Goal: Transaction & Acquisition: Purchase product/service

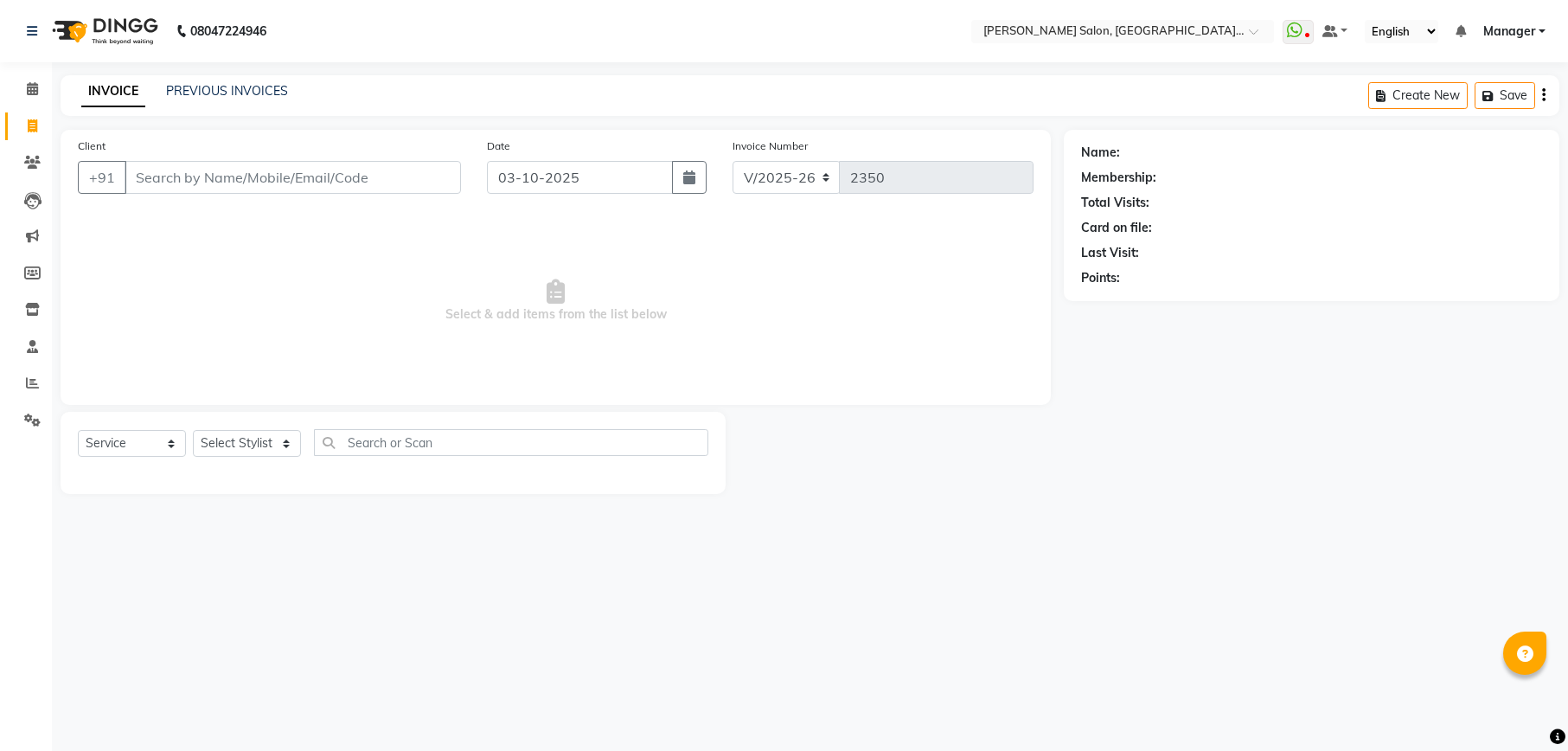
select select "6961"
select select "service"
click at [31, 90] on icon at bounding box center [33, 88] width 11 height 13
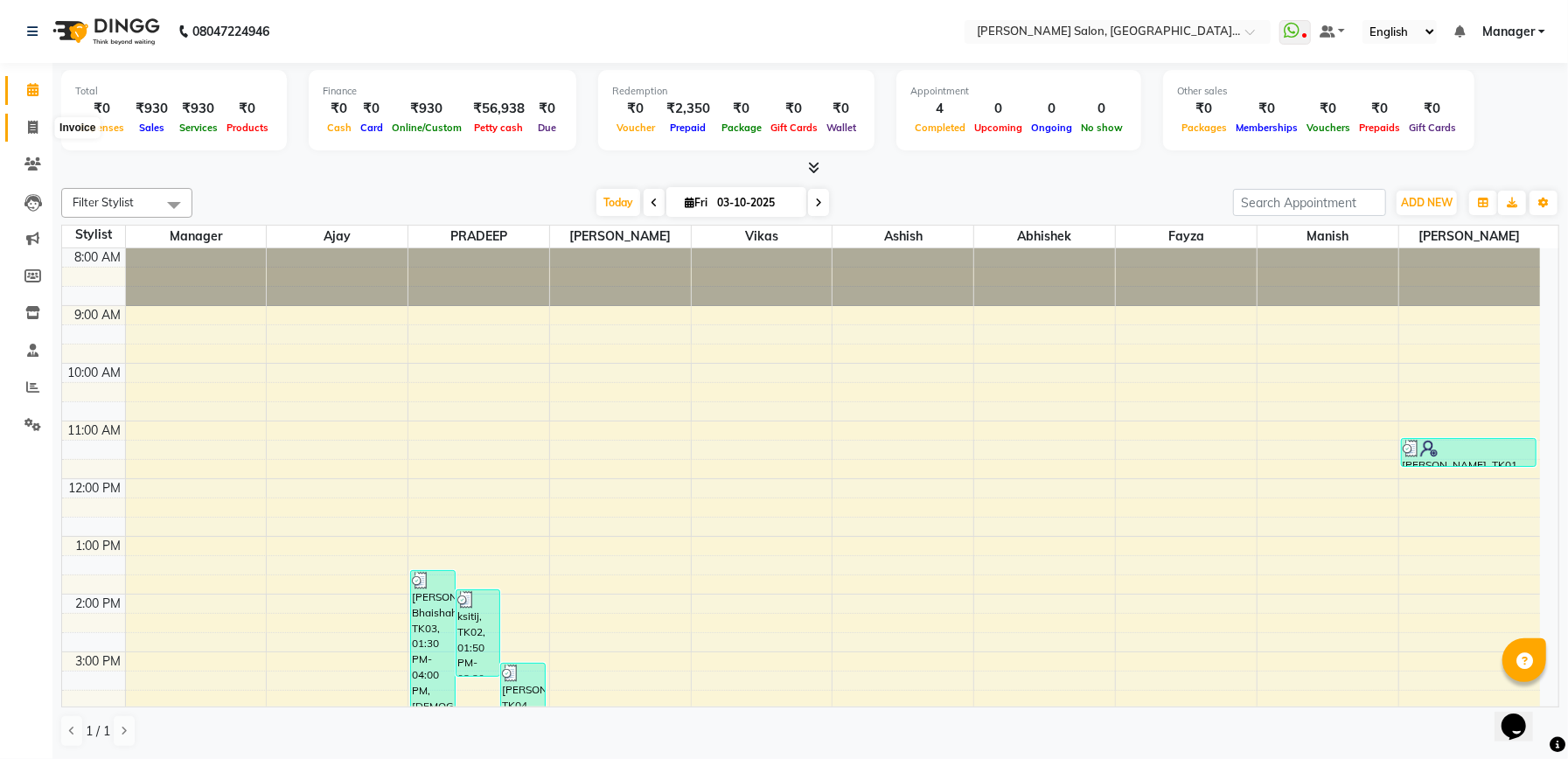
click at [33, 121] on icon at bounding box center [32, 127] width 10 height 13
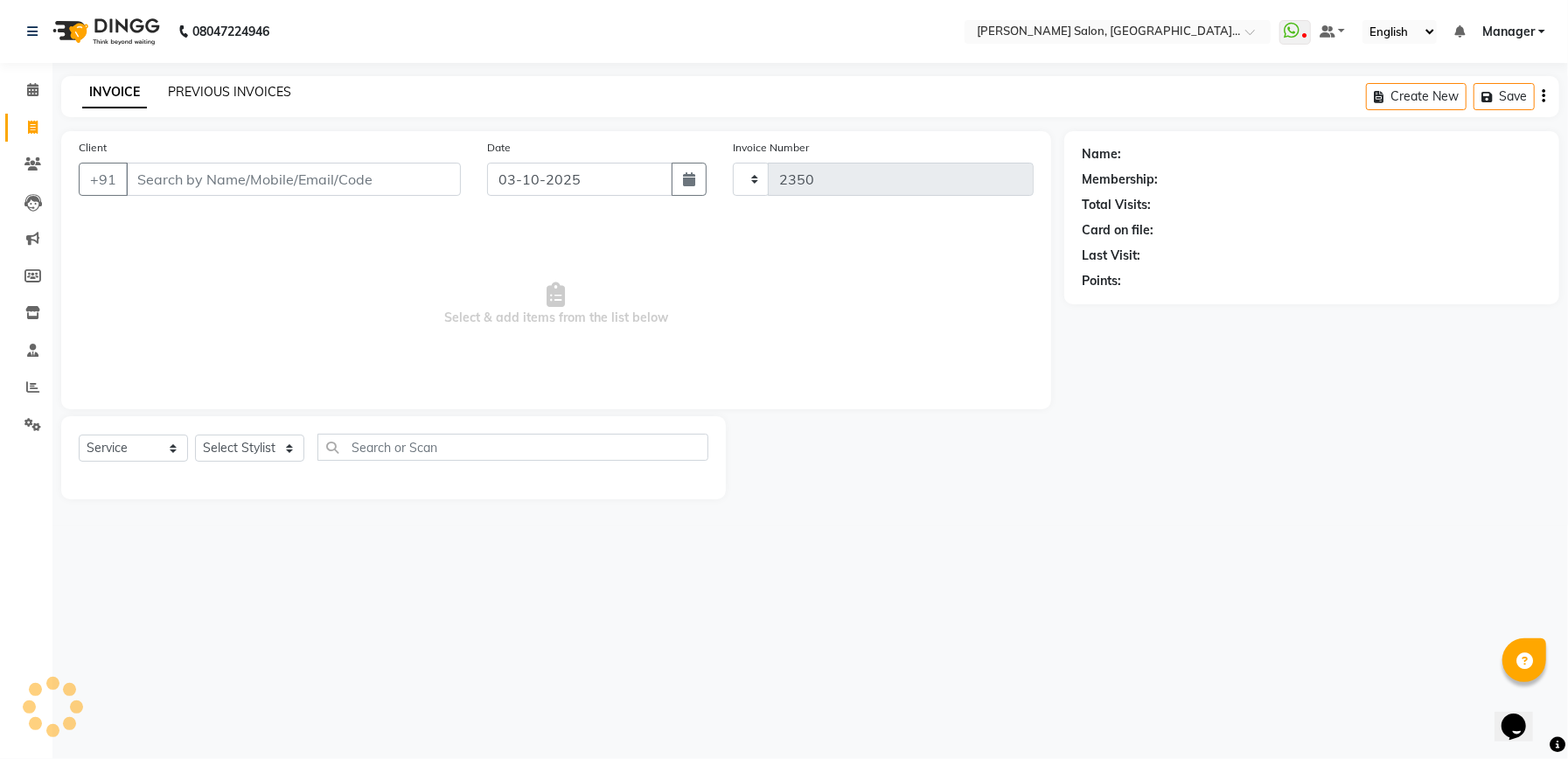
click at [201, 89] on link "PREVIOUS INVOICES" at bounding box center [230, 91] width 124 height 16
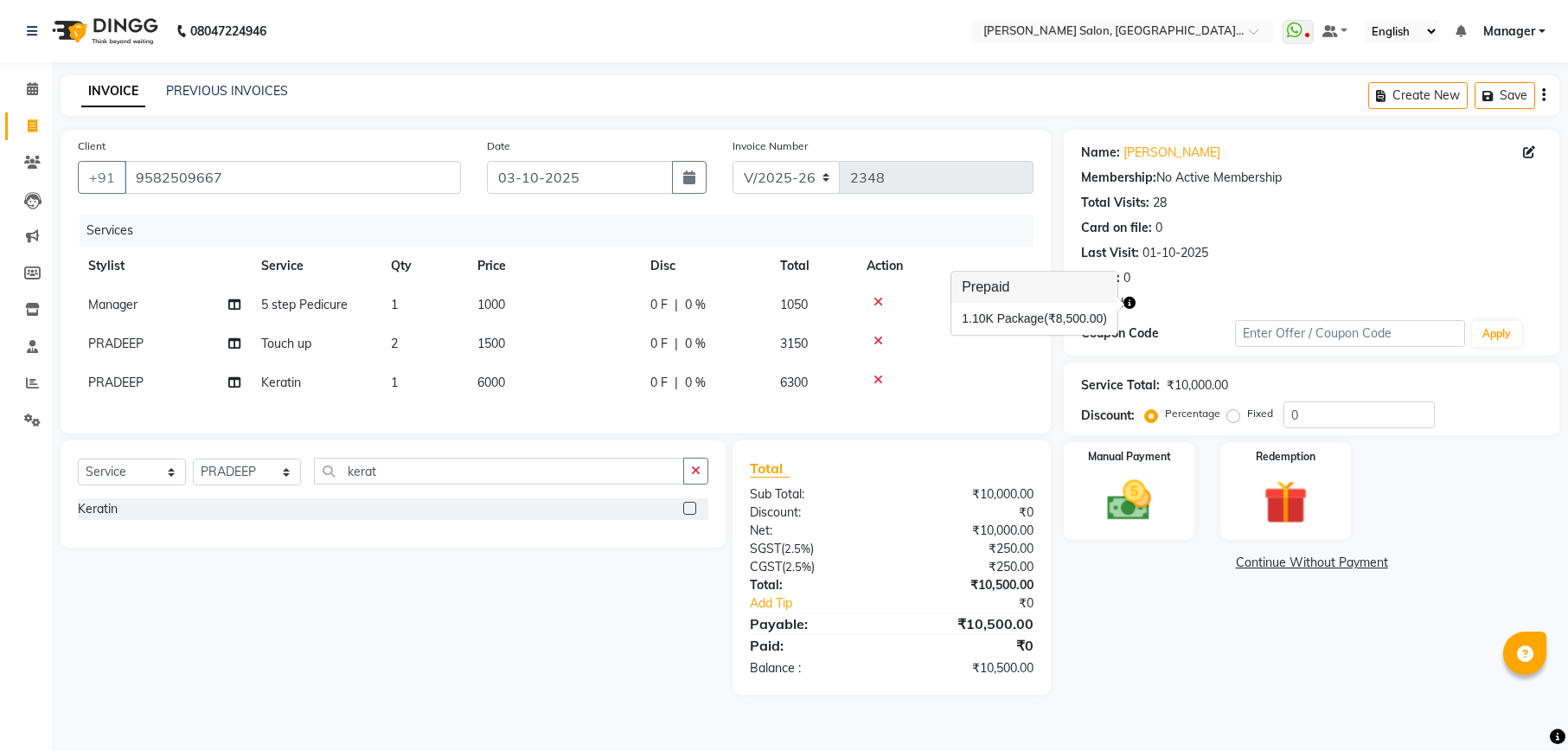
select select "6961"
select select "service"
select select "57330"
click at [683, 484] on button "button" at bounding box center [696, 471] width 25 height 27
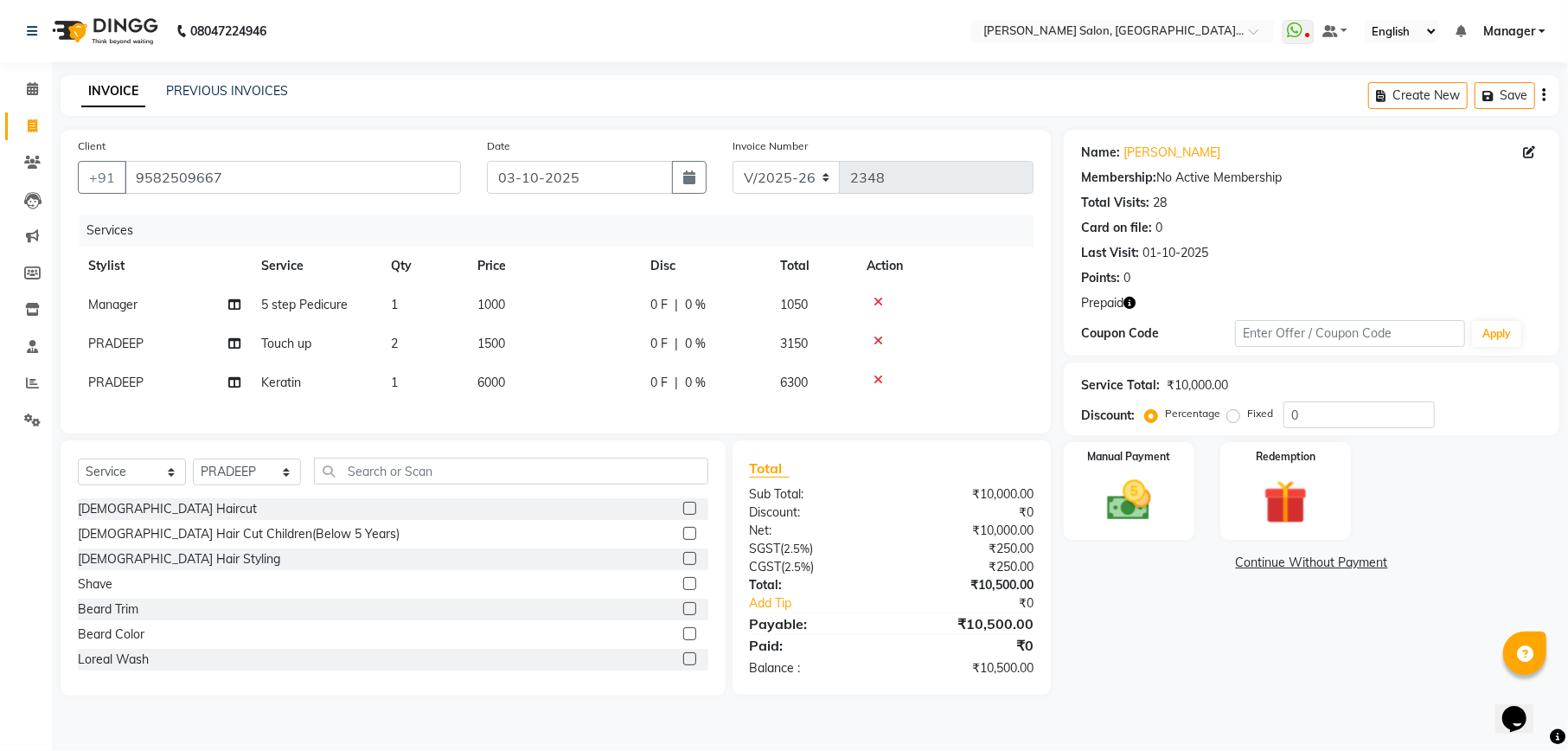
click at [683, 515] on label at bounding box center [690, 508] width 13 height 13
click at [683, 515] on input "checkbox" at bounding box center [689, 509] width 11 height 11
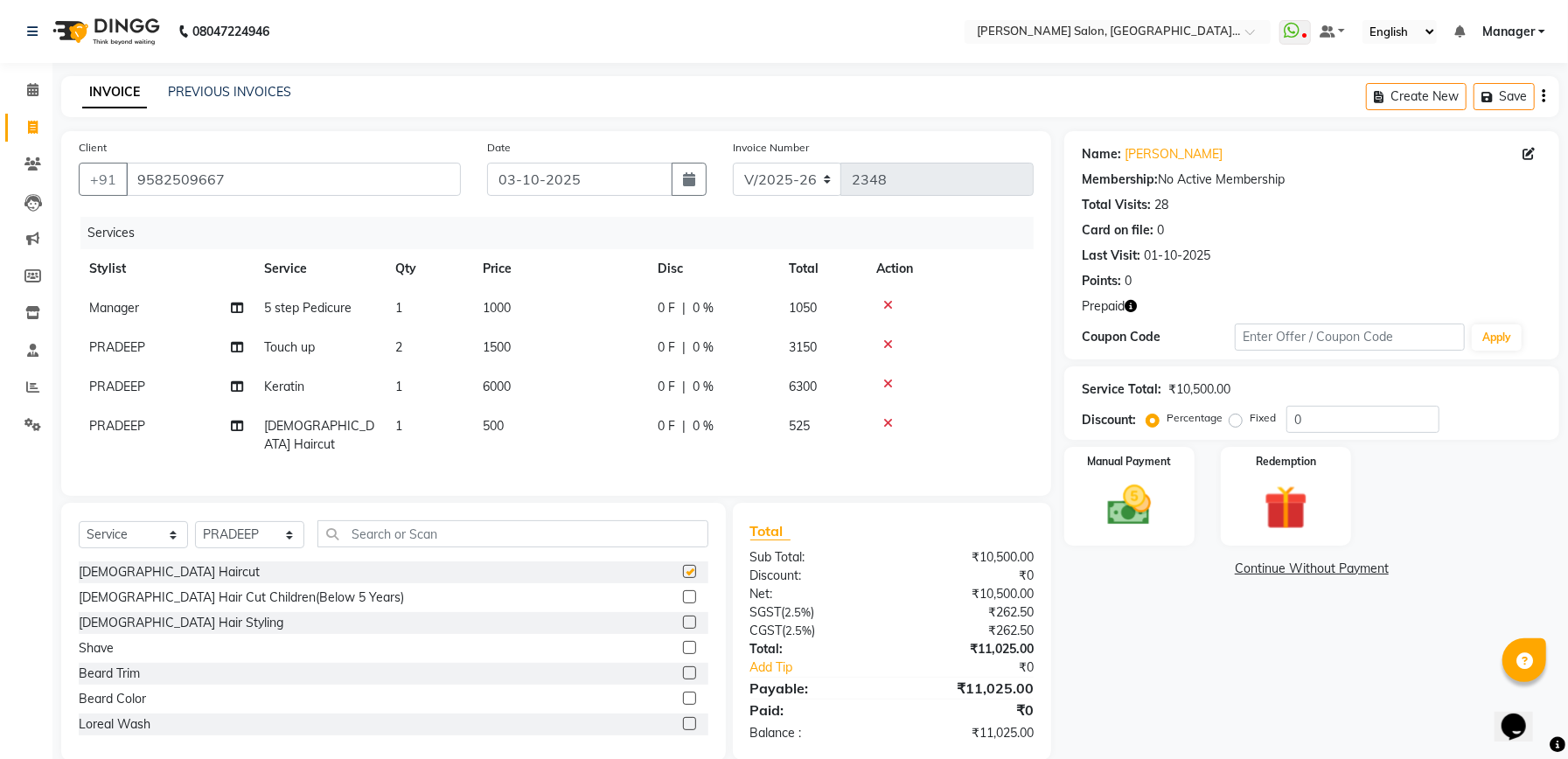
checkbox input "false"
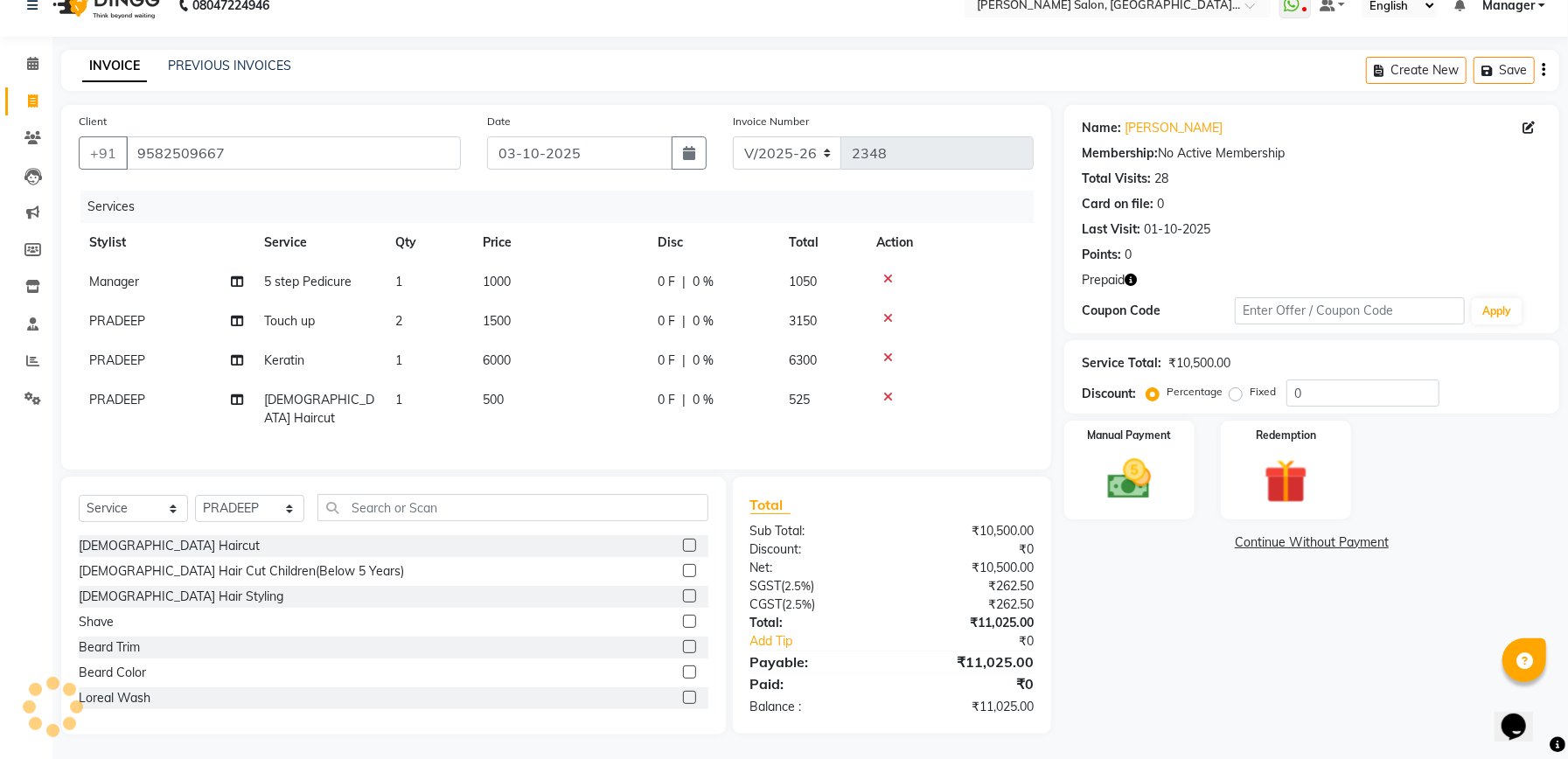
click at [1132, 279] on icon "button" at bounding box center [1130, 279] width 12 height 12
click at [885, 393] on icon at bounding box center [888, 396] width 10 height 12
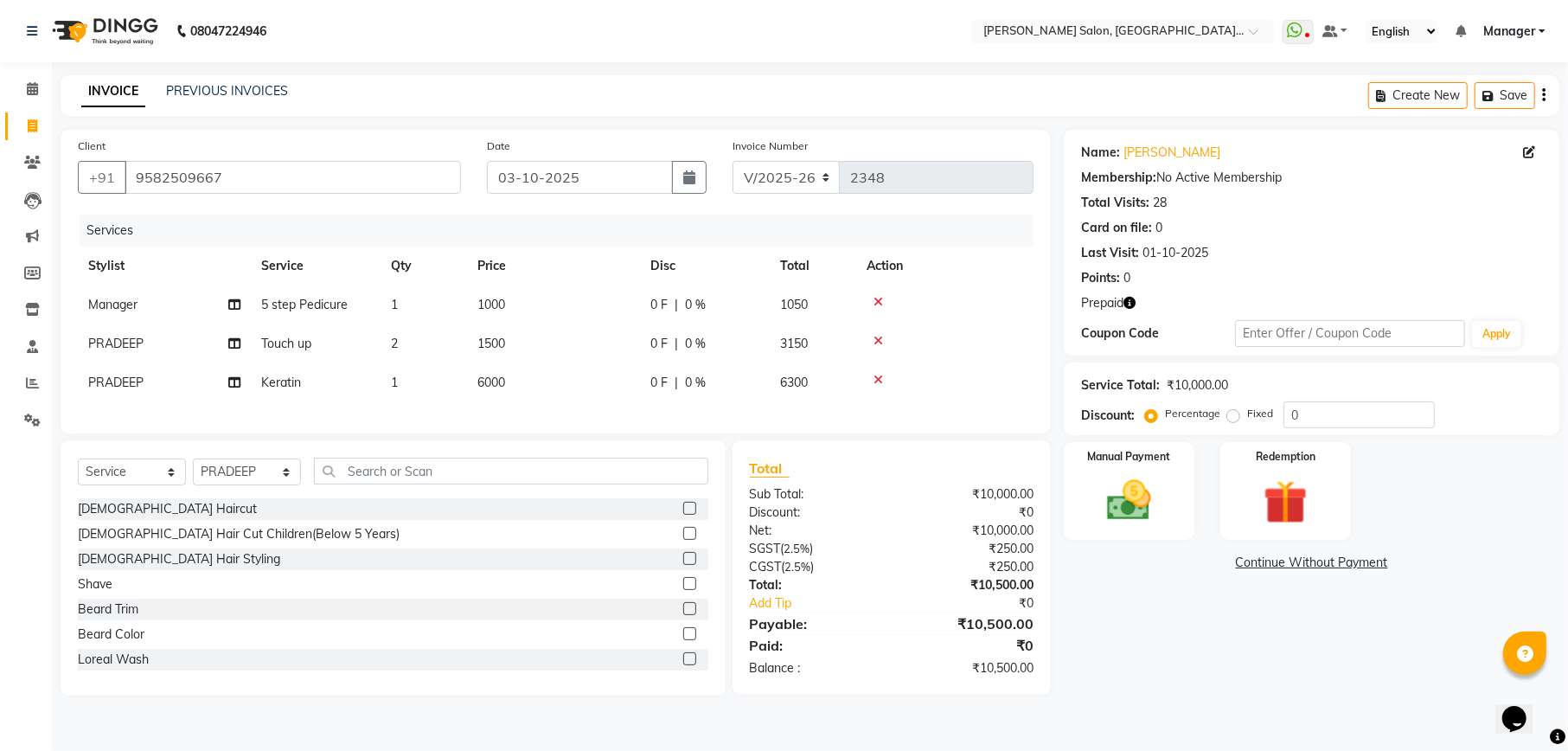
click at [500, 331] on td "1500" at bounding box center [554, 343] width 173 height 39
select select "57330"
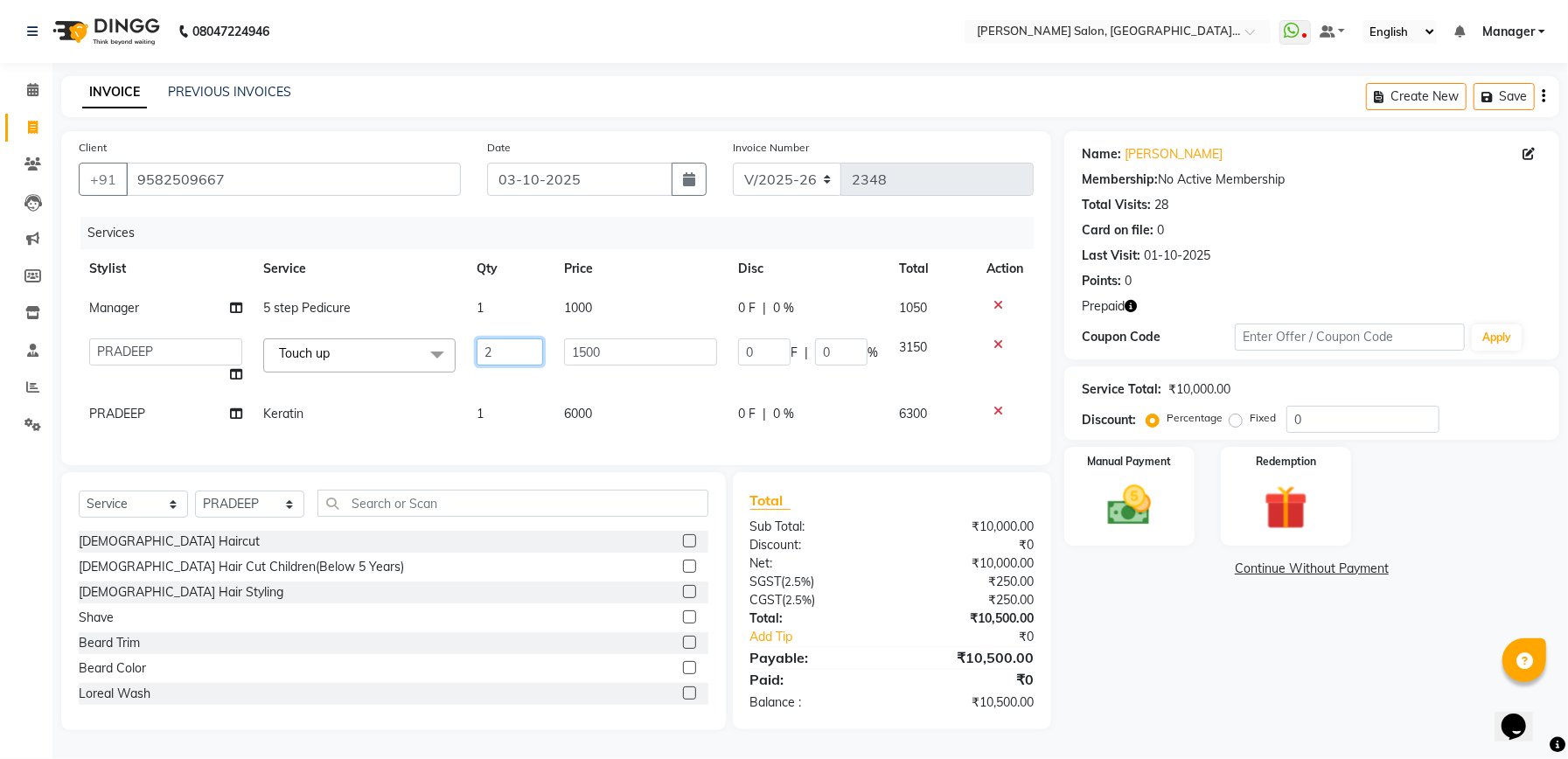
click at [501, 345] on input "2" at bounding box center [510, 351] width 67 height 28
type input "1"
click at [1196, 589] on div "Name: Ankit Rp Singh Membership: No Active Membership Total Visits: 28 Card on …" at bounding box center [1318, 430] width 508 height 598
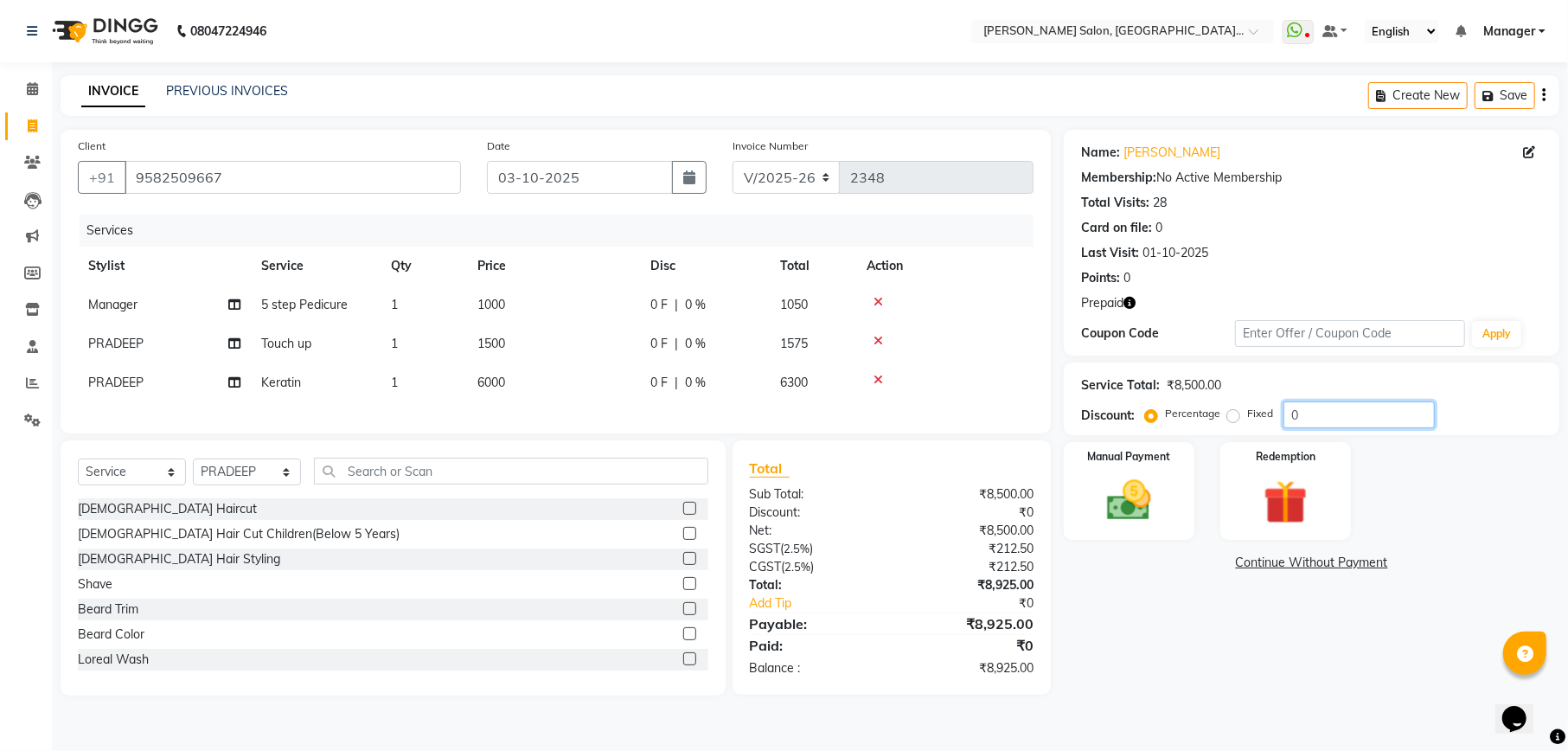
click at [1341, 412] on input "0" at bounding box center [1359, 415] width 151 height 27
type input "4.76"
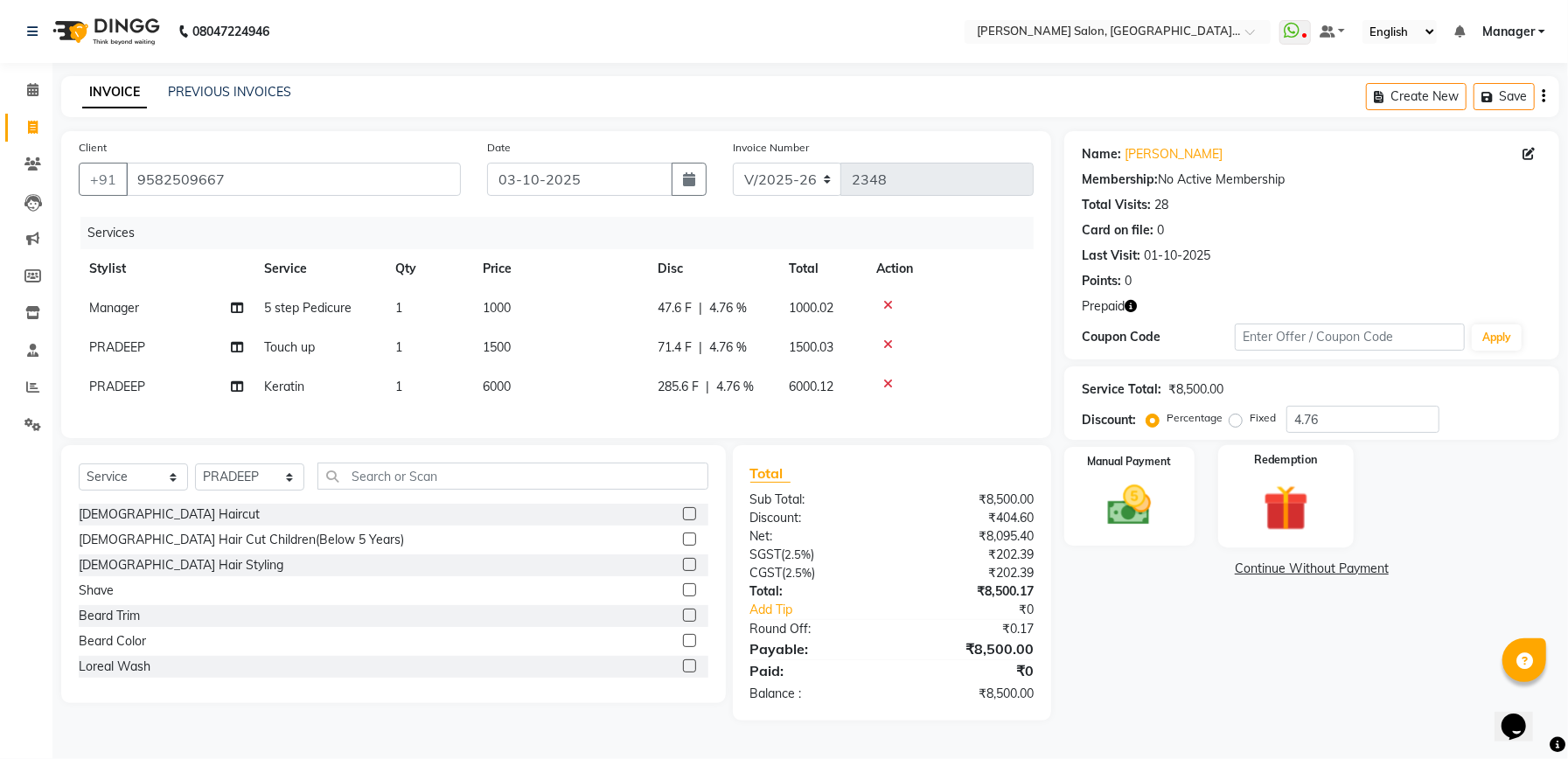
click at [1284, 507] on img at bounding box center [1286, 507] width 74 height 57
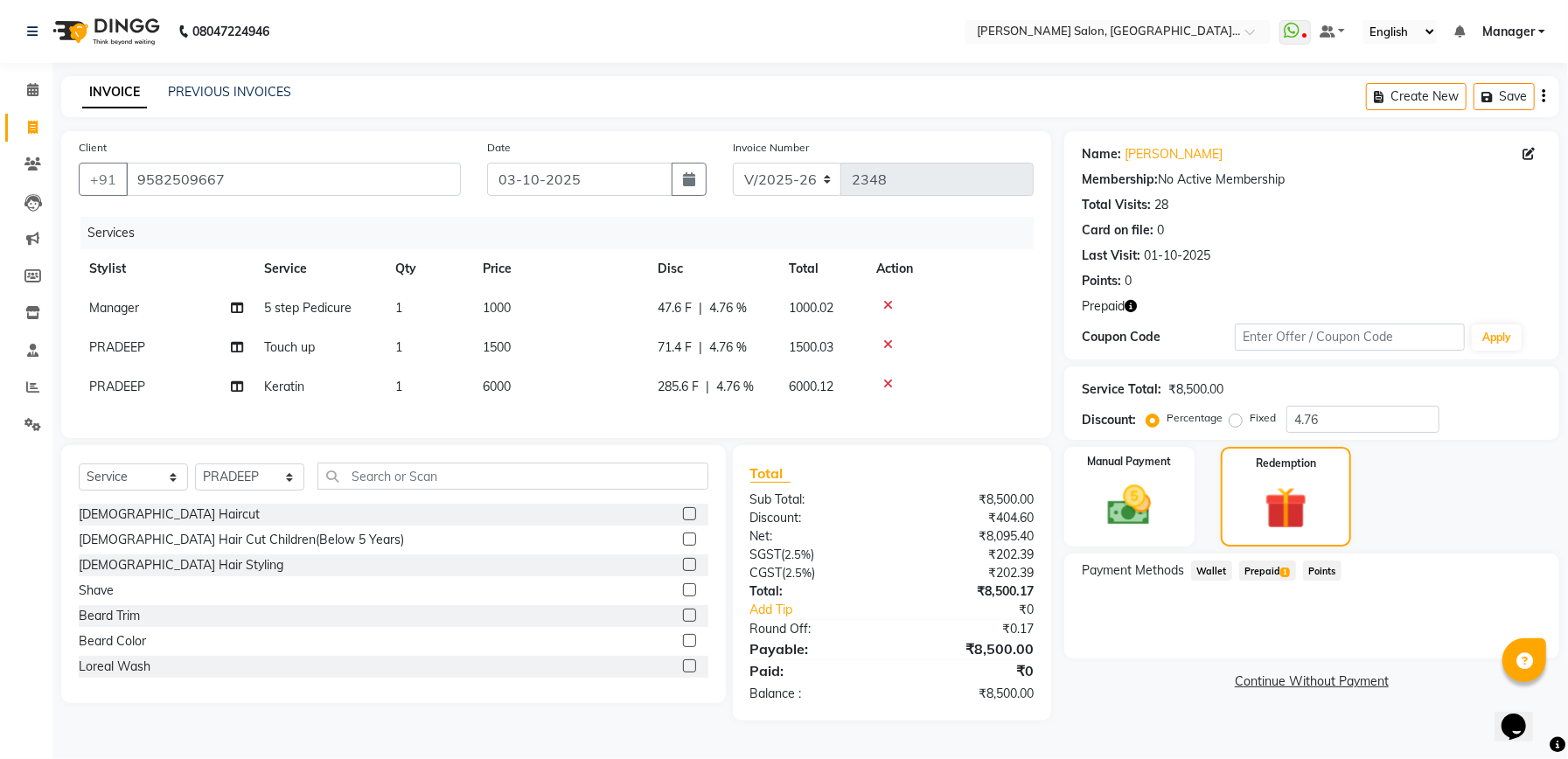
click at [1267, 575] on span "Prepaid 1" at bounding box center [1268, 570] width 57 height 20
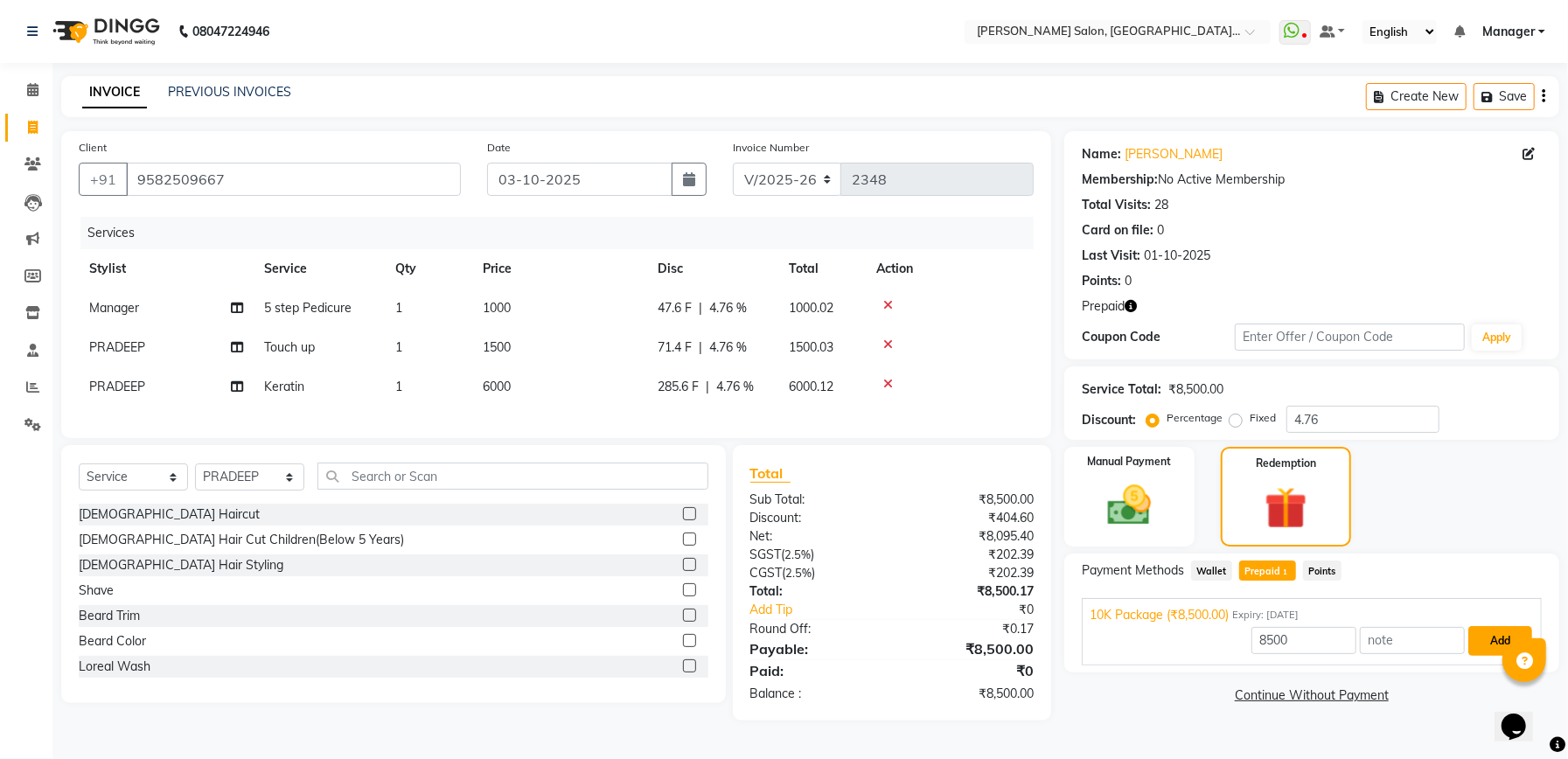
click at [1482, 652] on button "Add" at bounding box center [1500, 640] width 64 height 29
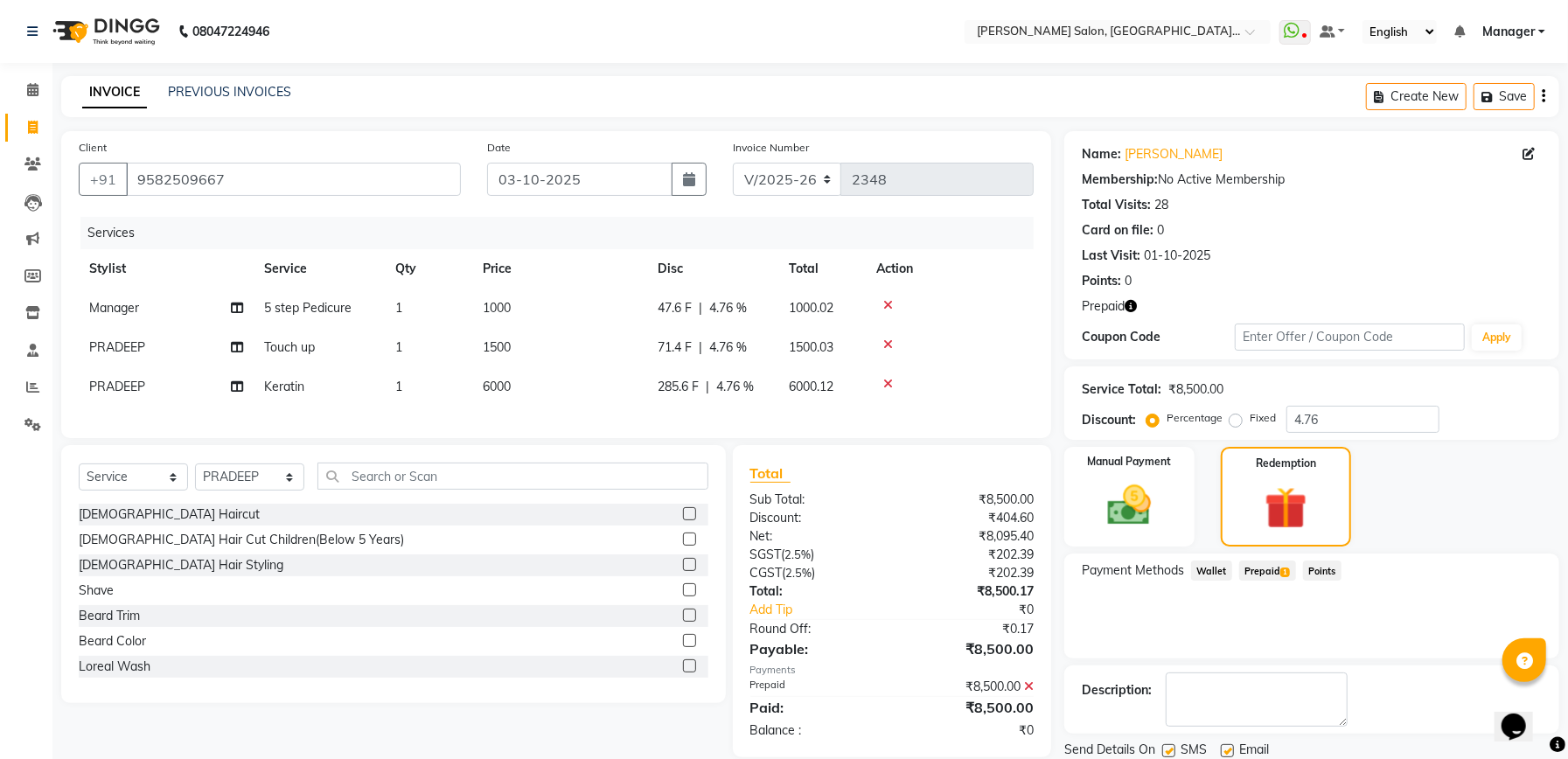
scroll to position [61, 0]
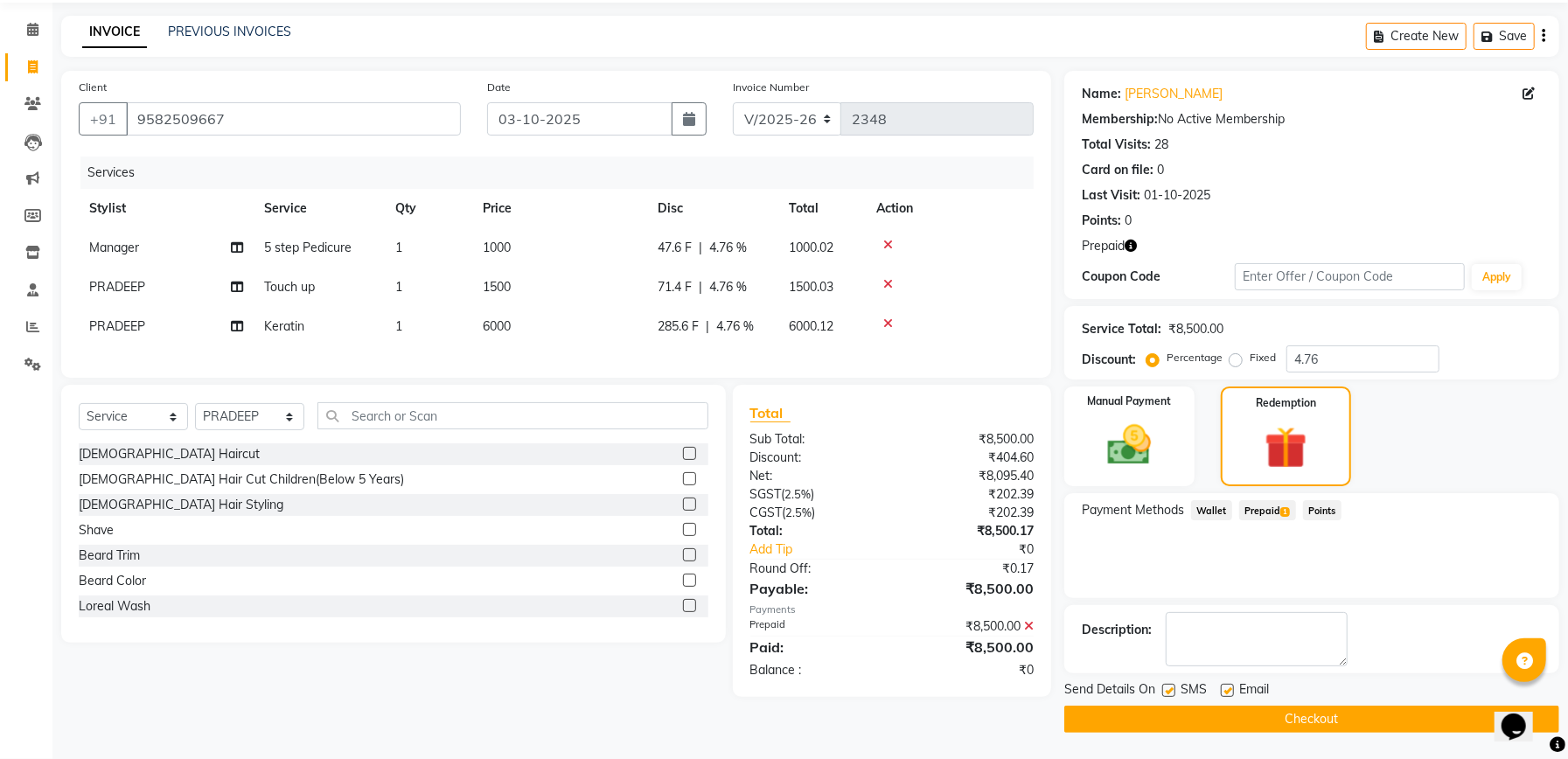
click at [1217, 718] on button "Checkout" at bounding box center [1311, 719] width 495 height 28
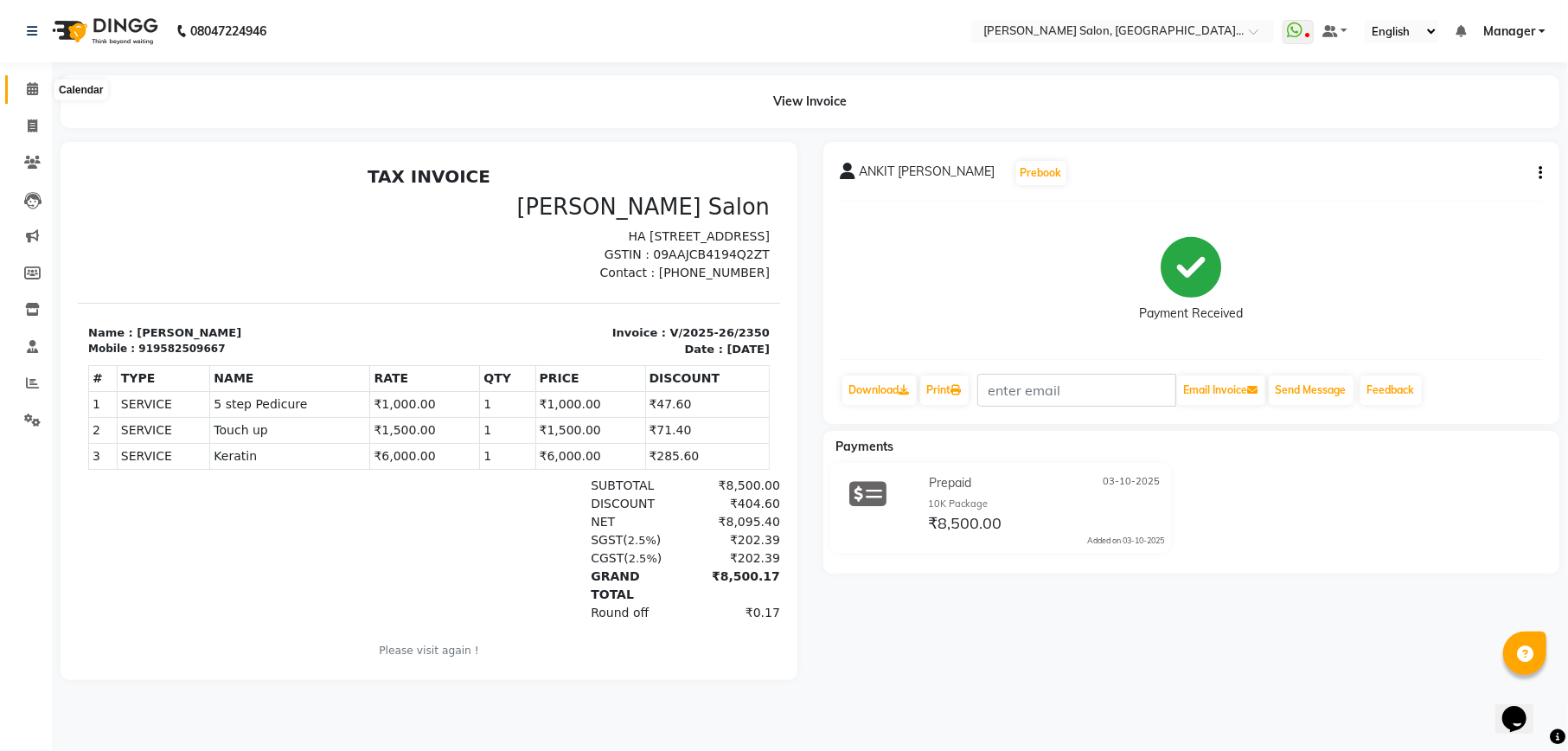
click at [29, 84] on icon at bounding box center [33, 88] width 11 height 13
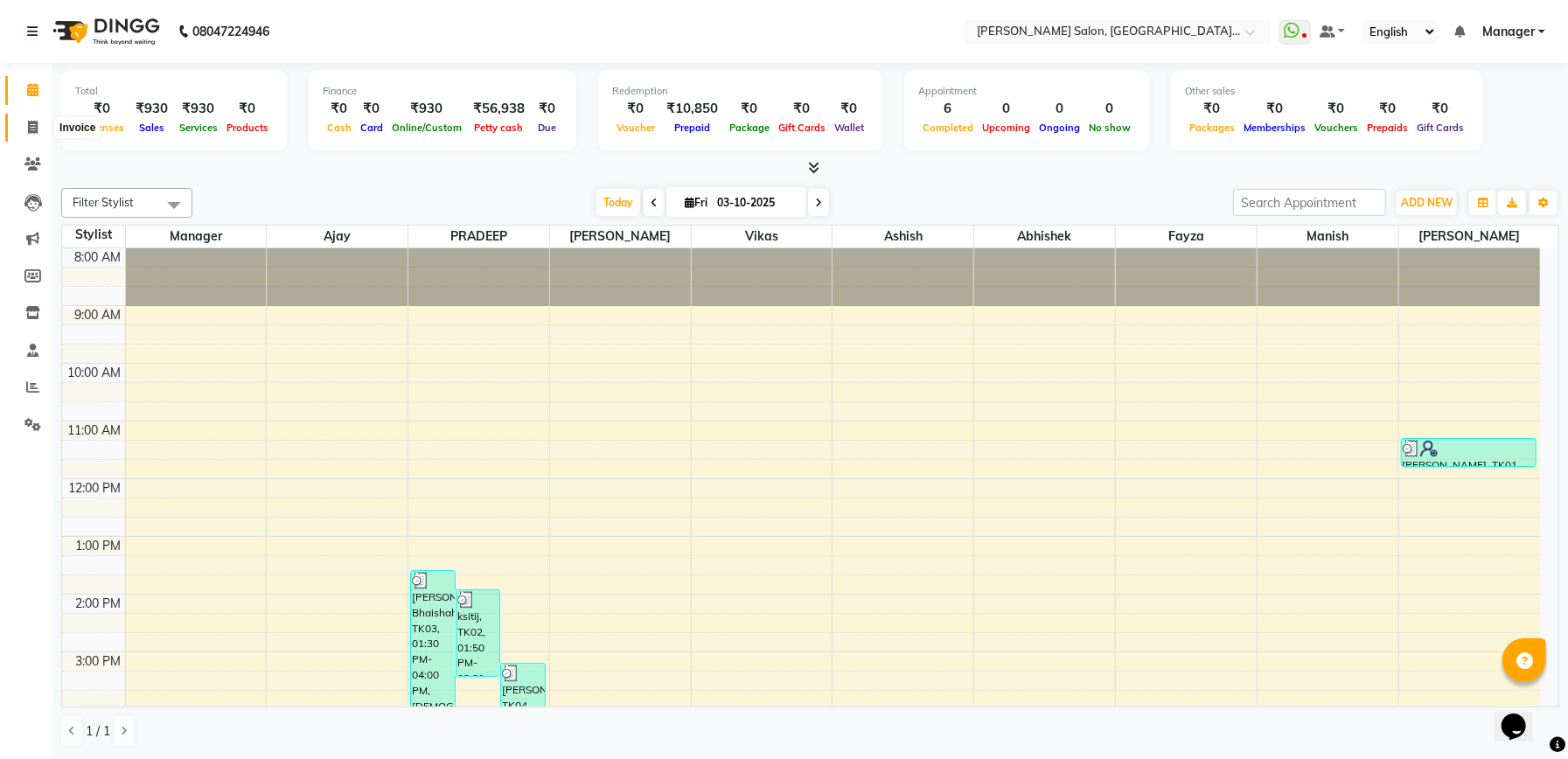
click at [32, 123] on icon at bounding box center [32, 127] width 10 height 13
select select "service"
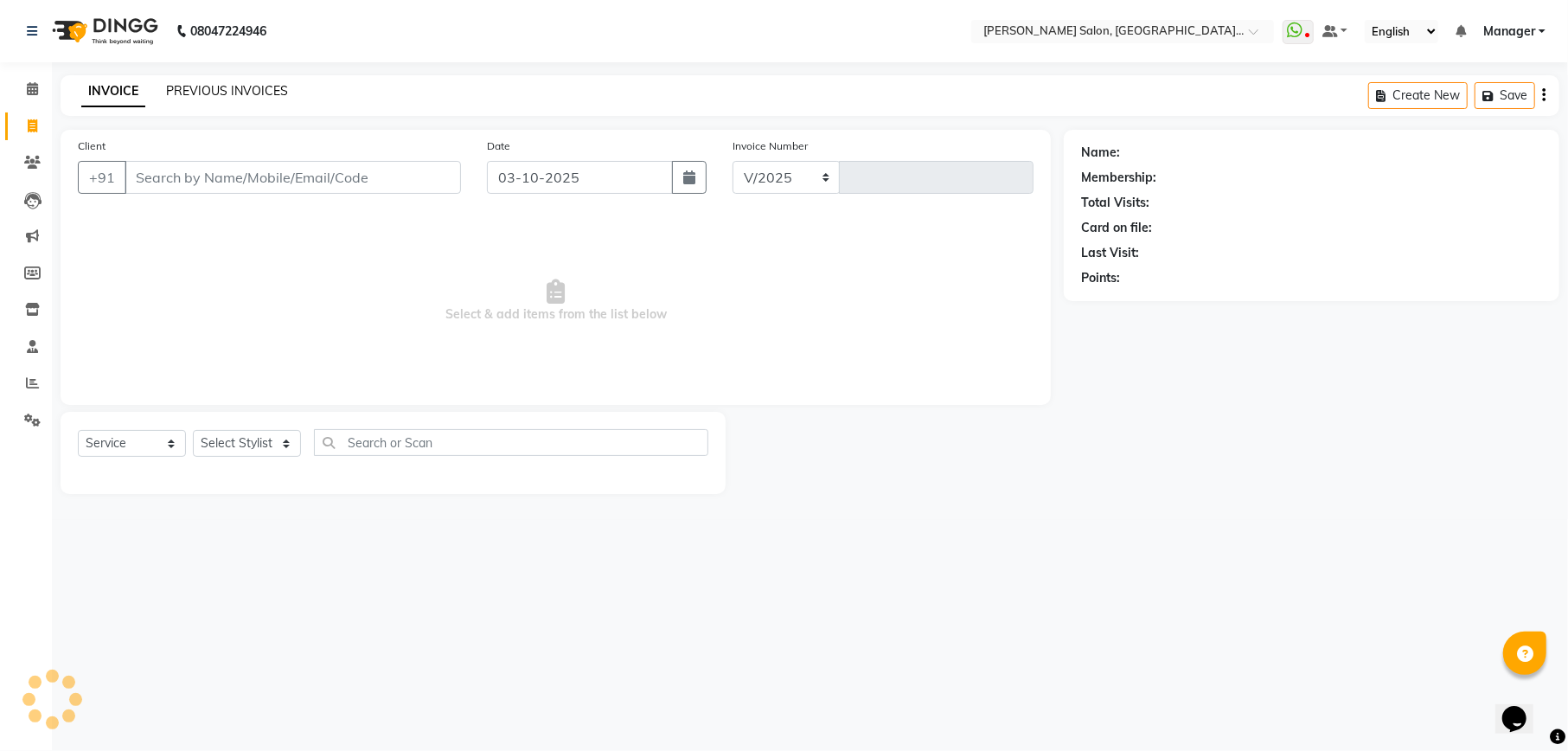
select select "6961"
type input "2351"
click at [22, 383] on span at bounding box center [32, 383] width 30 height 20
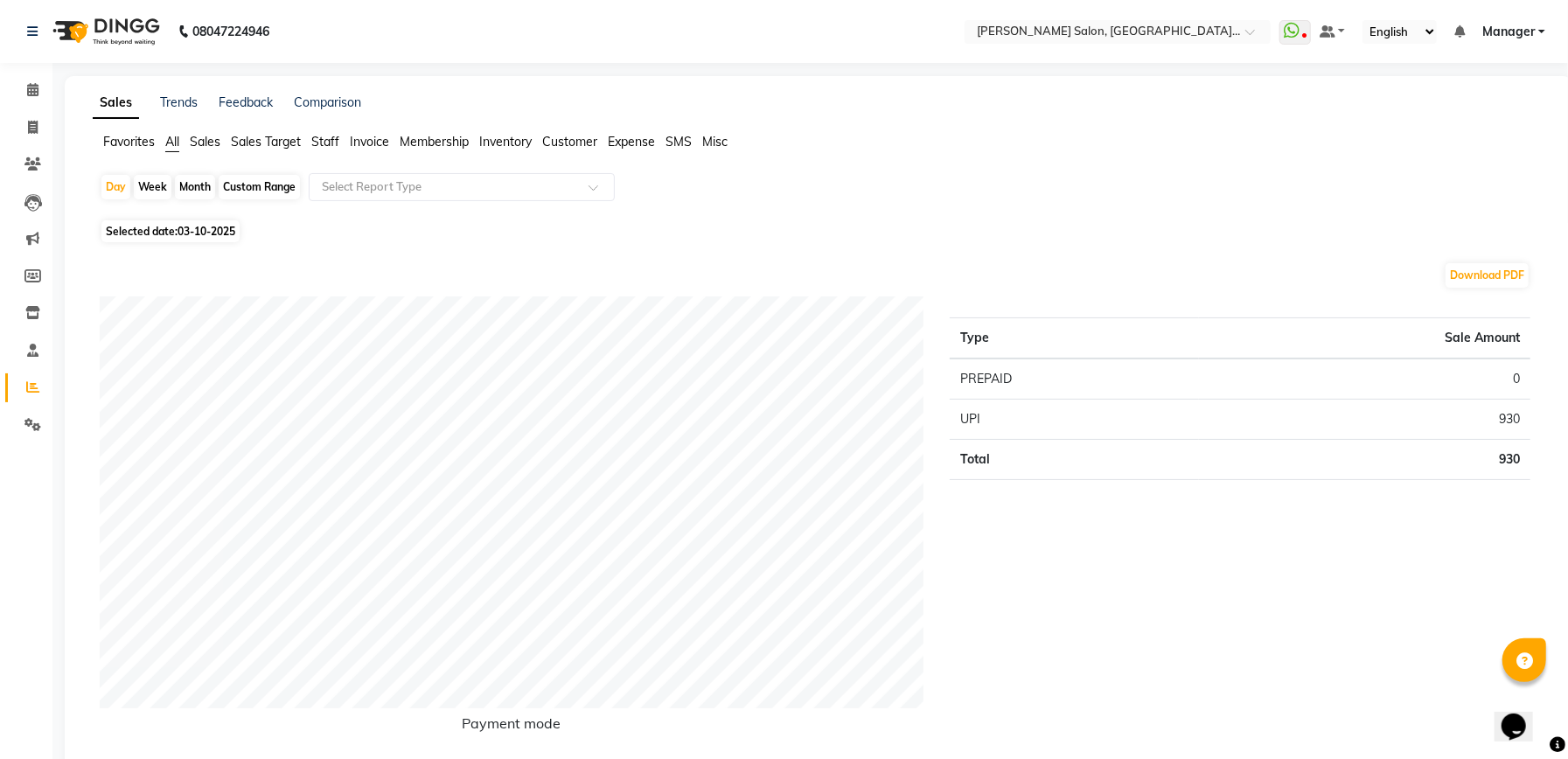
click at [271, 185] on div "Custom Range" at bounding box center [259, 187] width 82 height 25
select select "10"
select select "2025"
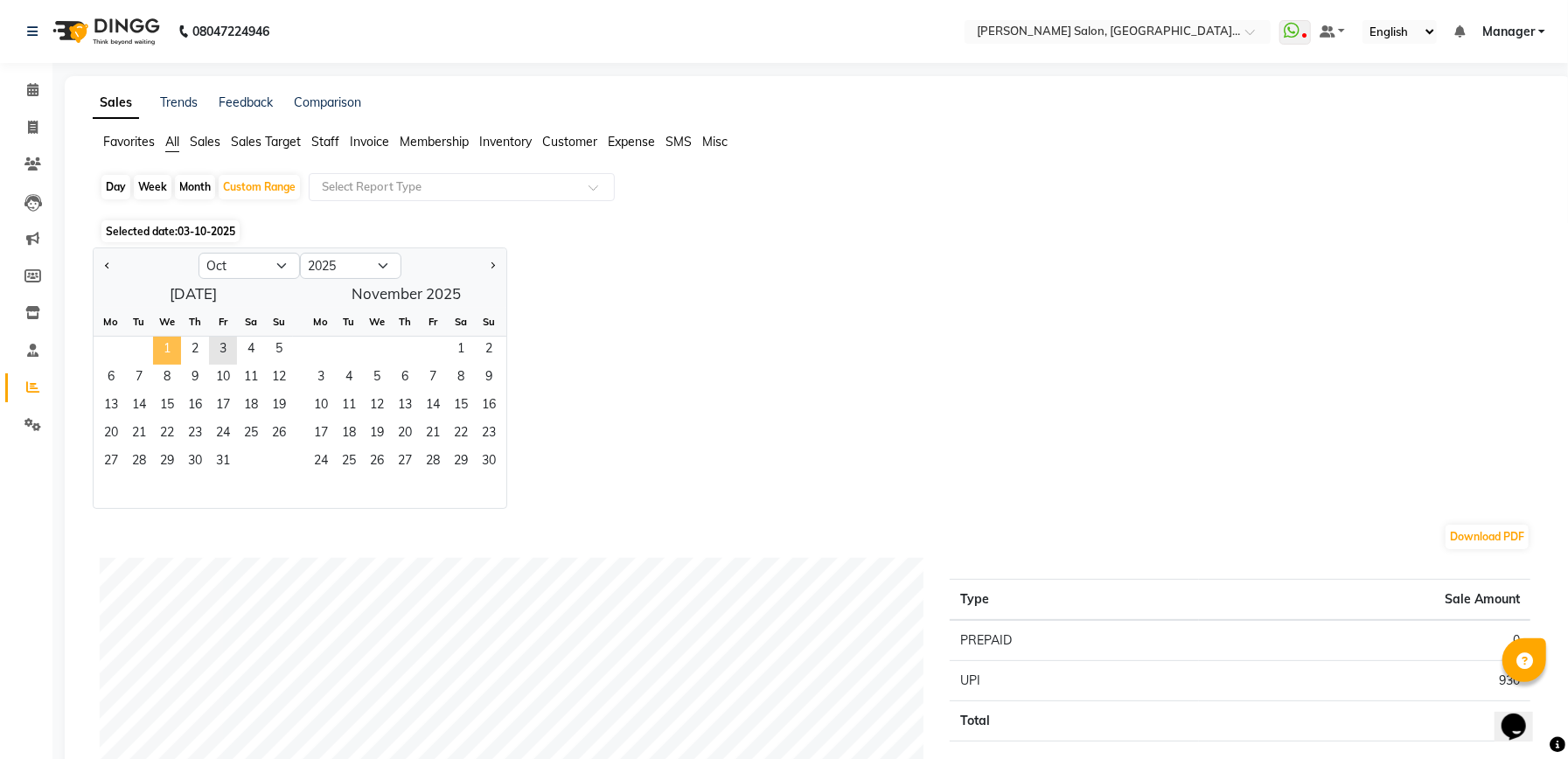
click at [166, 343] on span "1" at bounding box center [166, 350] width 28 height 28
click at [104, 262] on button "Previous month" at bounding box center [107, 265] width 14 height 28
select select "9"
click at [126, 341] on span "2" at bounding box center [139, 350] width 28 height 28
click at [108, 345] on span "1" at bounding box center [110, 350] width 28 height 28
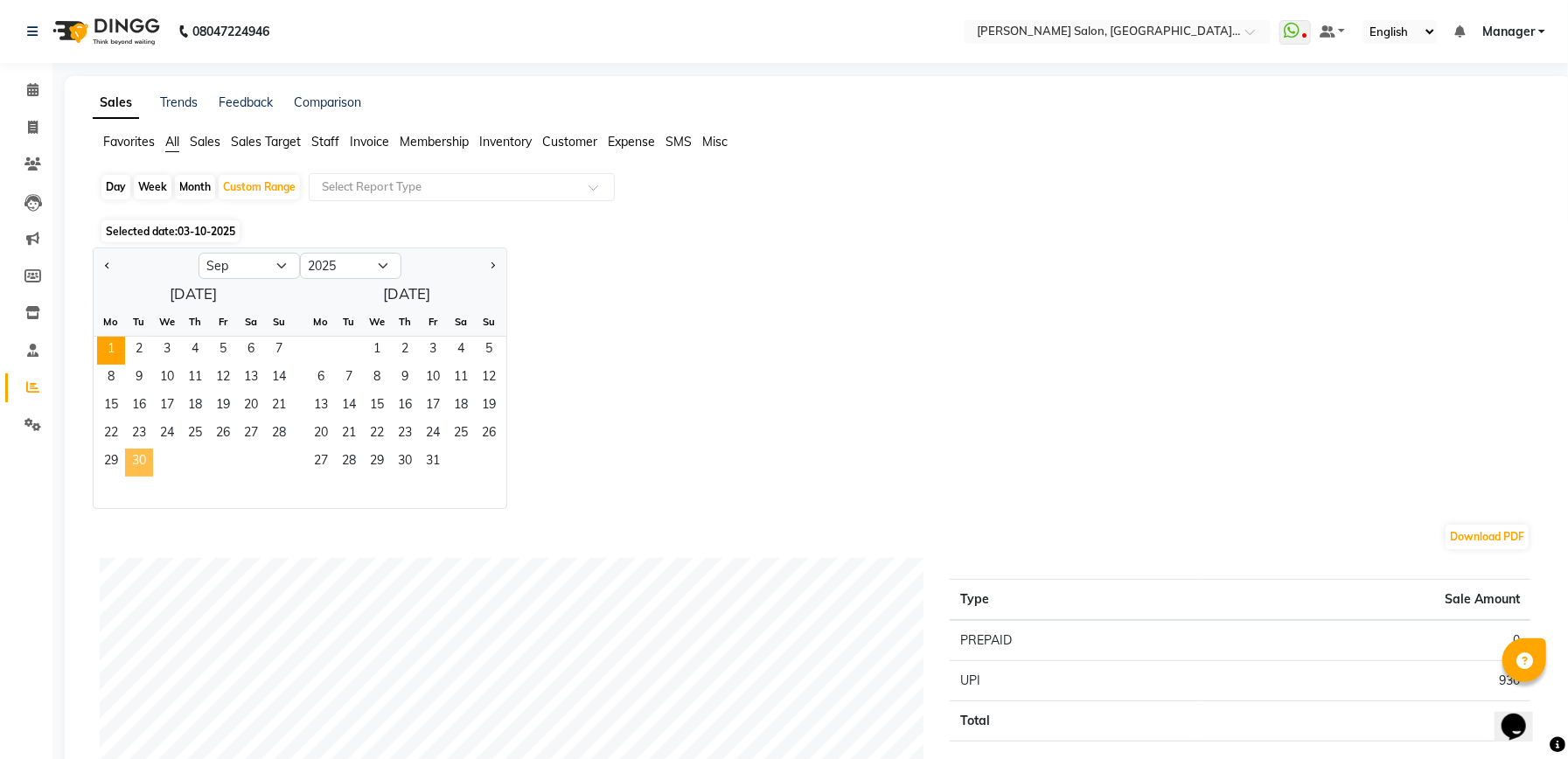
click at [140, 452] on span "30" at bounding box center [139, 462] width 28 height 28
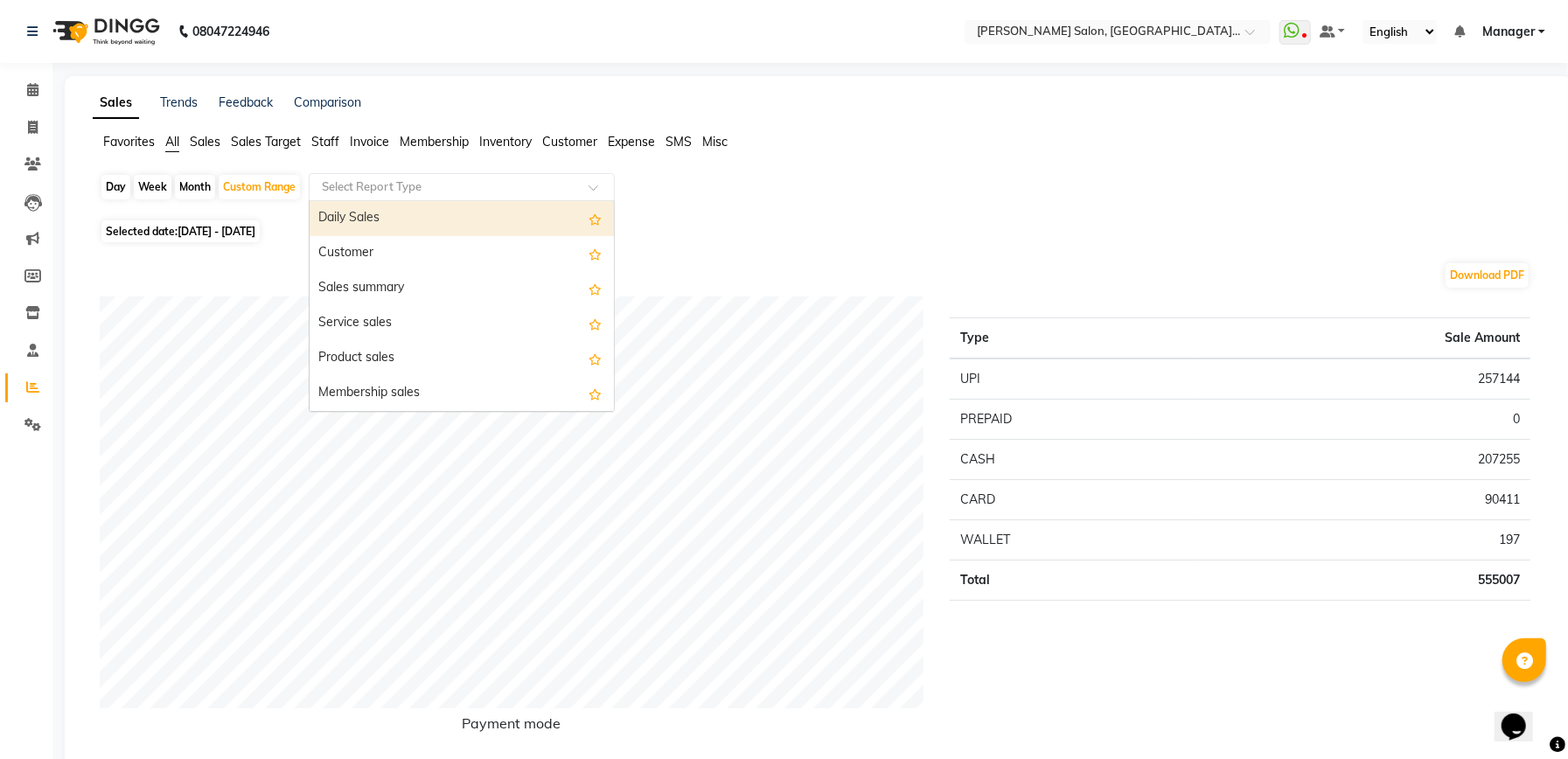
click at [546, 183] on input "text" at bounding box center [444, 187] width 252 height 17
click at [476, 185] on input "text" at bounding box center [444, 187] width 252 height 17
click at [407, 180] on input "text" at bounding box center [444, 187] width 252 height 17
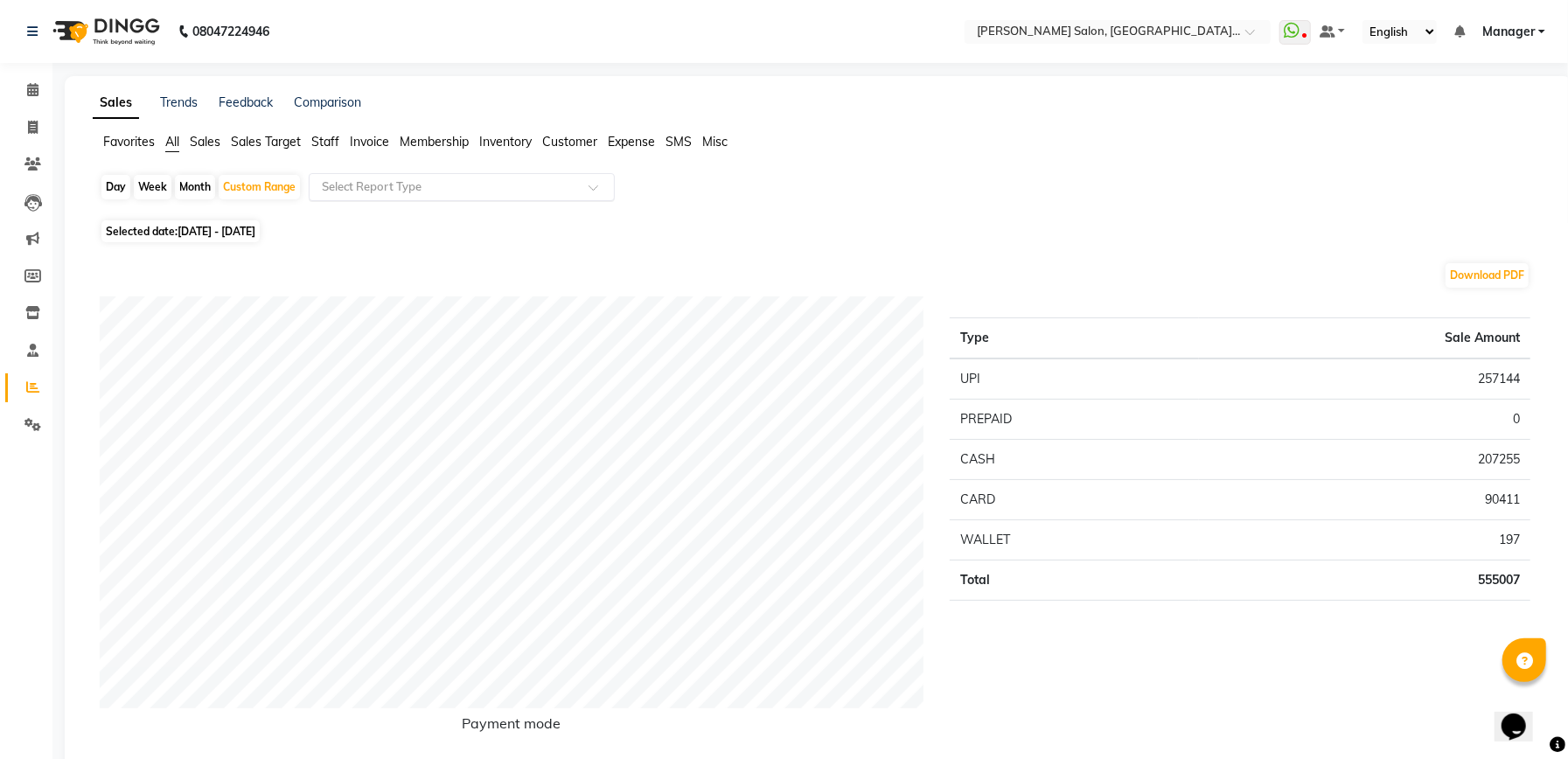
click at [561, 190] on input "text" at bounding box center [444, 187] width 252 height 17
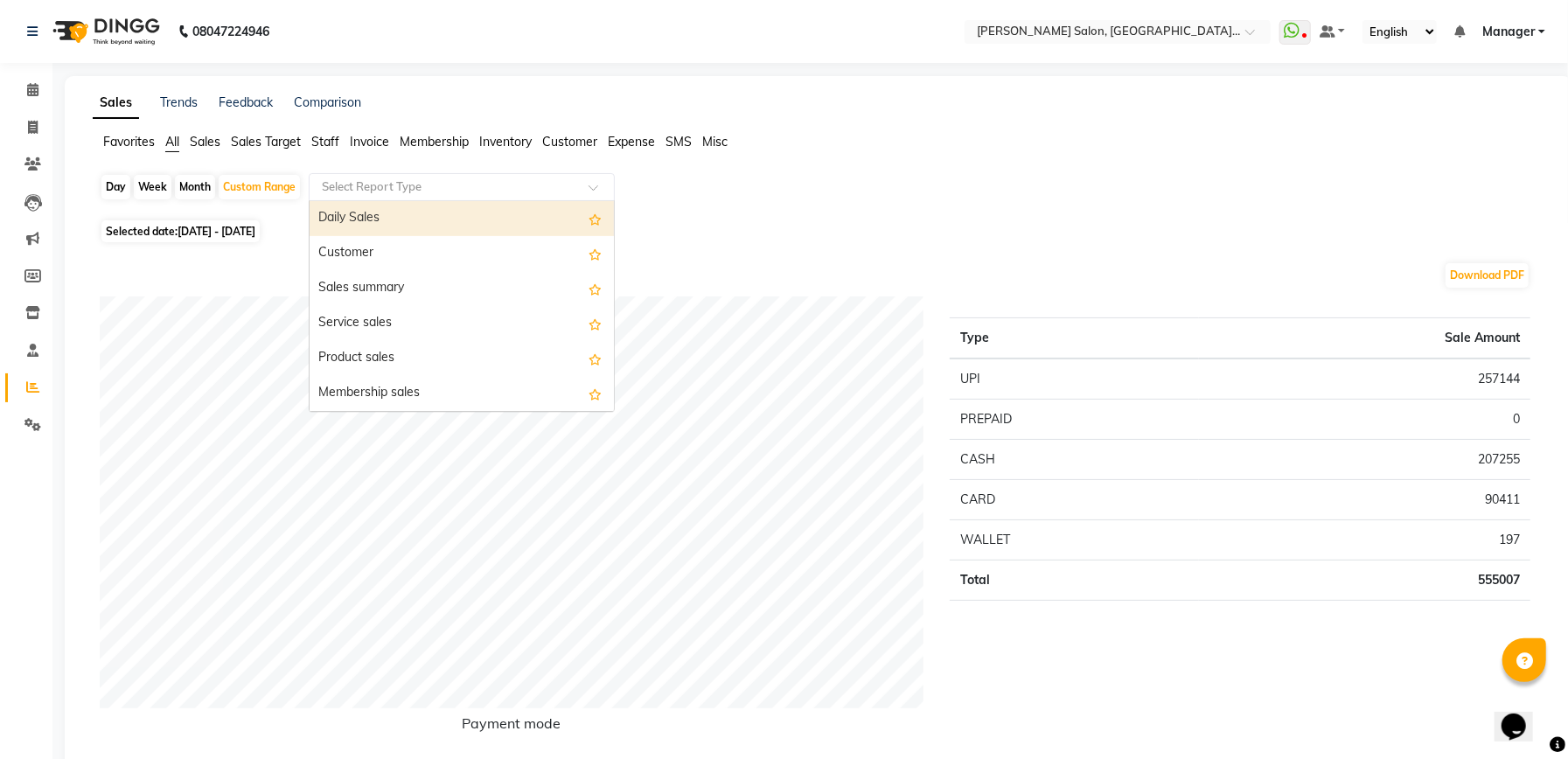
click at [330, 141] on span "Staff" at bounding box center [325, 142] width 28 height 16
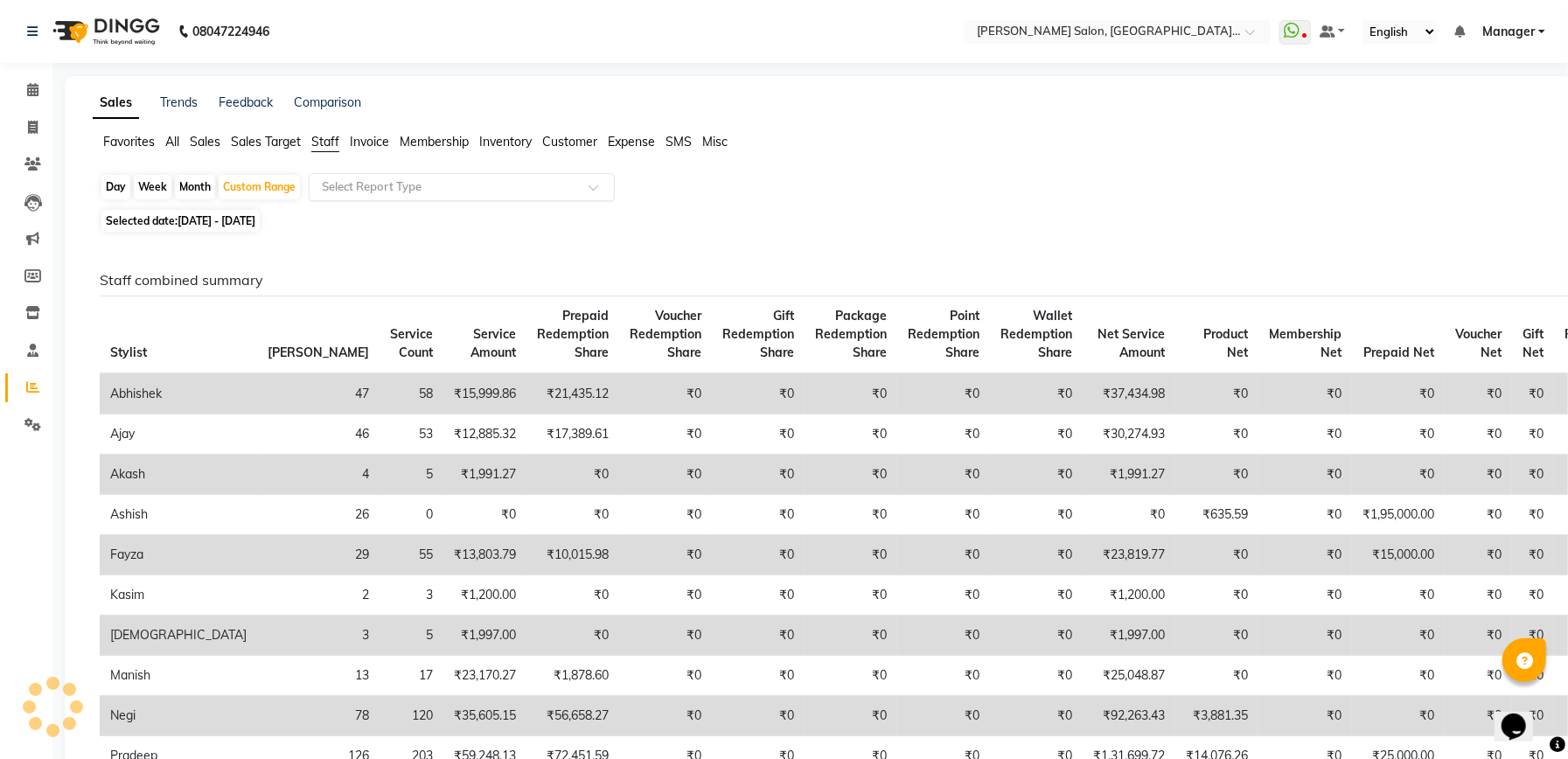
click at [392, 186] on input "text" at bounding box center [444, 187] width 252 height 17
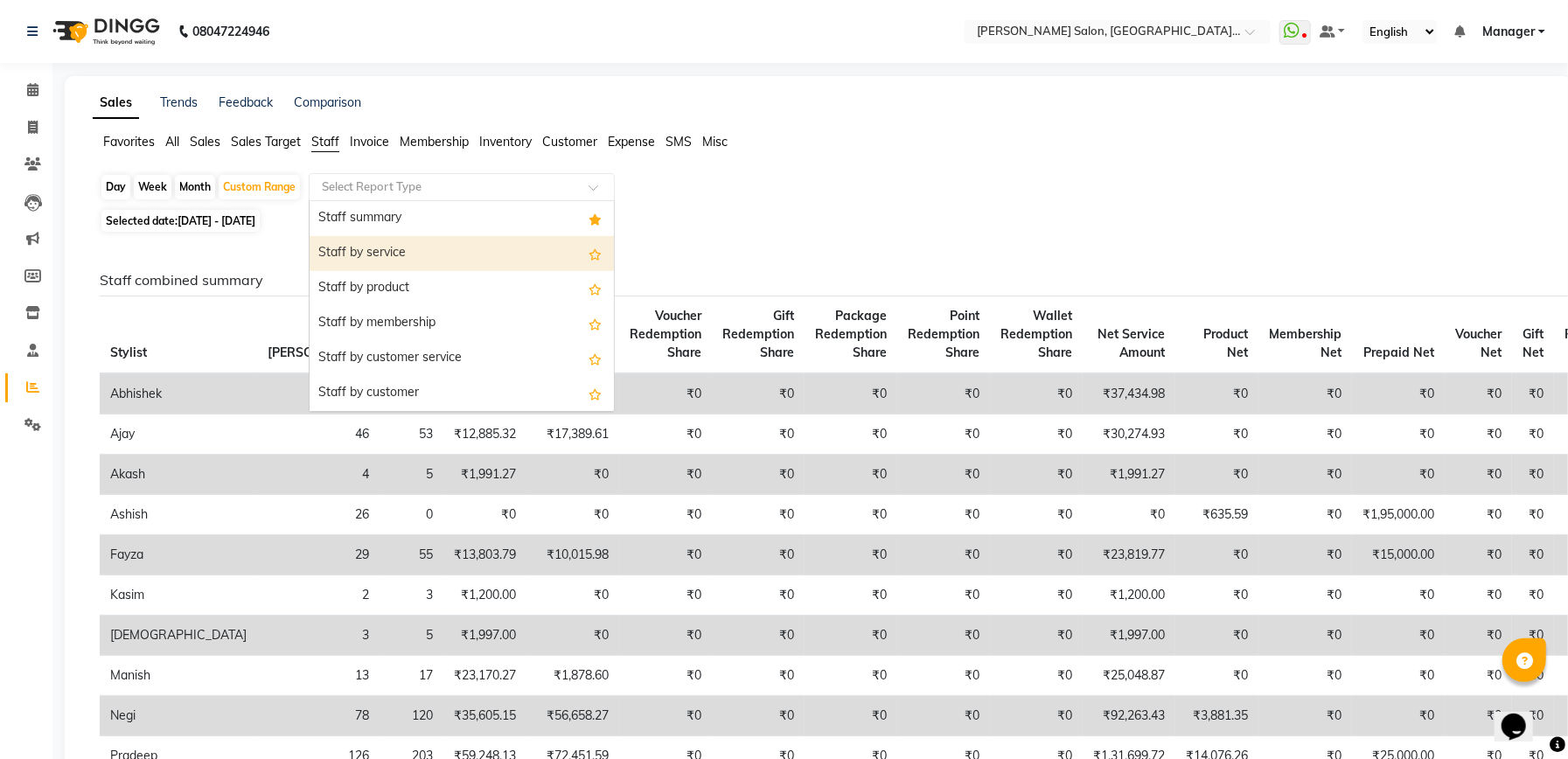
click at [393, 257] on div "Staff by service" at bounding box center [462, 253] width 304 height 35
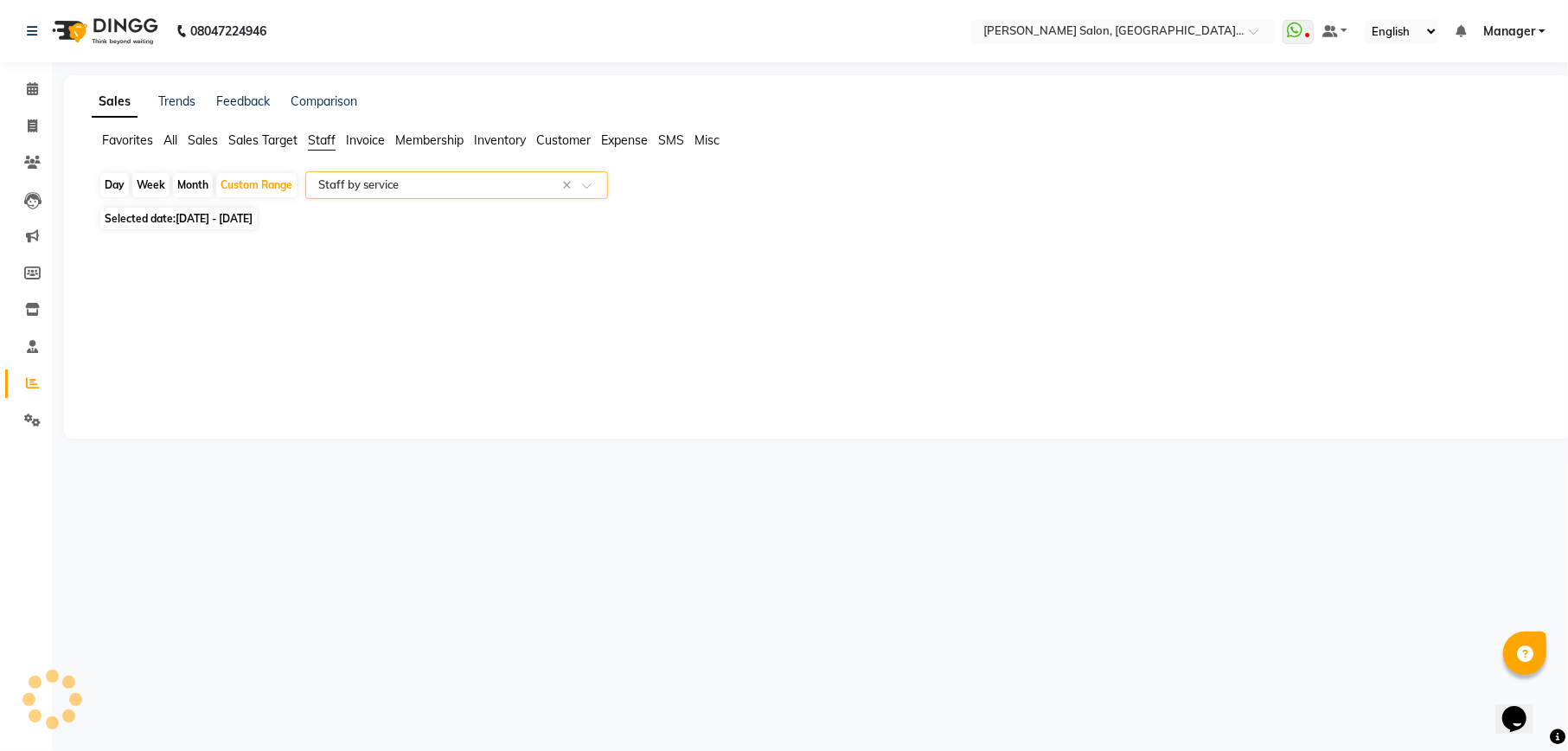
select select "full_report"
select select "csv"
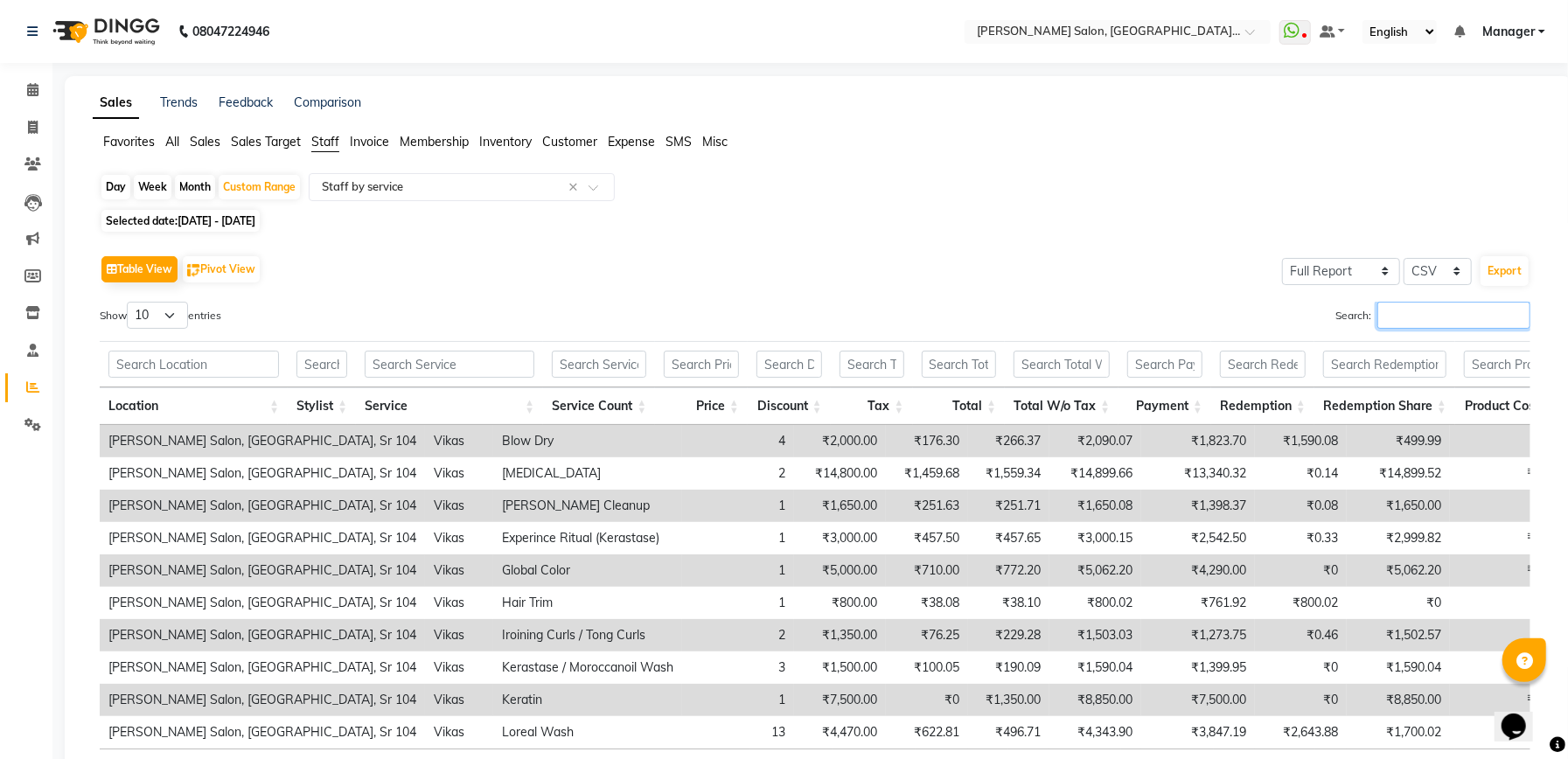
click at [1448, 314] on input "Search:" at bounding box center [1453, 314] width 153 height 28
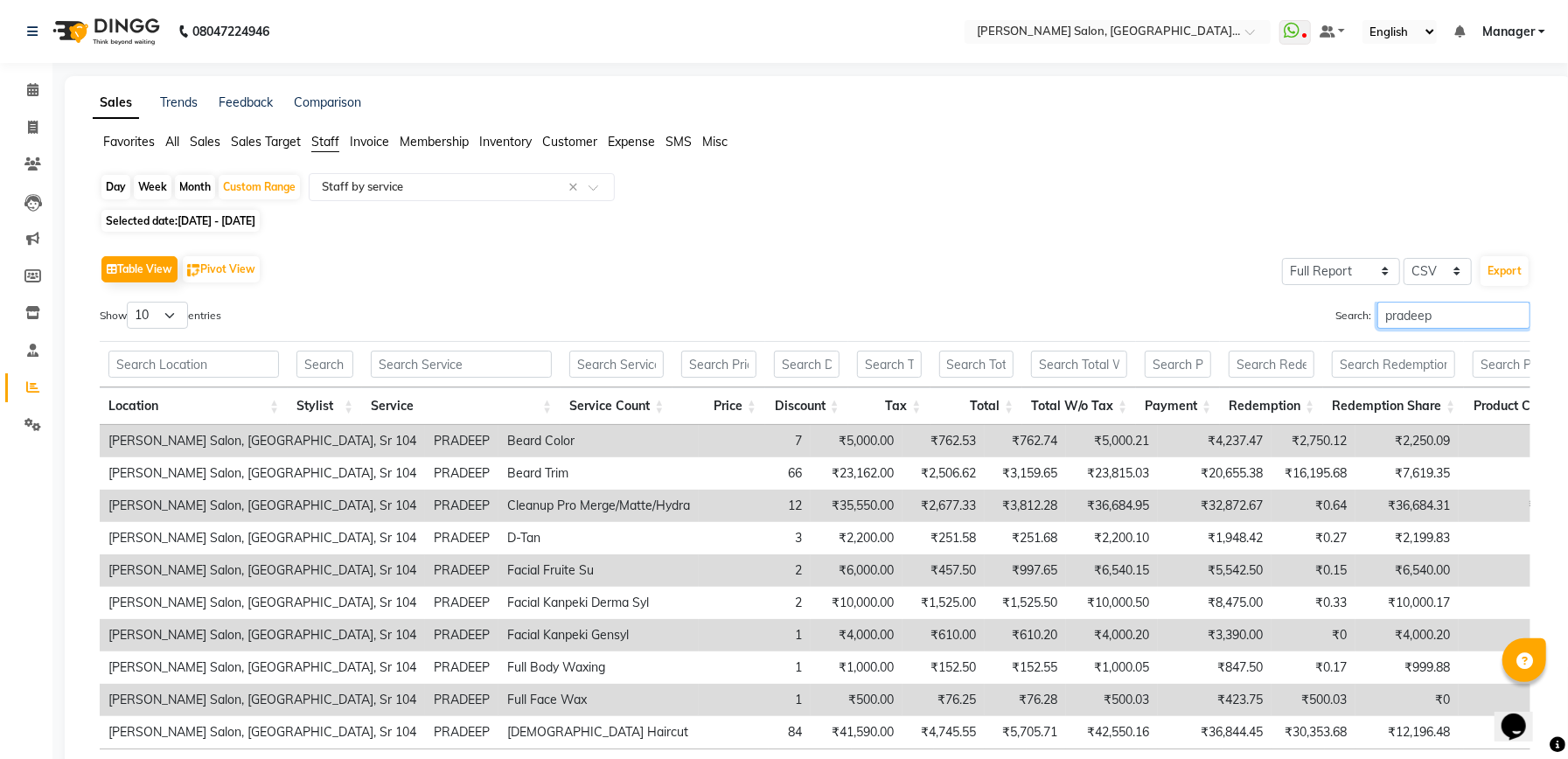
scroll to position [116, 0]
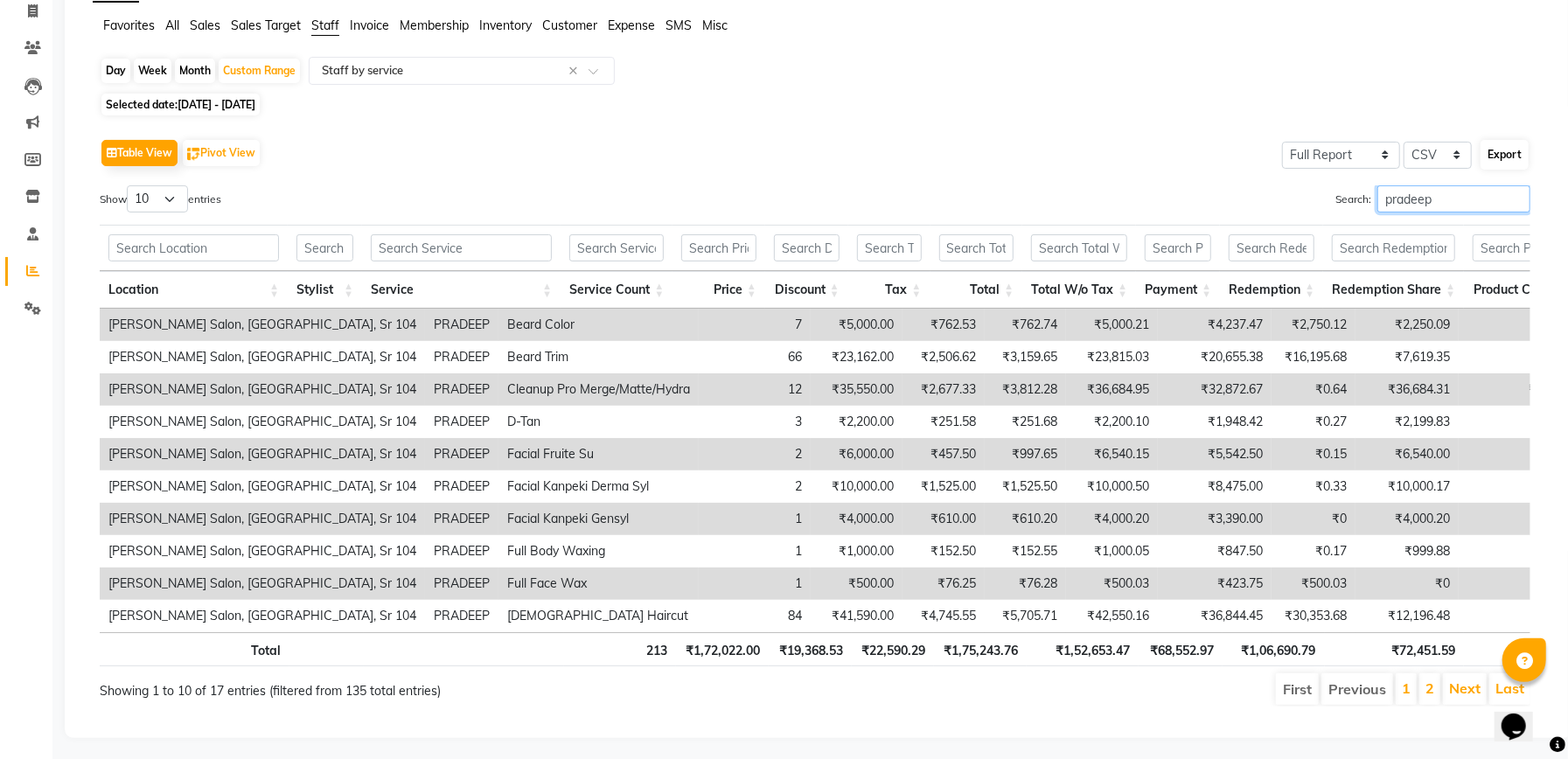
type input "pradeep"
click at [1504, 154] on button "Export" at bounding box center [1504, 154] width 48 height 29
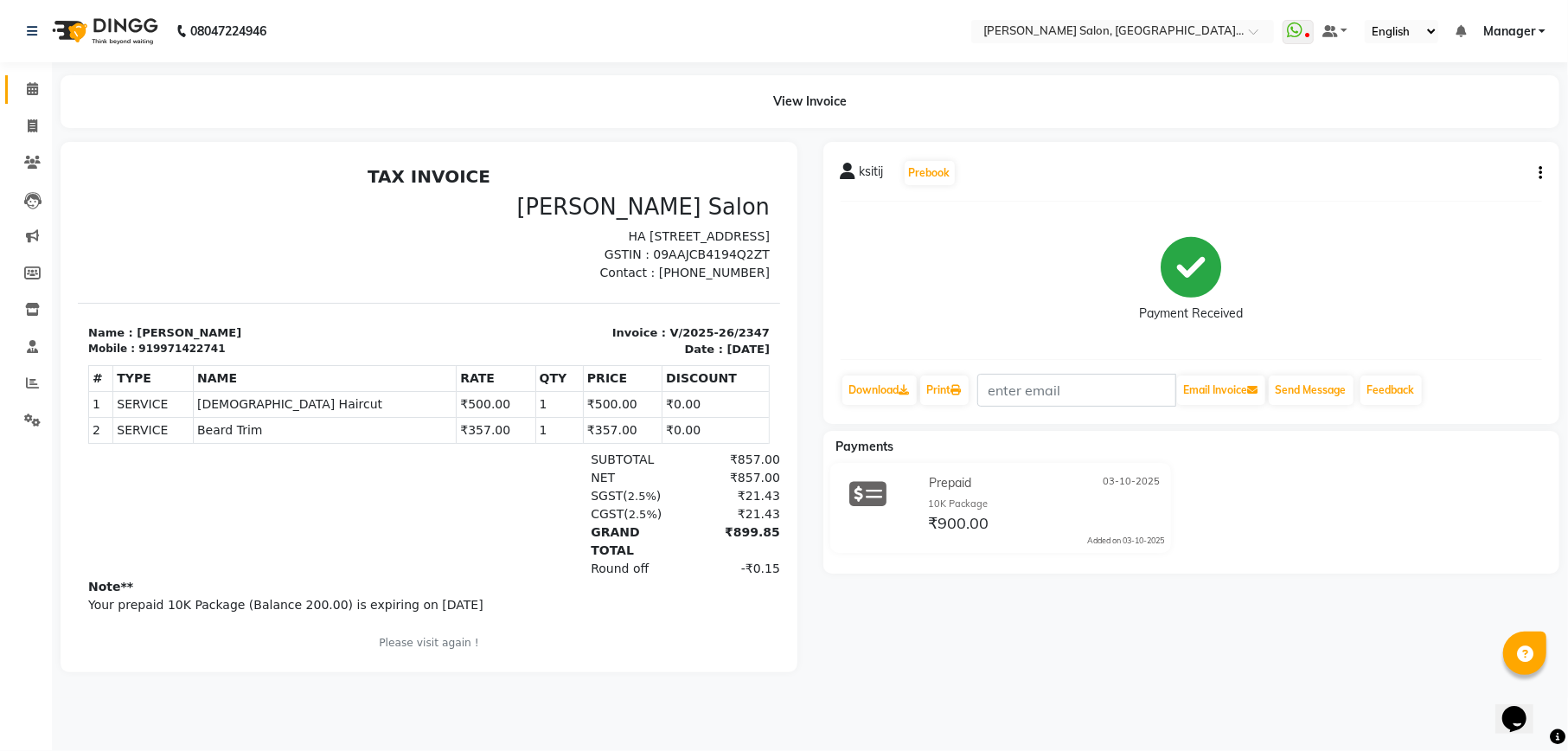
click at [32, 77] on link "Calendar" at bounding box center [26, 89] width 41 height 28
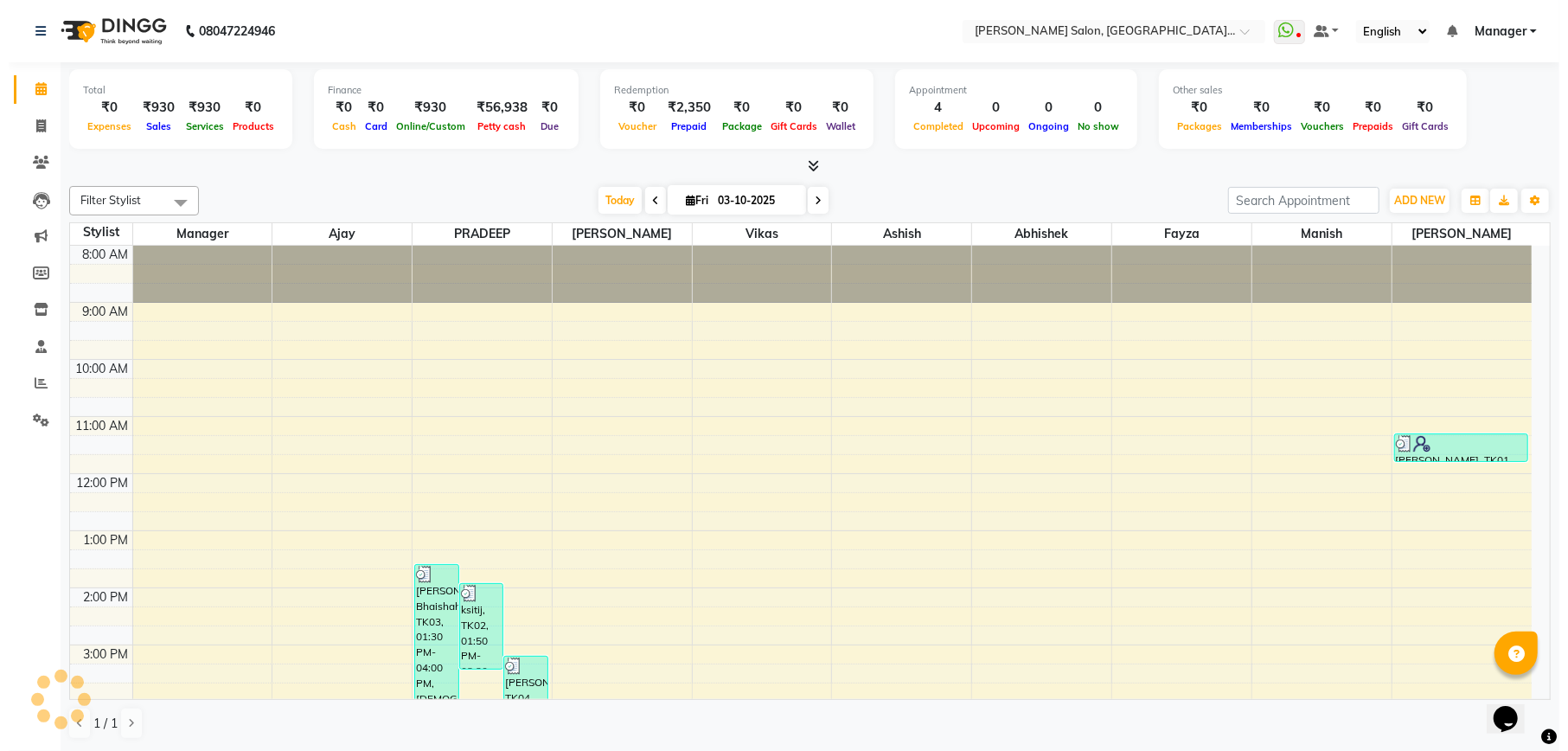
scroll to position [267, 0]
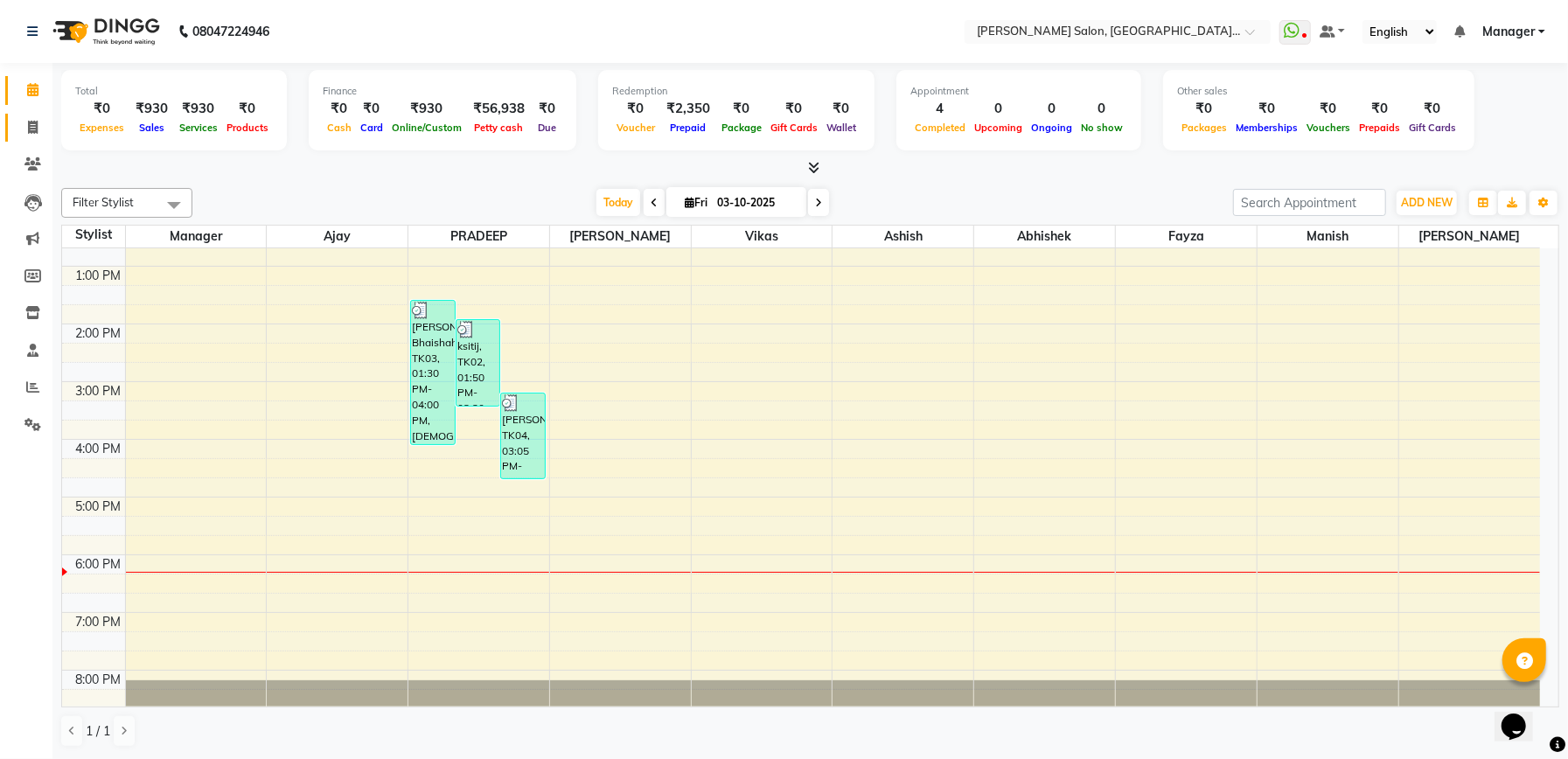
click at [29, 130] on icon at bounding box center [32, 127] width 10 height 13
select select "service"
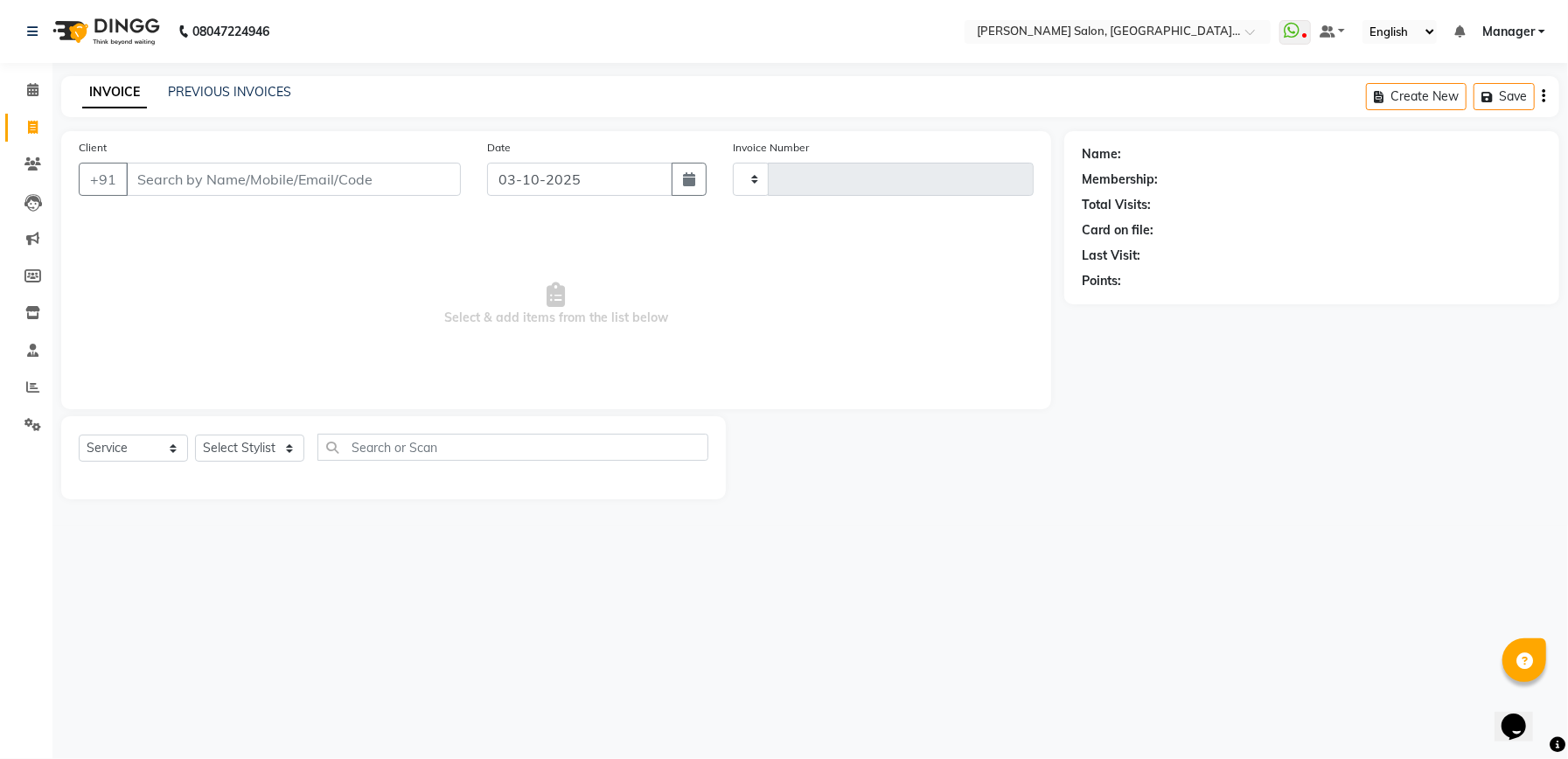
click at [225, 82] on div "INVOICE PREVIOUS INVOICES Create New Save" at bounding box center [810, 96] width 1498 height 41
type input "2351"
select select "6961"
click at [233, 87] on link "PREVIOUS INVOICES" at bounding box center [230, 91] width 124 height 16
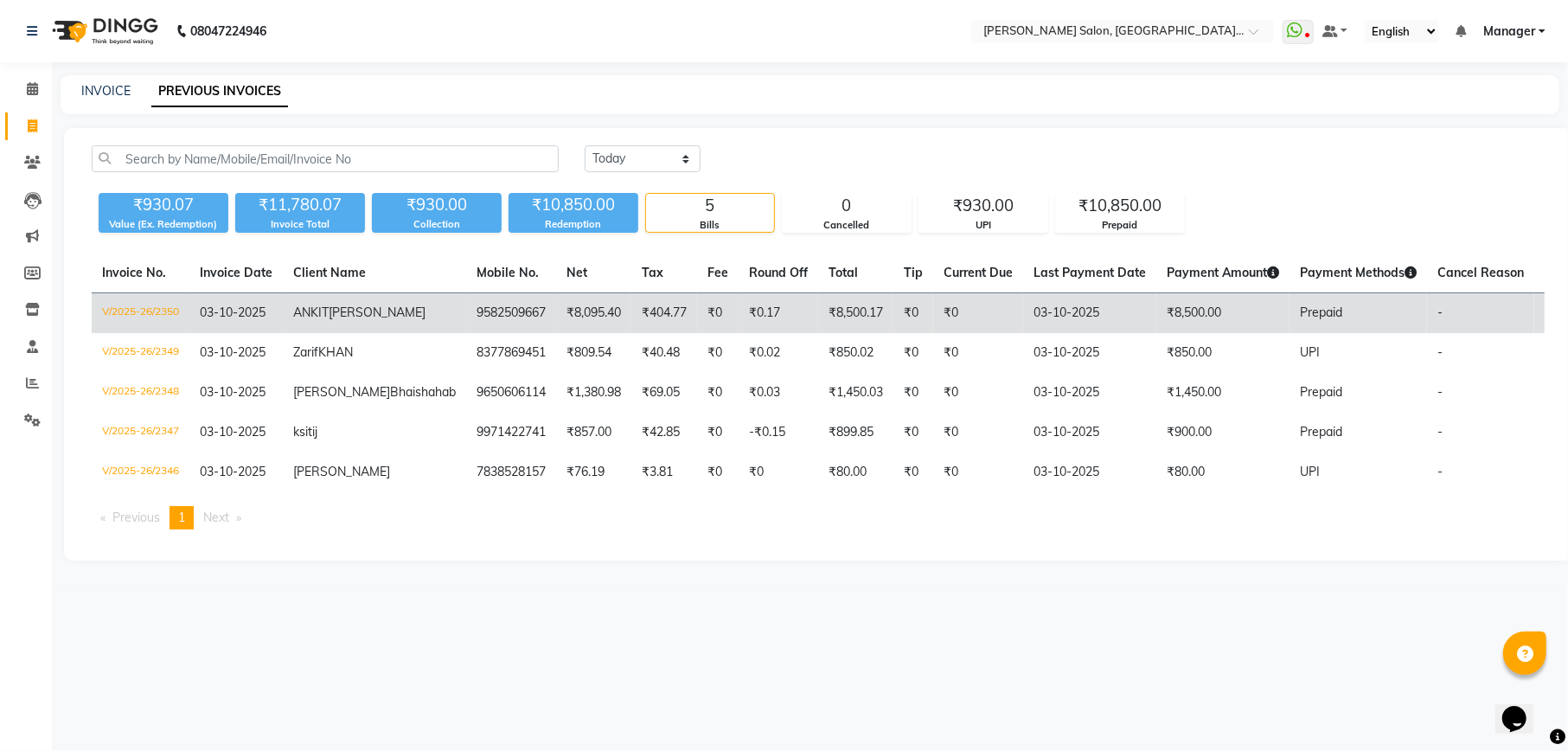
click at [698, 317] on td "₹0" at bounding box center [718, 313] width 41 height 40
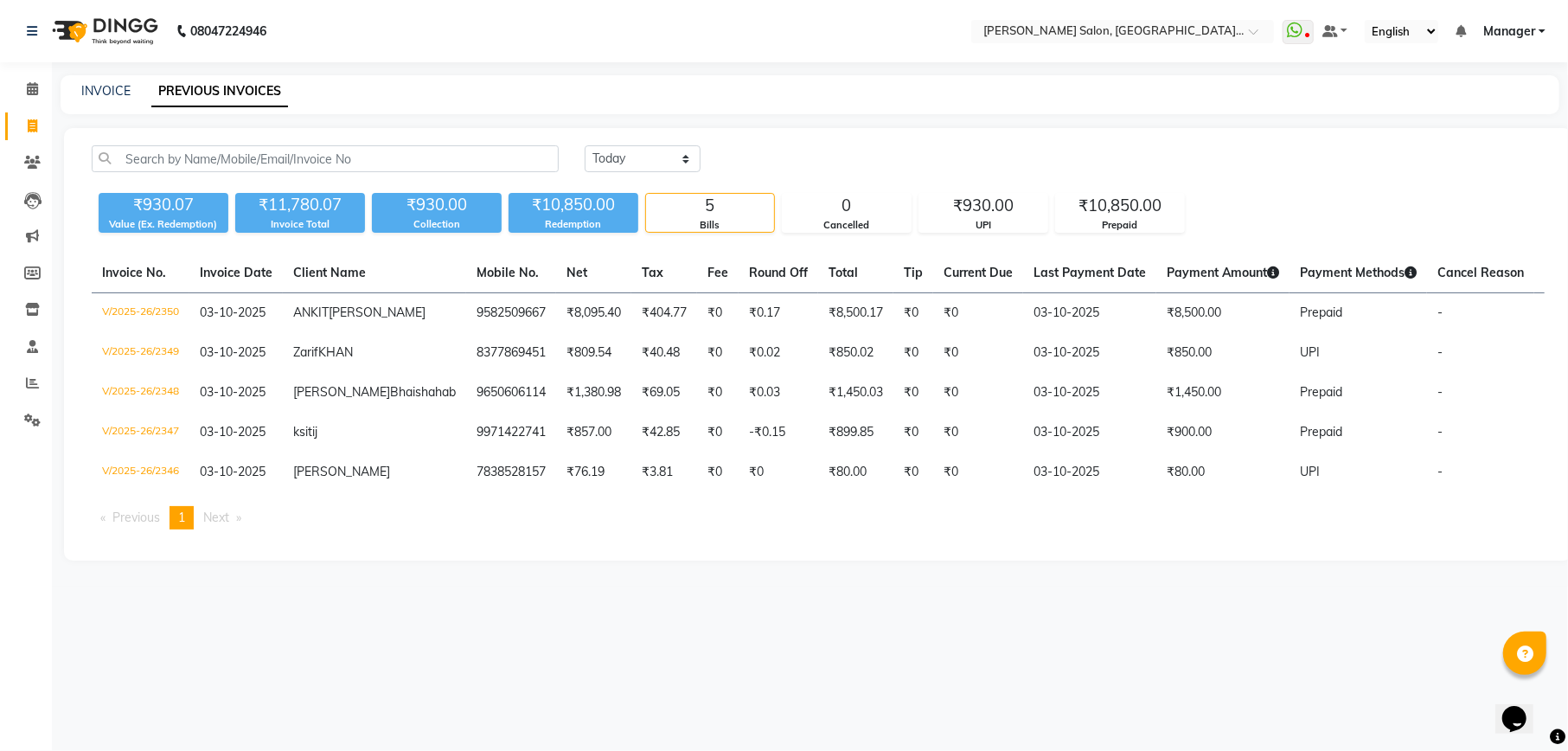
click at [1043, 149] on div "Today Yesterday Custom Range" at bounding box center [1065, 159] width 961 height 27
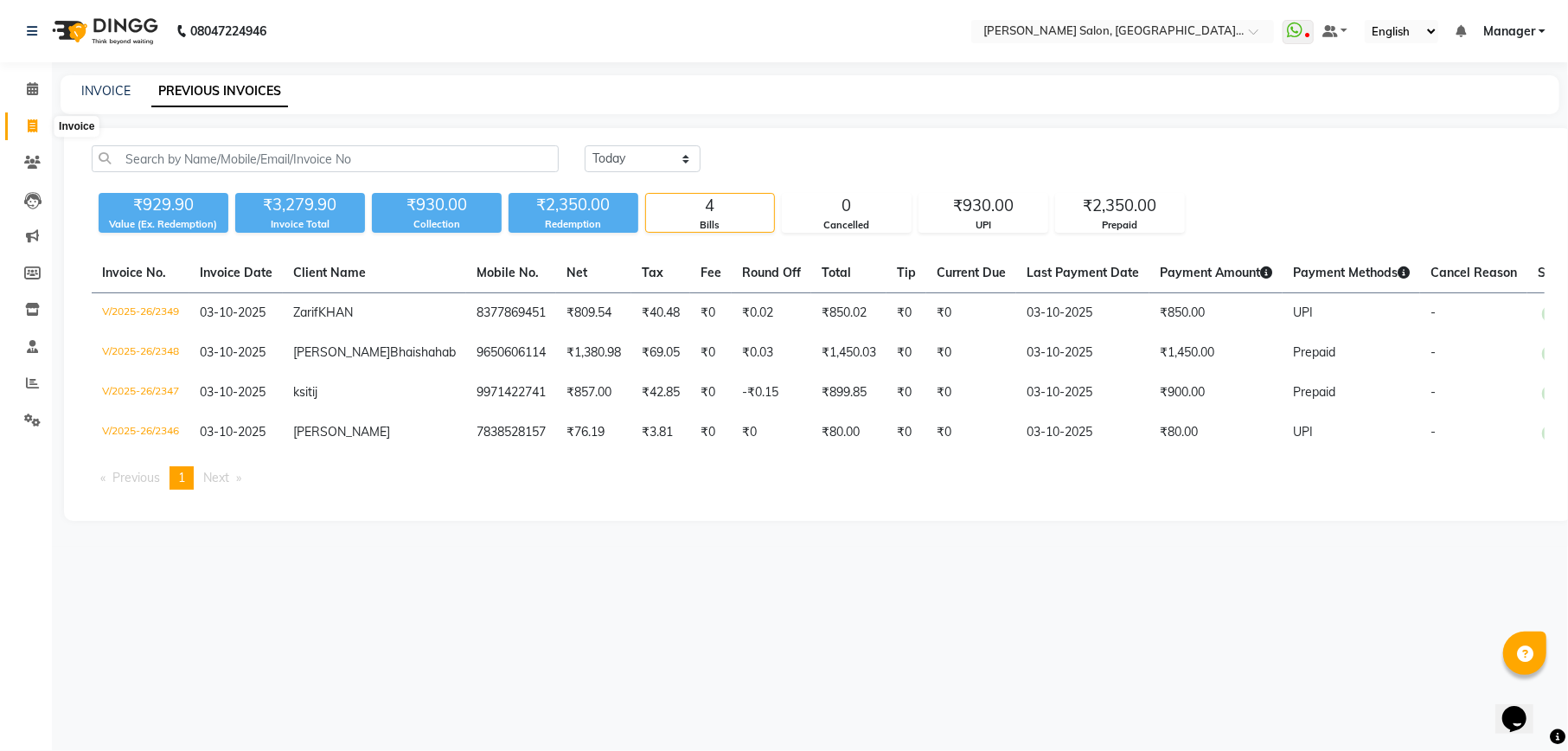
click at [36, 123] on icon at bounding box center [32, 126] width 9 height 13
select select "service"
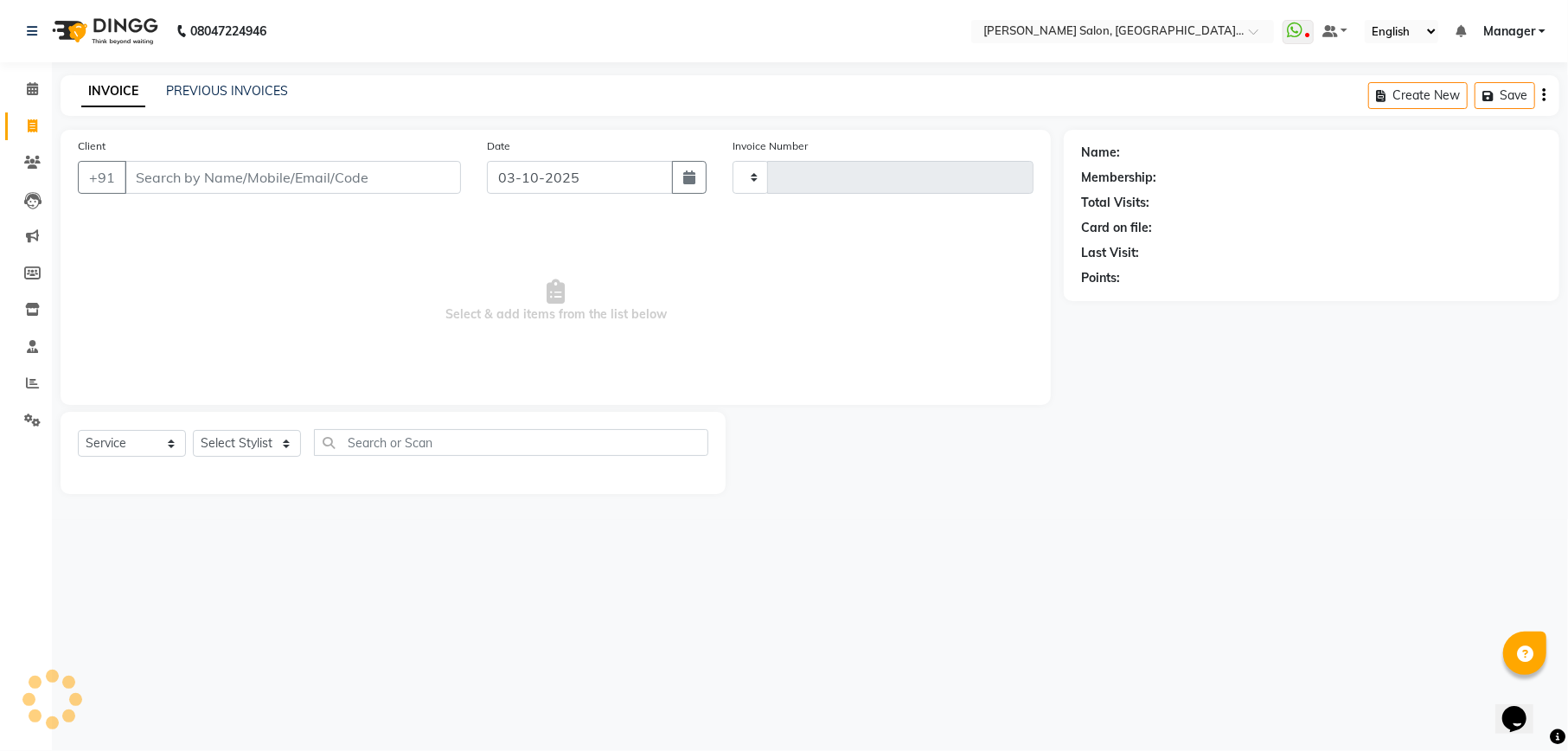
click at [346, 180] on input "Client" at bounding box center [293, 177] width 337 height 33
select select "6961"
type input "2351"
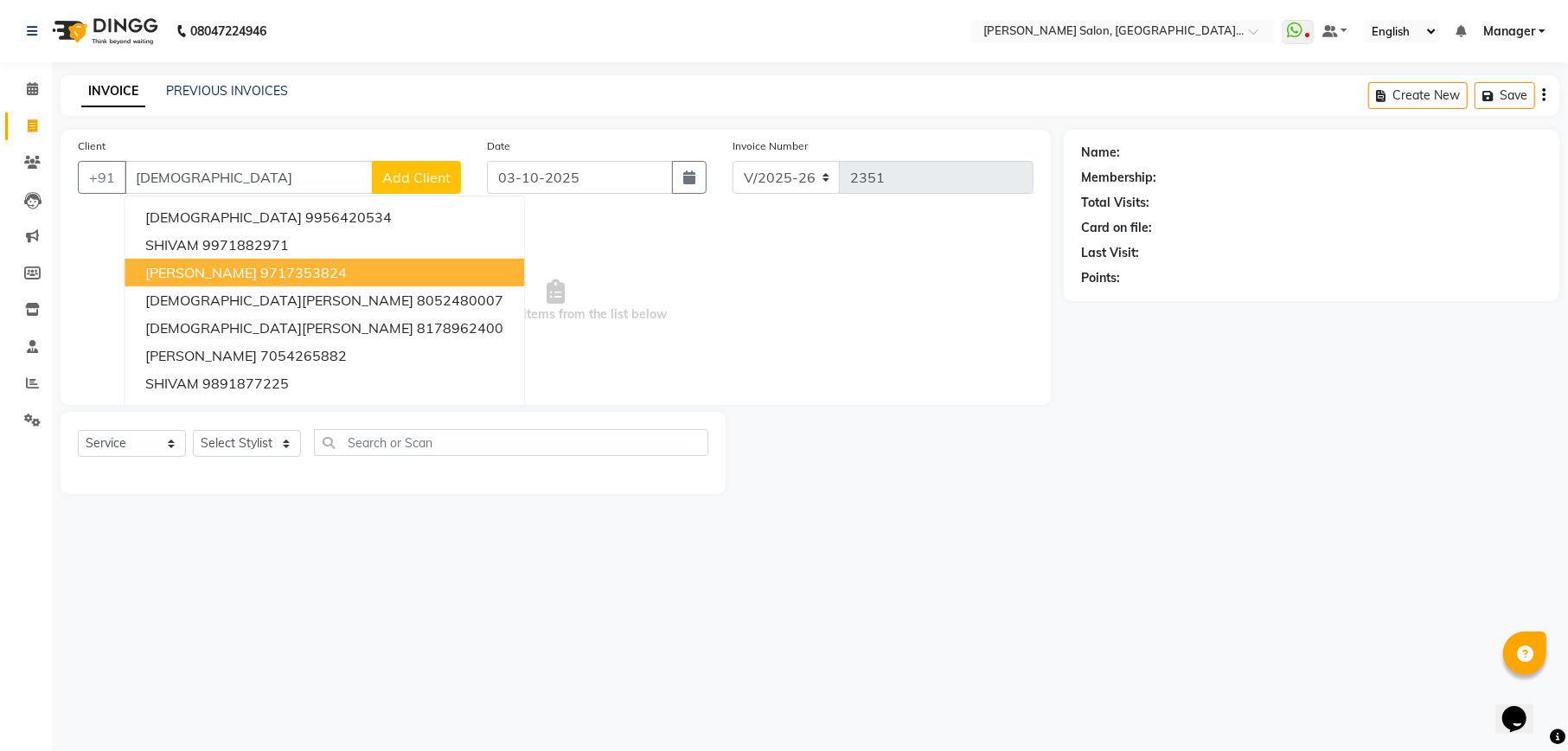
click at [260, 267] on ngb-highlight "9717353824" at bounding box center [304, 273] width 86 height 17
type input "9717353824"
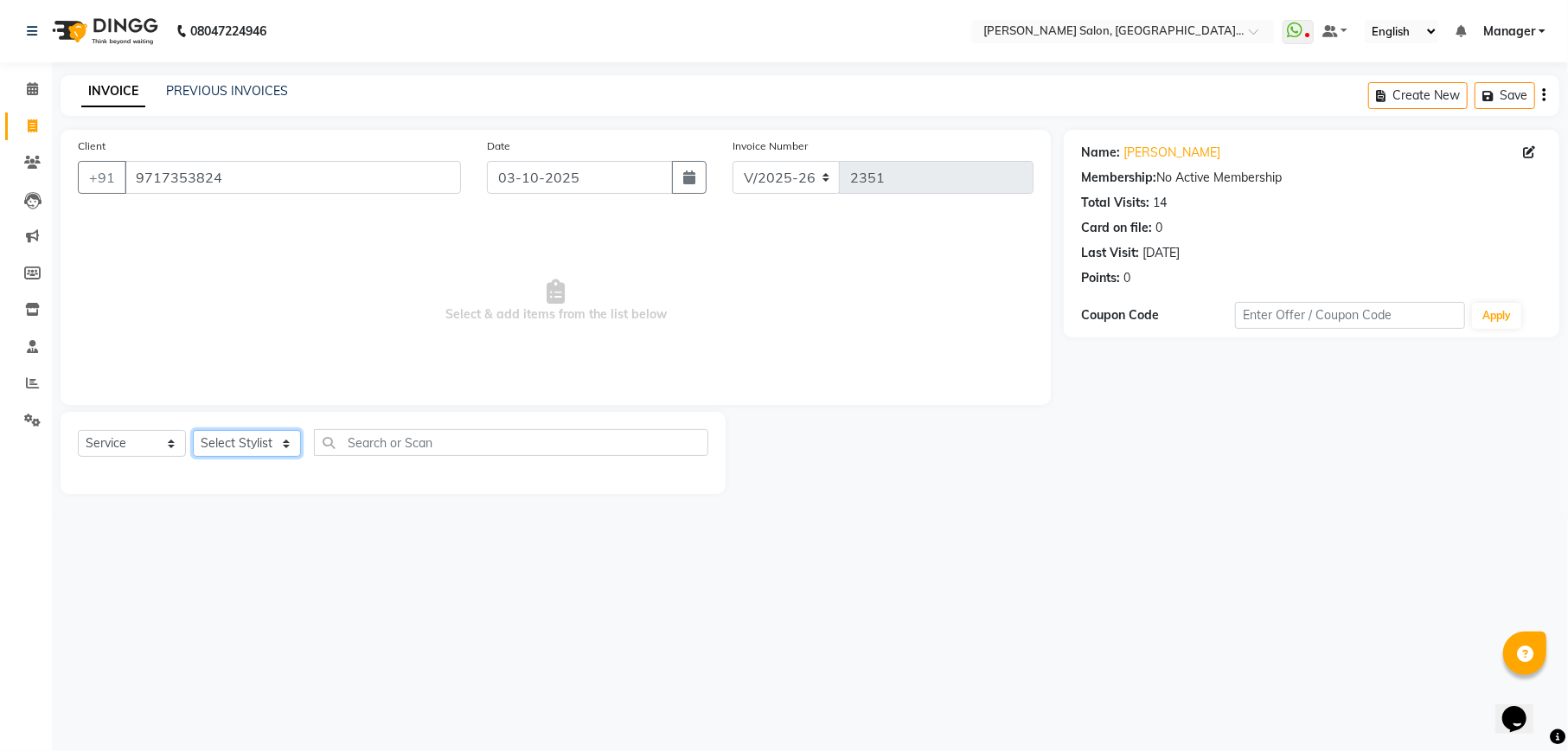
click at [241, 440] on select "Select Stylist Abhishek Ajay Ashish Fayza Manager Manish NEGI PRADEEP Sonam Vik…" at bounding box center [246, 443] width 108 height 27
select select "57330"
click at [193, 430] on select "Select Stylist Abhishek Ajay Ashish Fayza Manager Manish NEGI PRADEEP Sonam Vik…" at bounding box center [246, 443] width 108 height 27
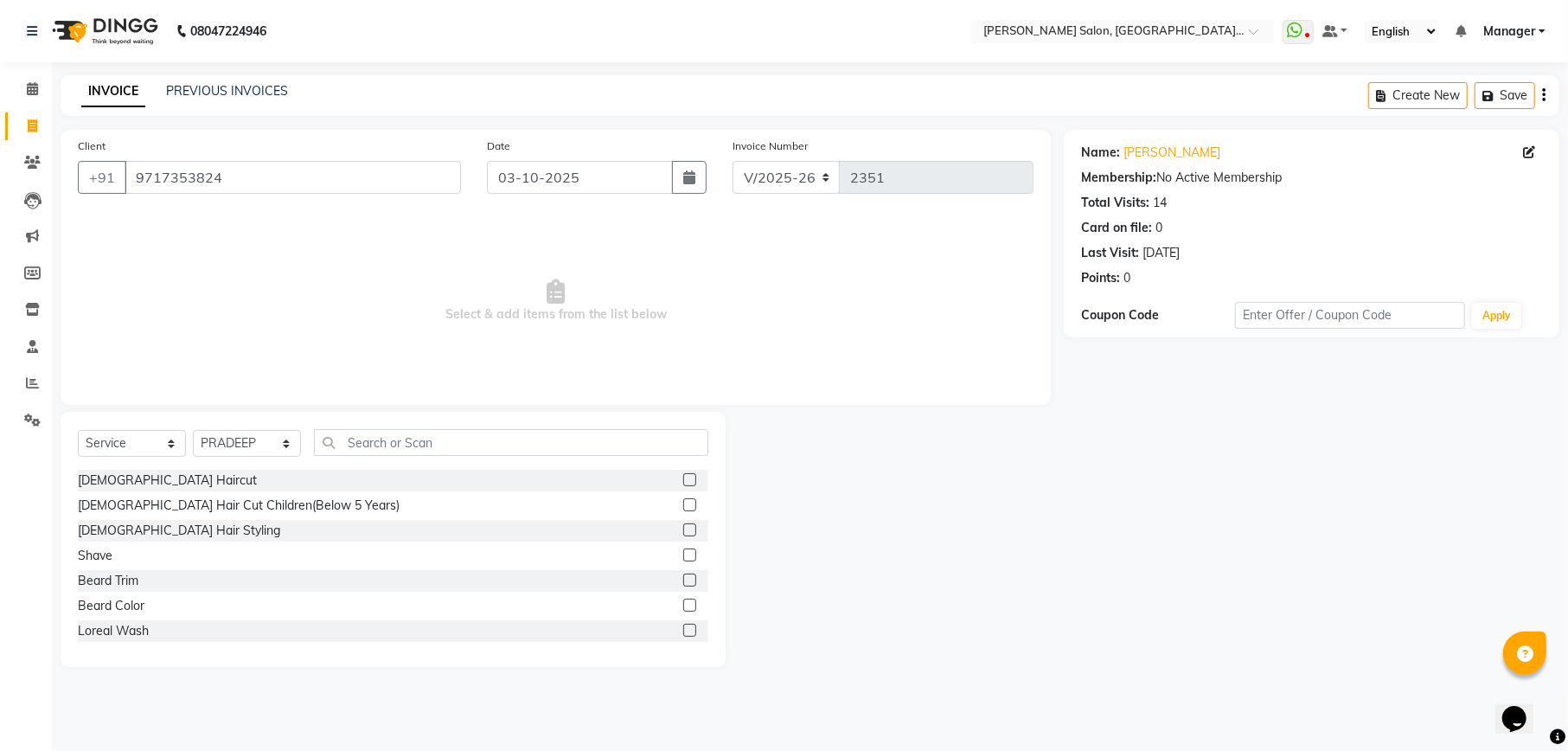
click at [683, 474] on label at bounding box center [690, 479] width 13 height 13
click at [683, 475] on input "checkbox" at bounding box center [689, 480] width 11 height 11
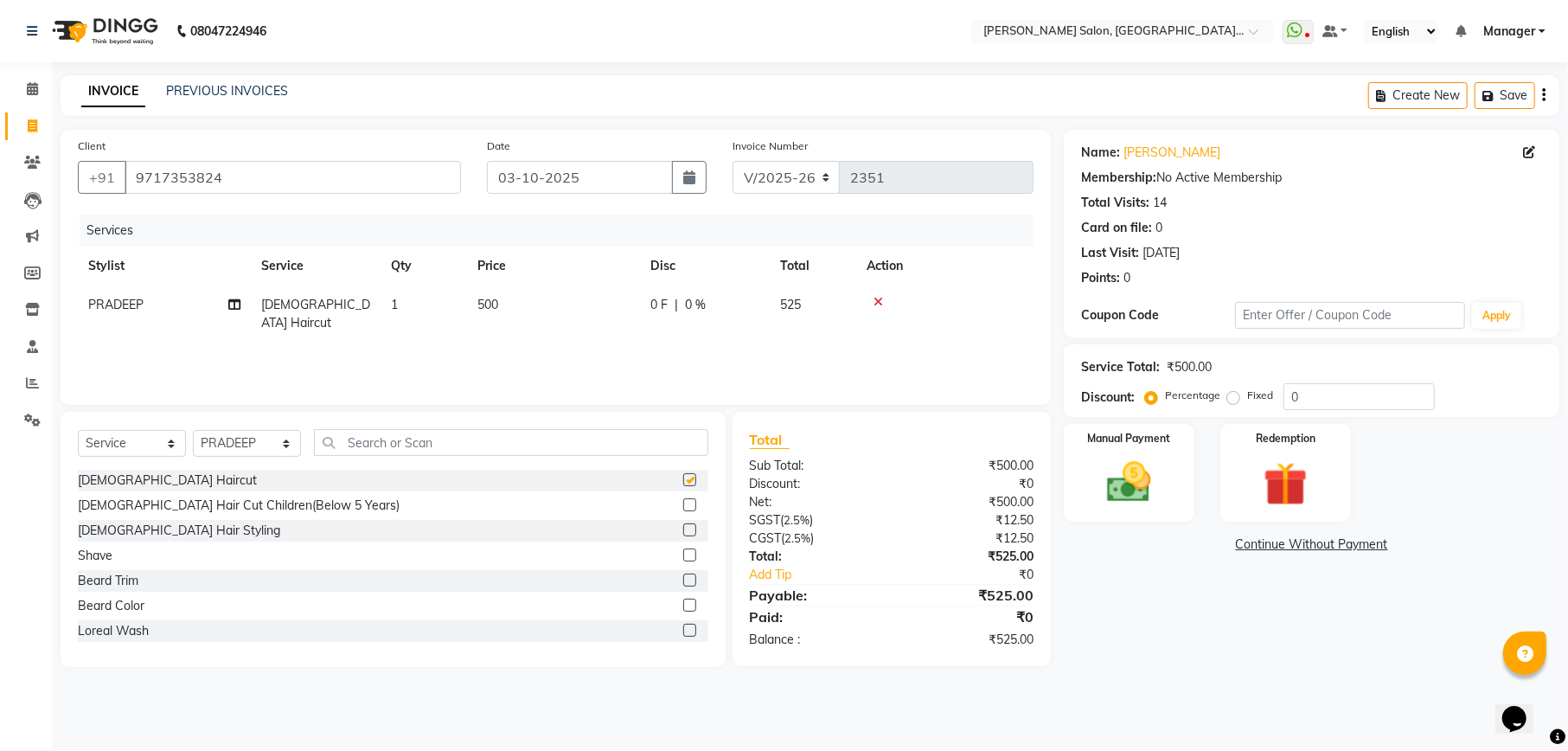
checkbox input "false"
click at [1364, 313] on input "text" at bounding box center [1350, 315] width 230 height 27
click at [1362, 399] on input "0" at bounding box center [1359, 397] width 151 height 27
type input "4.76"
click at [1295, 505] on img at bounding box center [1285, 484] width 74 height 57
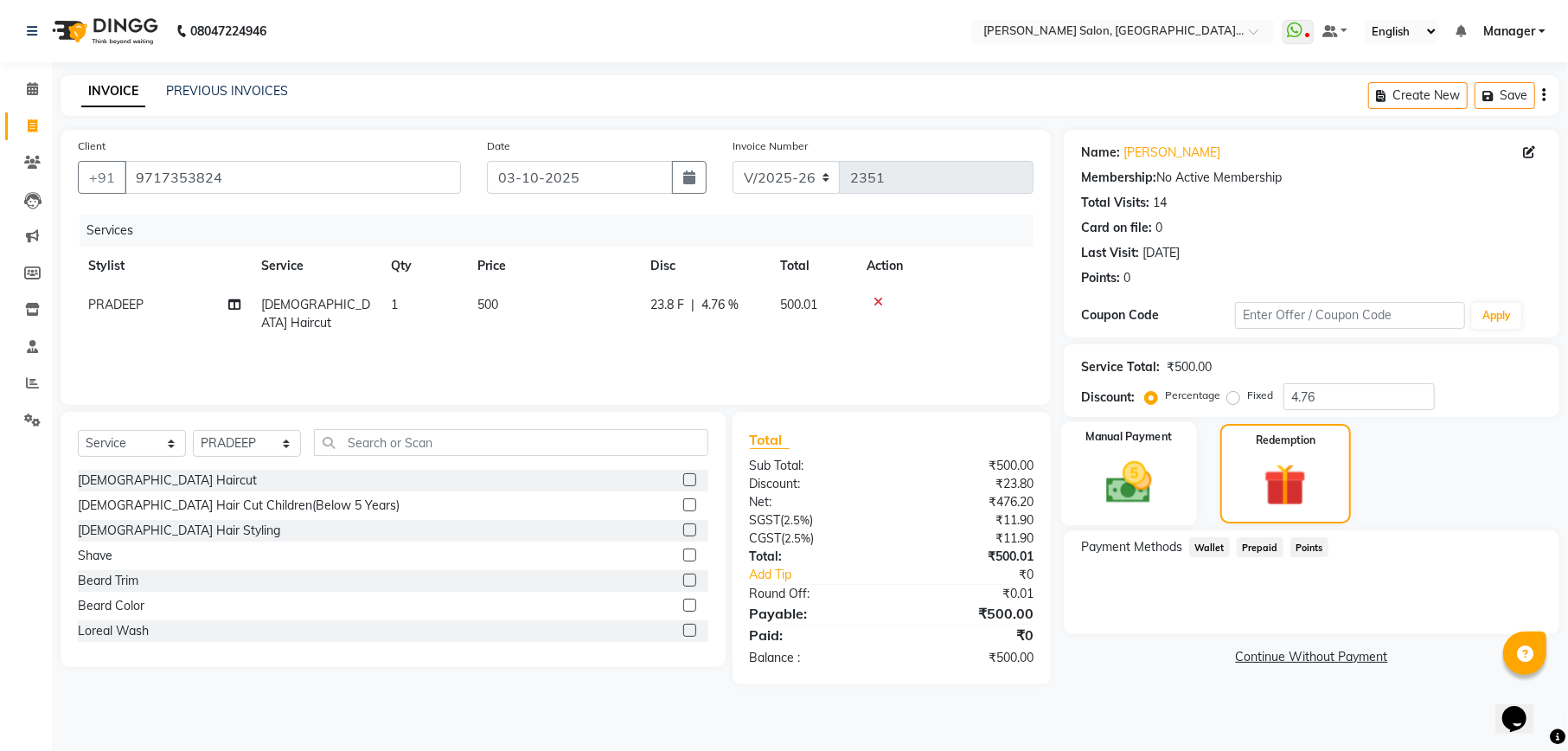
click at [1147, 461] on img at bounding box center [1128, 482] width 74 height 53
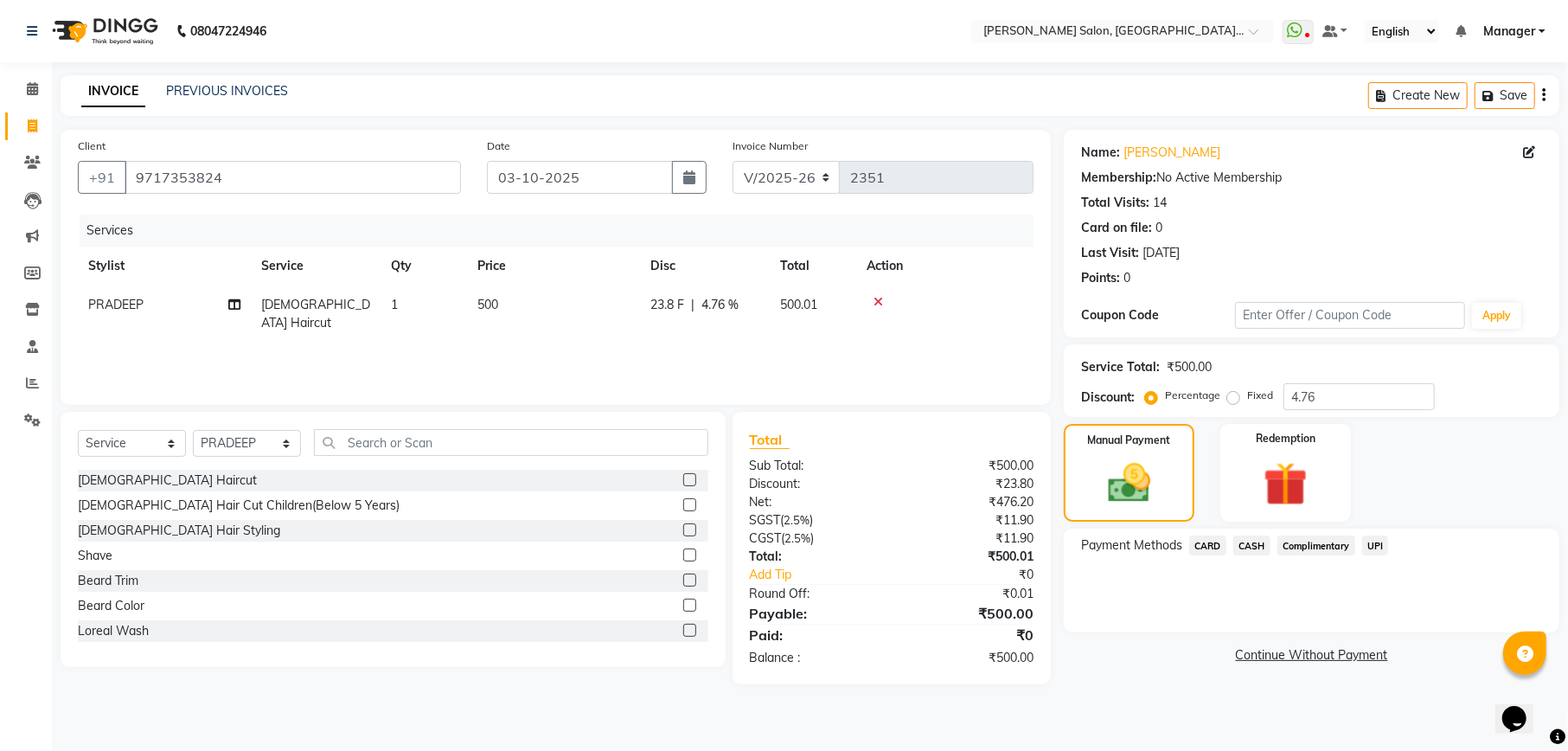
click at [1381, 550] on span "UPI" at bounding box center [1375, 545] width 27 height 20
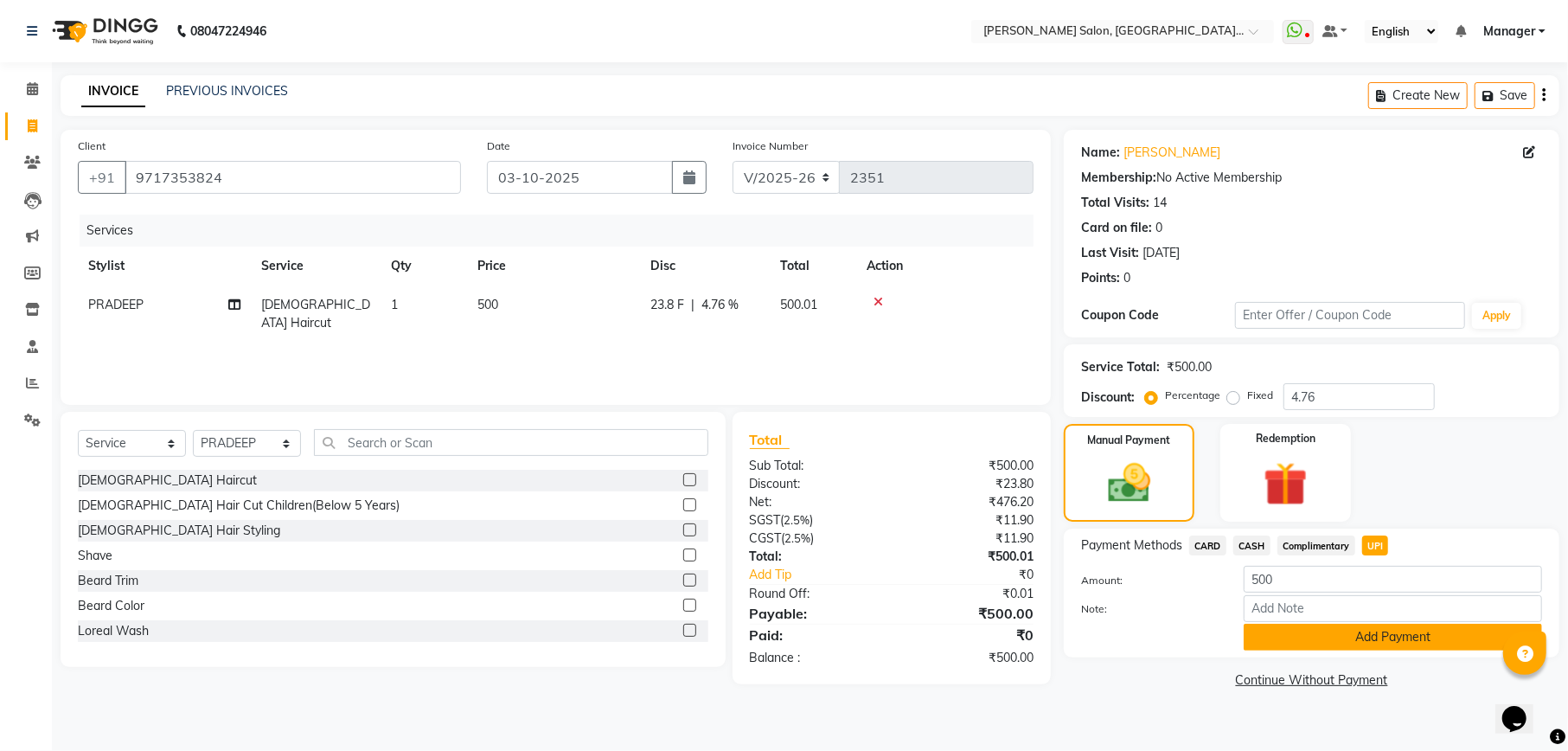
click at [1391, 638] on button "Add Payment" at bounding box center [1392, 637] width 298 height 27
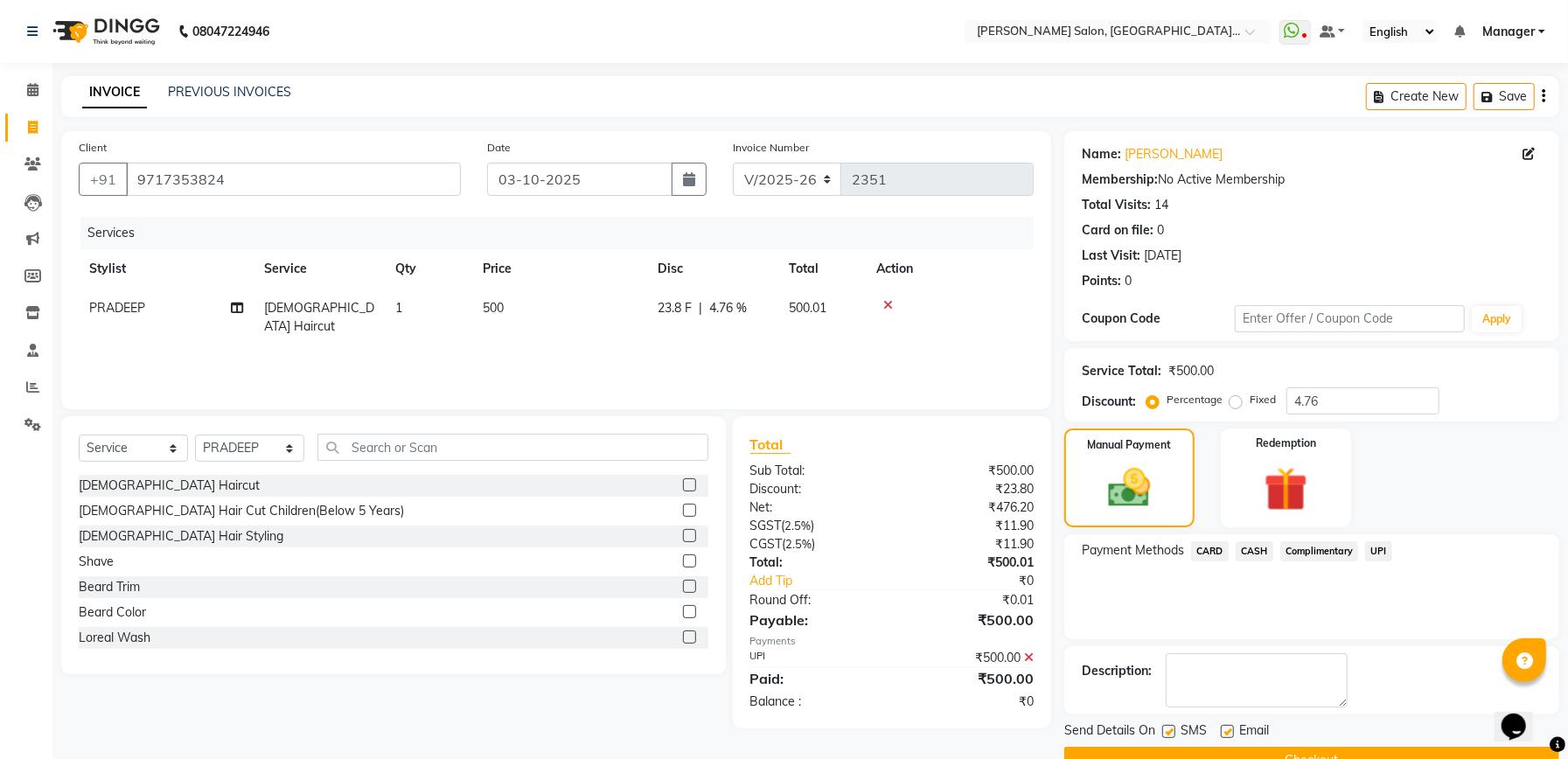
scroll to position [42, 0]
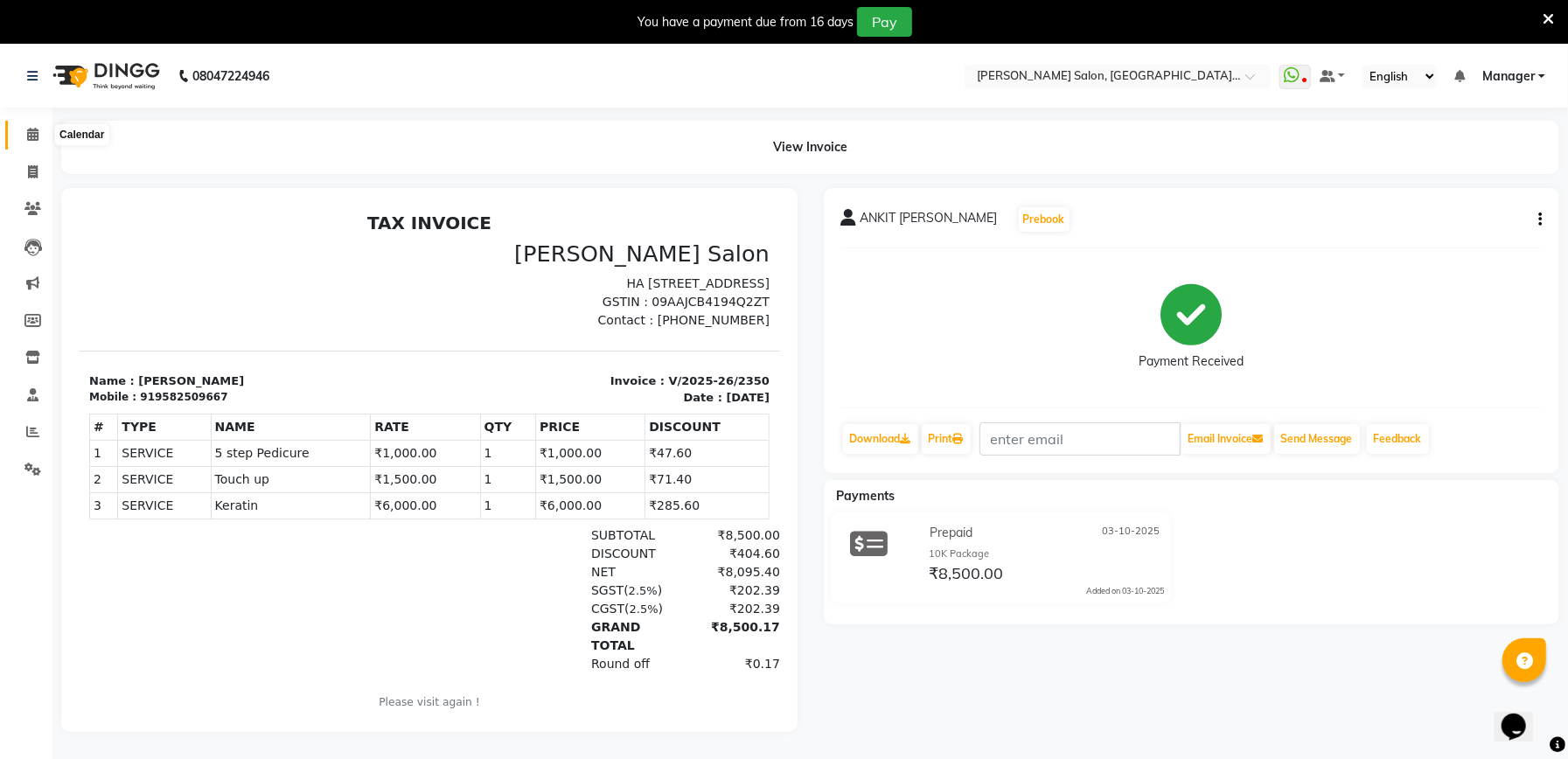
click at [35, 130] on icon at bounding box center [33, 134] width 11 height 13
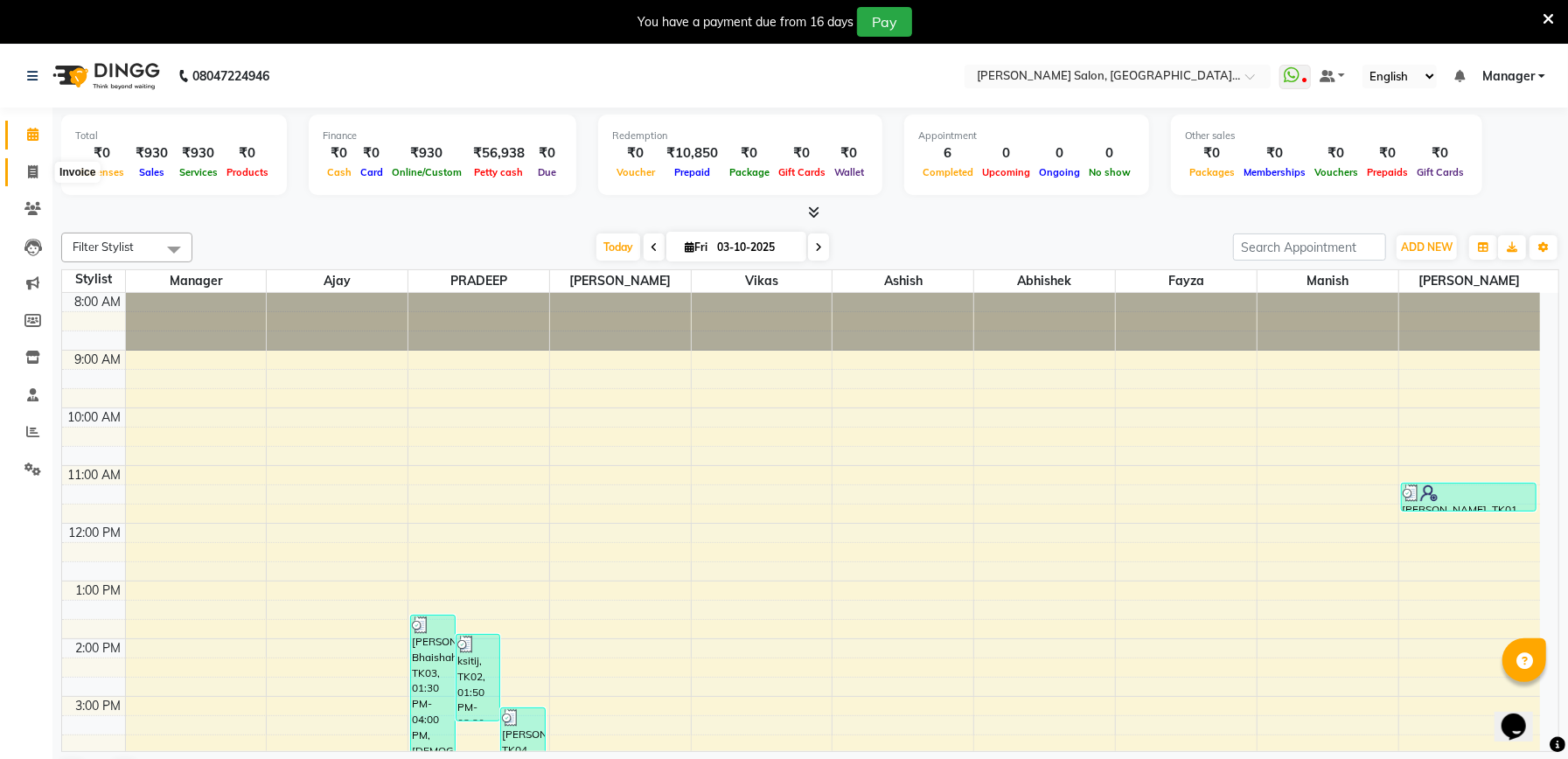
click at [38, 179] on span at bounding box center [32, 172] width 30 height 20
select select "service"
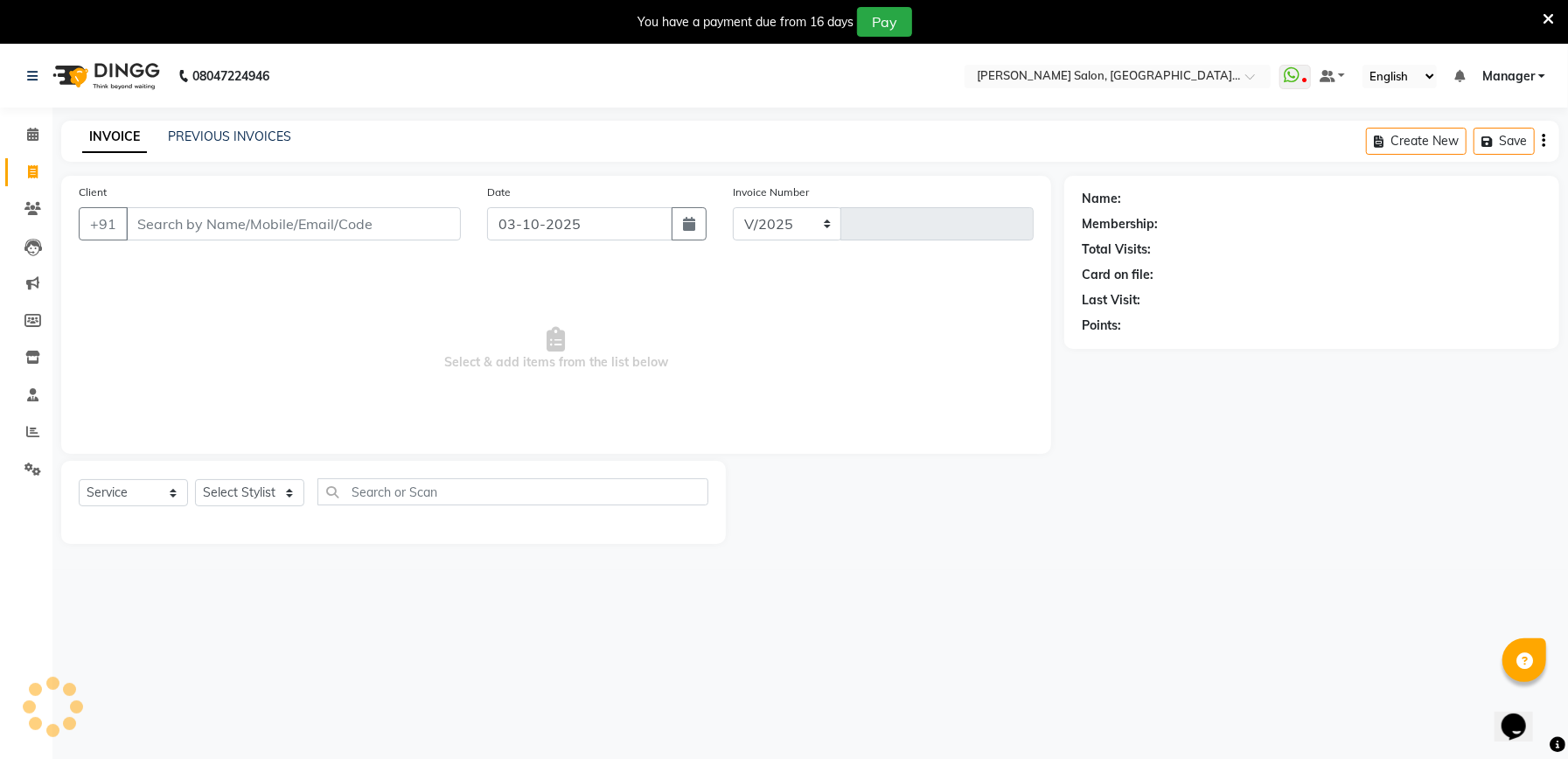
select select "6961"
type input "2351"
type input "9988088076"
click at [1544, 16] on icon at bounding box center [1548, 19] width 11 height 16
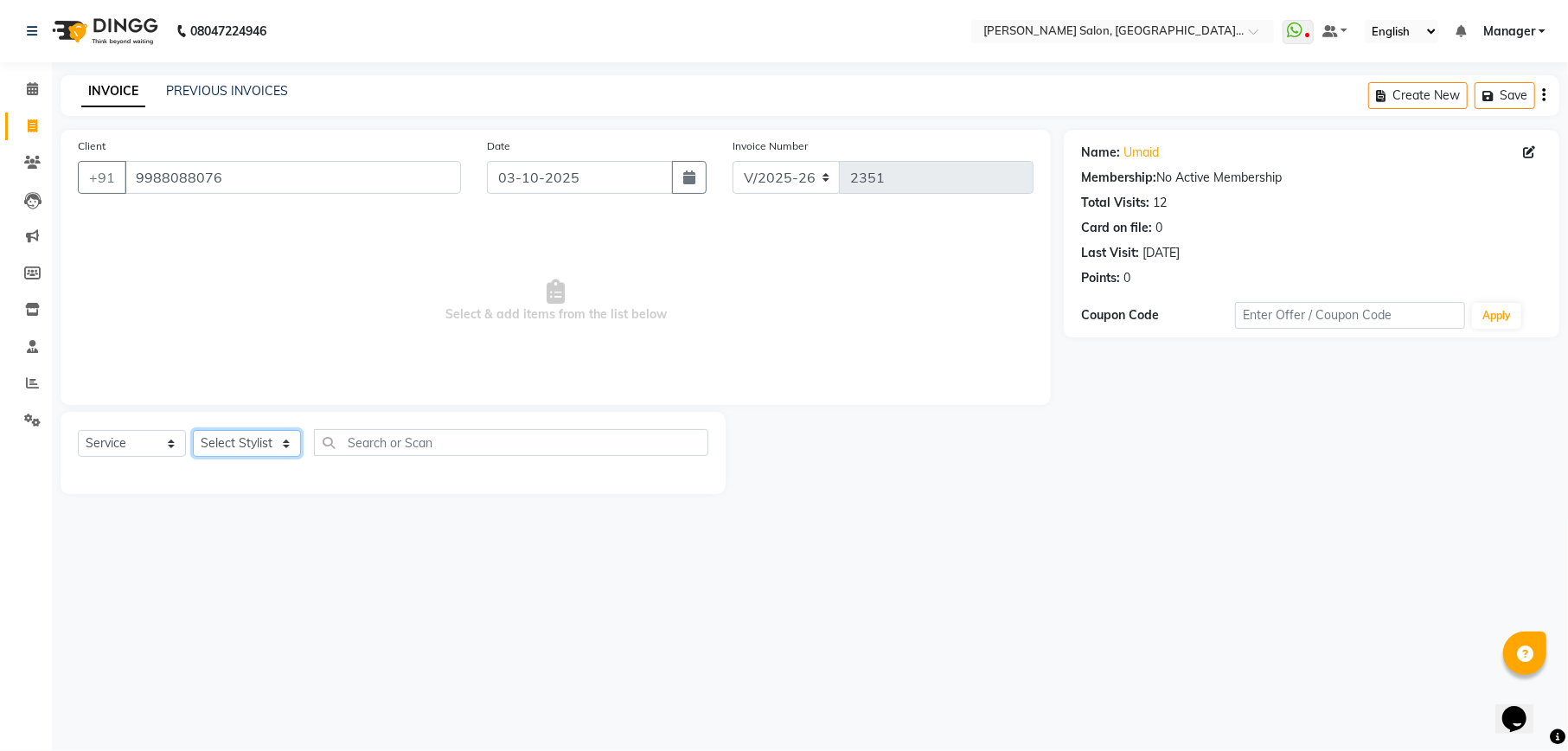
click at [254, 447] on select "Select Stylist Abhishek [PERSON_NAME] [PERSON_NAME] [PERSON_NAME] Manager [PERS…" at bounding box center [246, 443] width 108 height 27
select select "57330"
click at [193, 430] on select "Select Stylist Abhishek [PERSON_NAME] [PERSON_NAME] [PERSON_NAME] Manager [PERS…" at bounding box center [246, 443] width 108 height 27
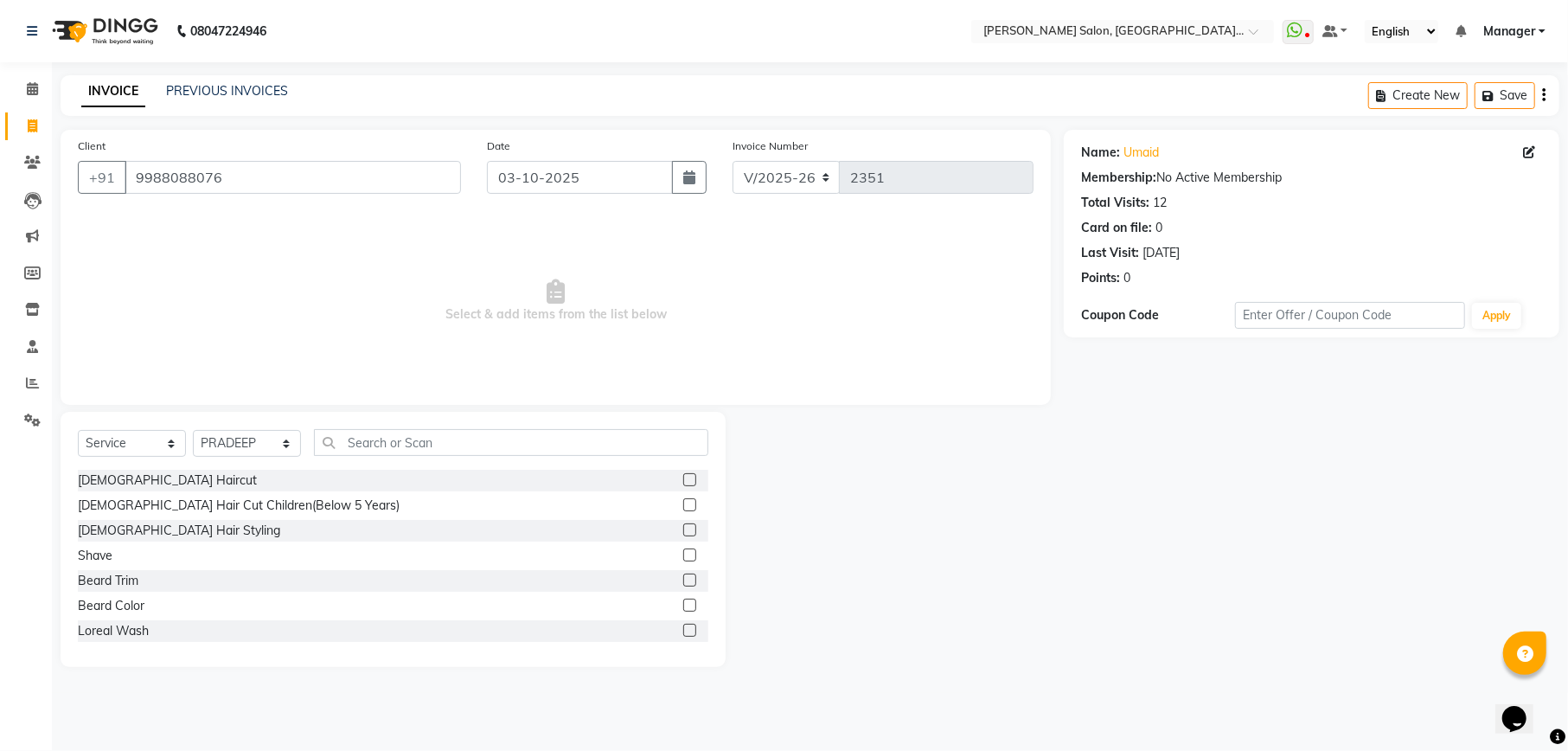
click at [683, 477] on label at bounding box center [690, 479] width 13 height 13
click at [683, 477] on input "checkbox" at bounding box center [689, 480] width 11 height 11
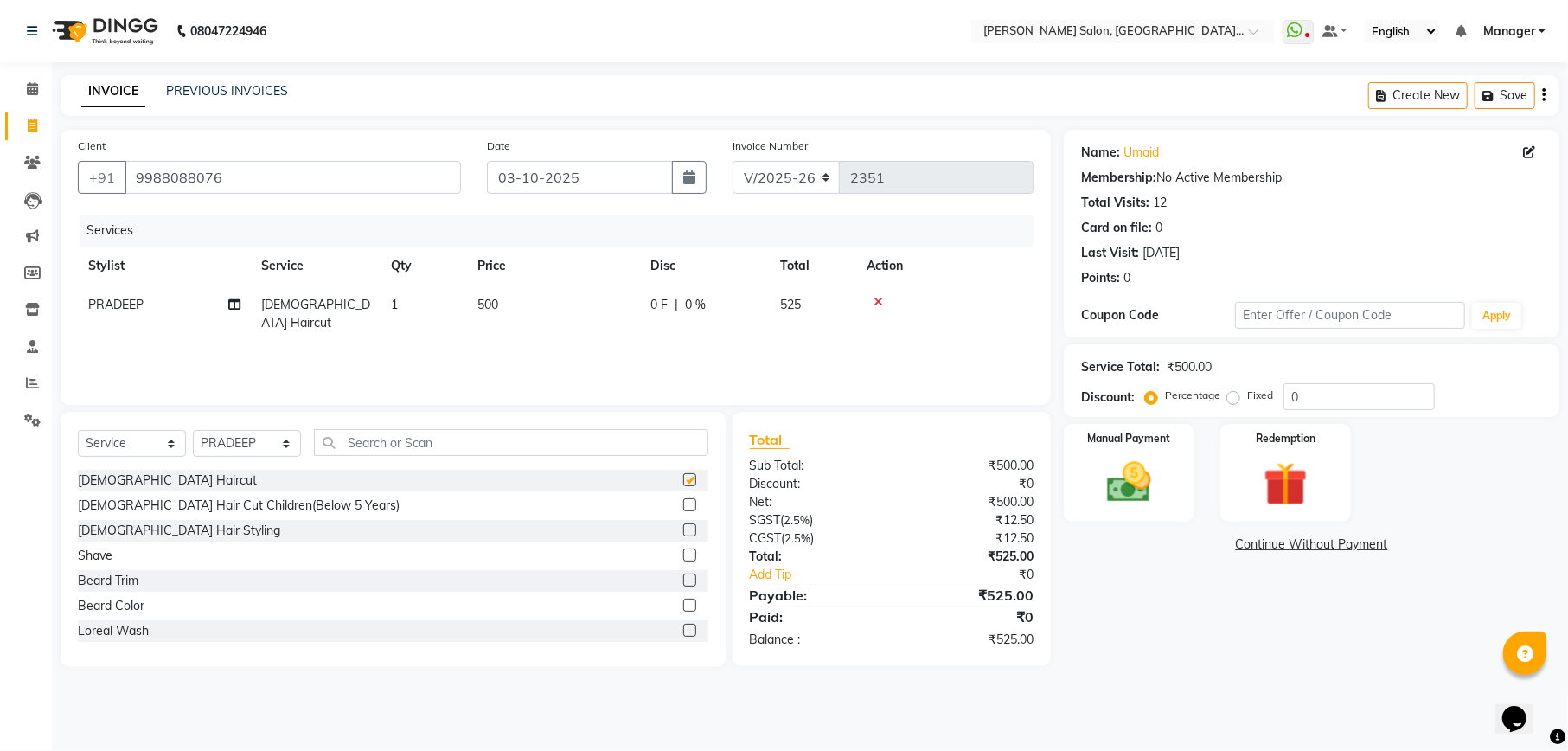
checkbox input "false"
click at [250, 433] on select "Select Stylist Abhishek [PERSON_NAME] [PERSON_NAME] [PERSON_NAME] Manager [PERS…" at bounding box center [246, 443] width 108 height 27
select select "57331"
click at [193, 430] on select "Select Stylist Abhishek [PERSON_NAME] [PERSON_NAME] [PERSON_NAME] Manager [PERS…" at bounding box center [246, 443] width 108 height 27
click at [683, 481] on label at bounding box center [690, 479] width 13 height 13
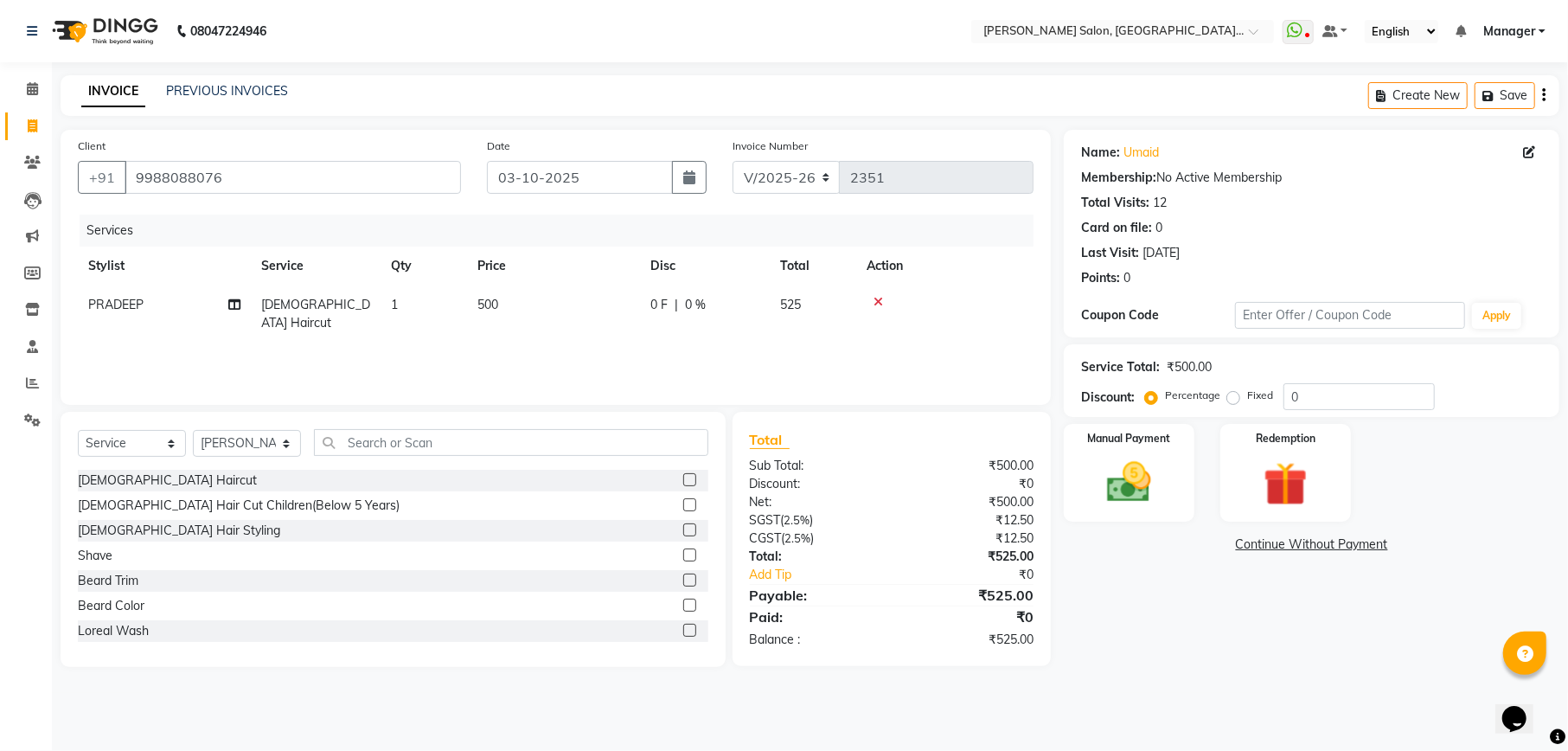
click at [683, 481] on input "checkbox" at bounding box center [689, 480] width 11 height 11
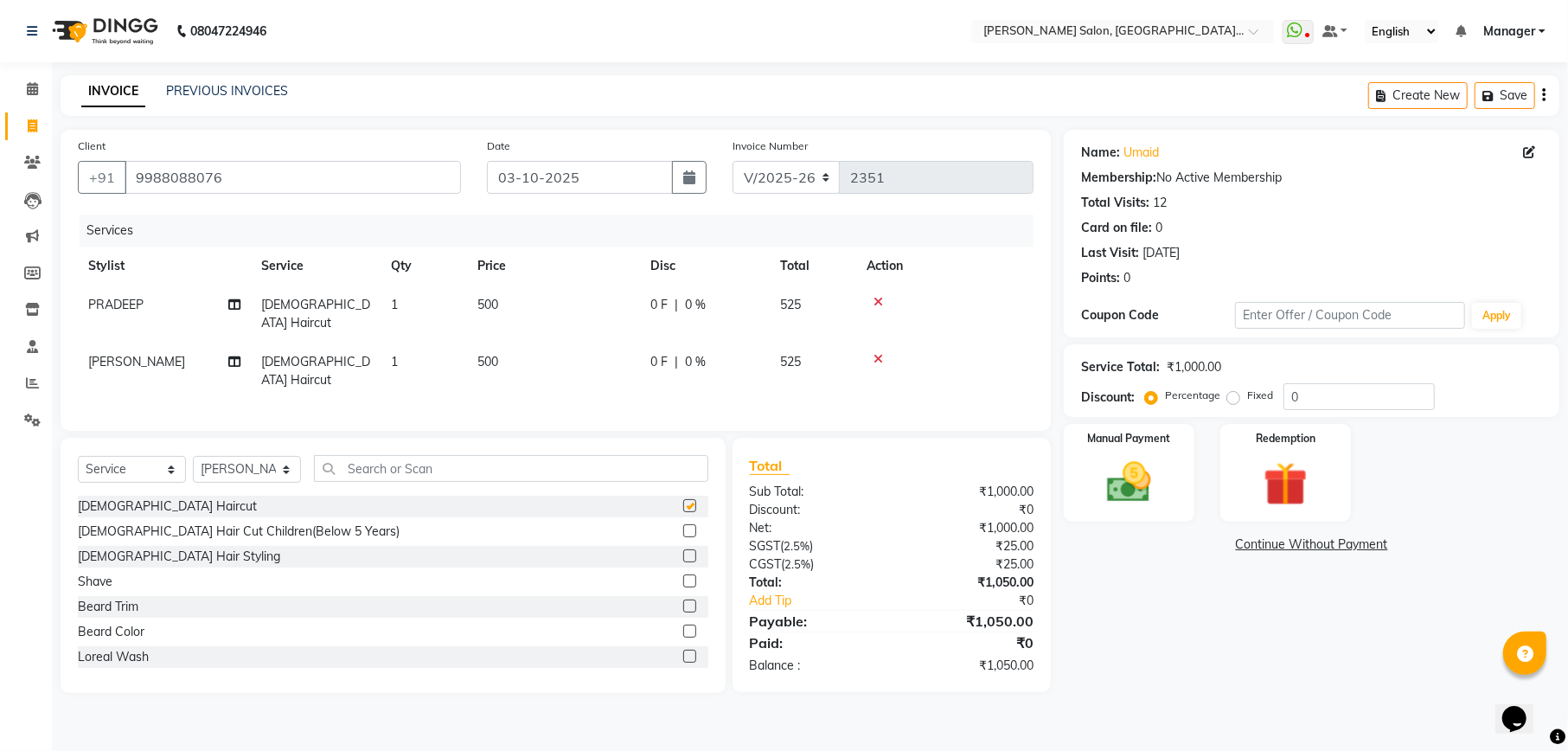
checkbox input "false"
click at [683, 600] on label at bounding box center [690, 606] width 13 height 13
click at [683, 602] on input "checkbox" at bounding box center [689, 607] width 11 height 11
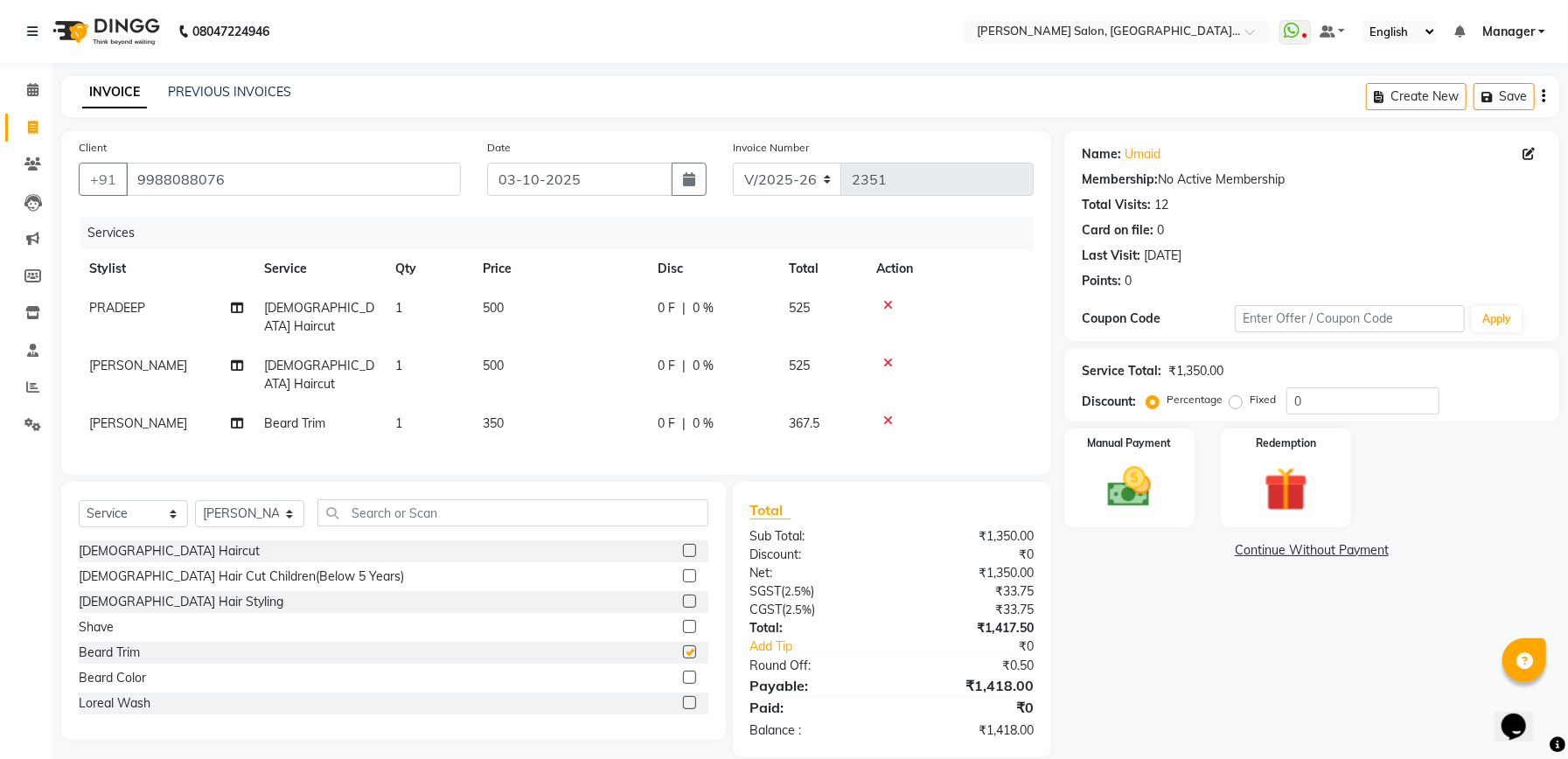
checkbox input "false"
click at [1341, 409] on input "0" at bounding box center [1363, 401] width 153 height 28
type input "4.76"
click at [1284, 498] on img at bounding box center [1286, 489] width 74 height 57
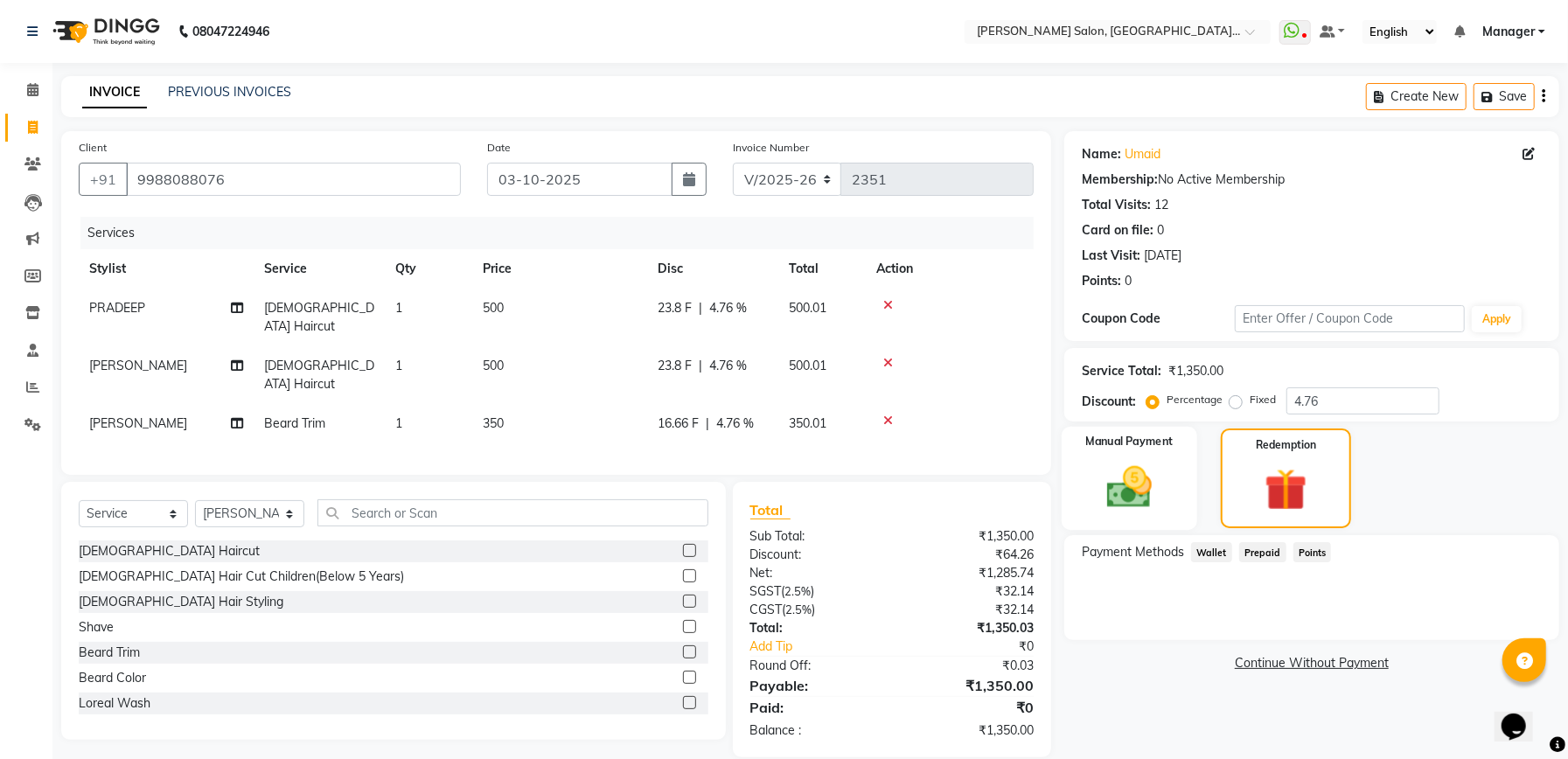
click at [1157, 512] on img at bounding box center [1129, 486] width 74 height 52
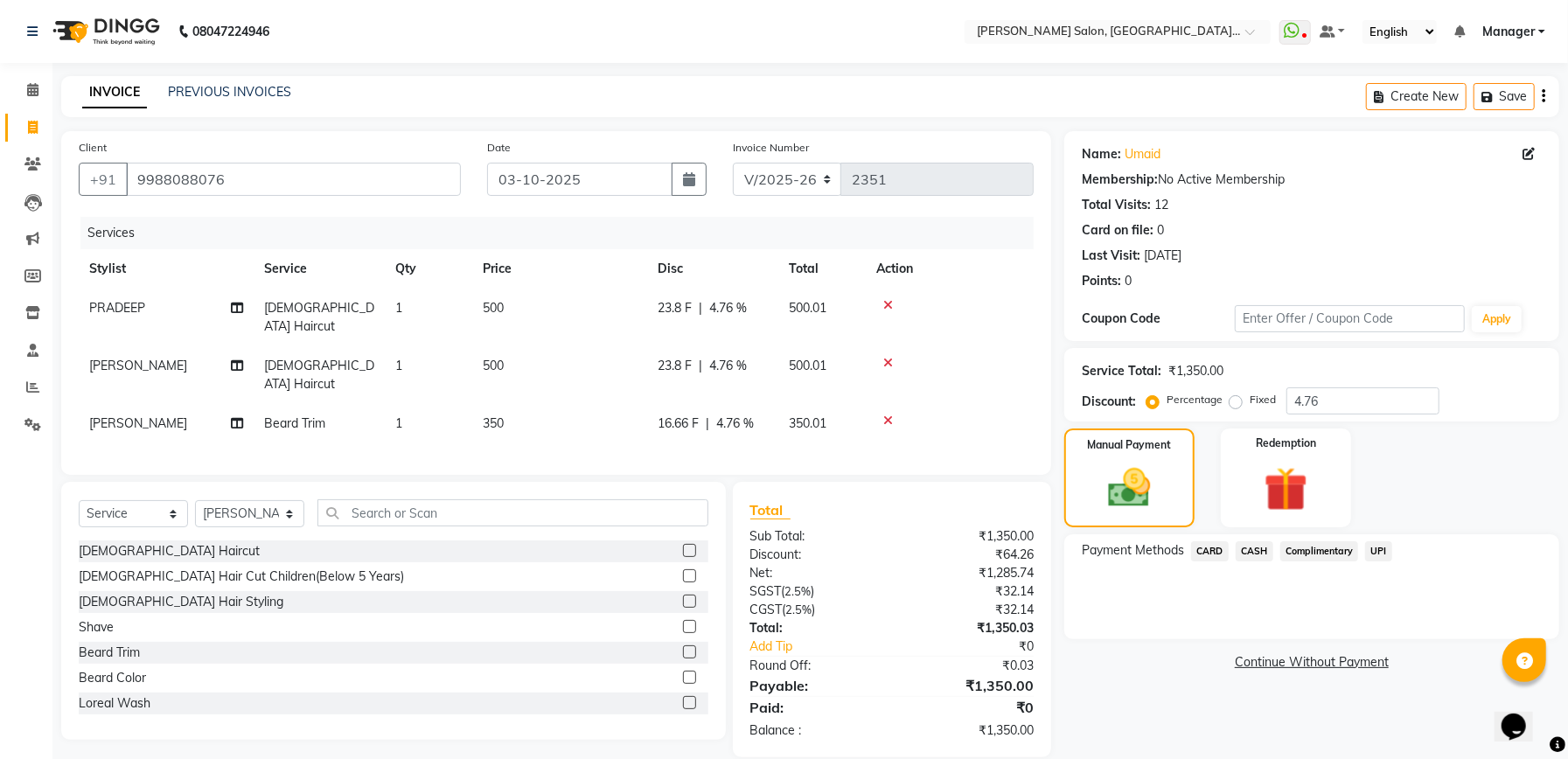
click at [1378, 542] on span "UPI" at bounding box center [1379, 551] width 28 height 20
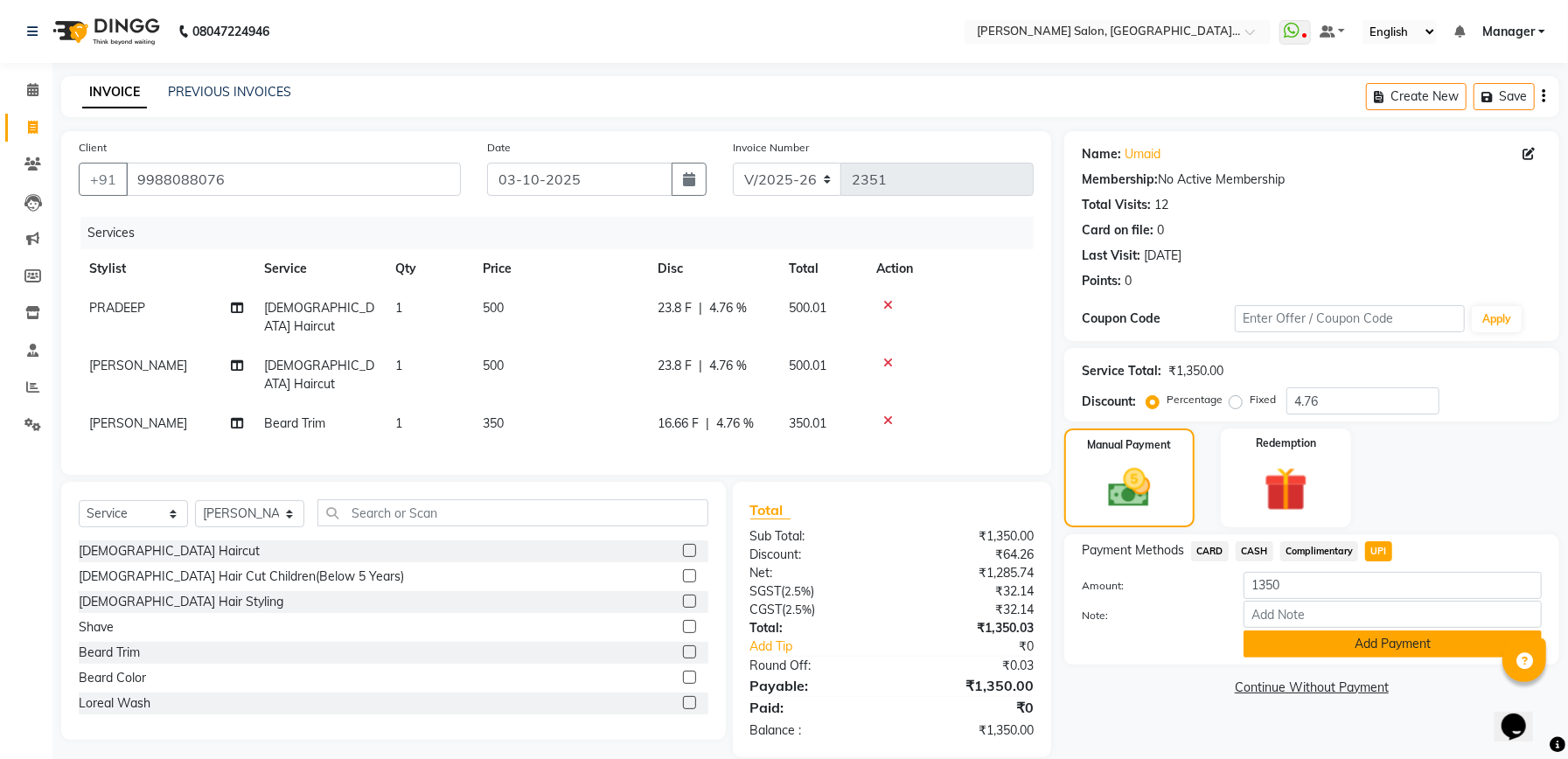
click at [1401, 641] on button "Add Payment" at bounding box center [1393, 644] width 298 height 28
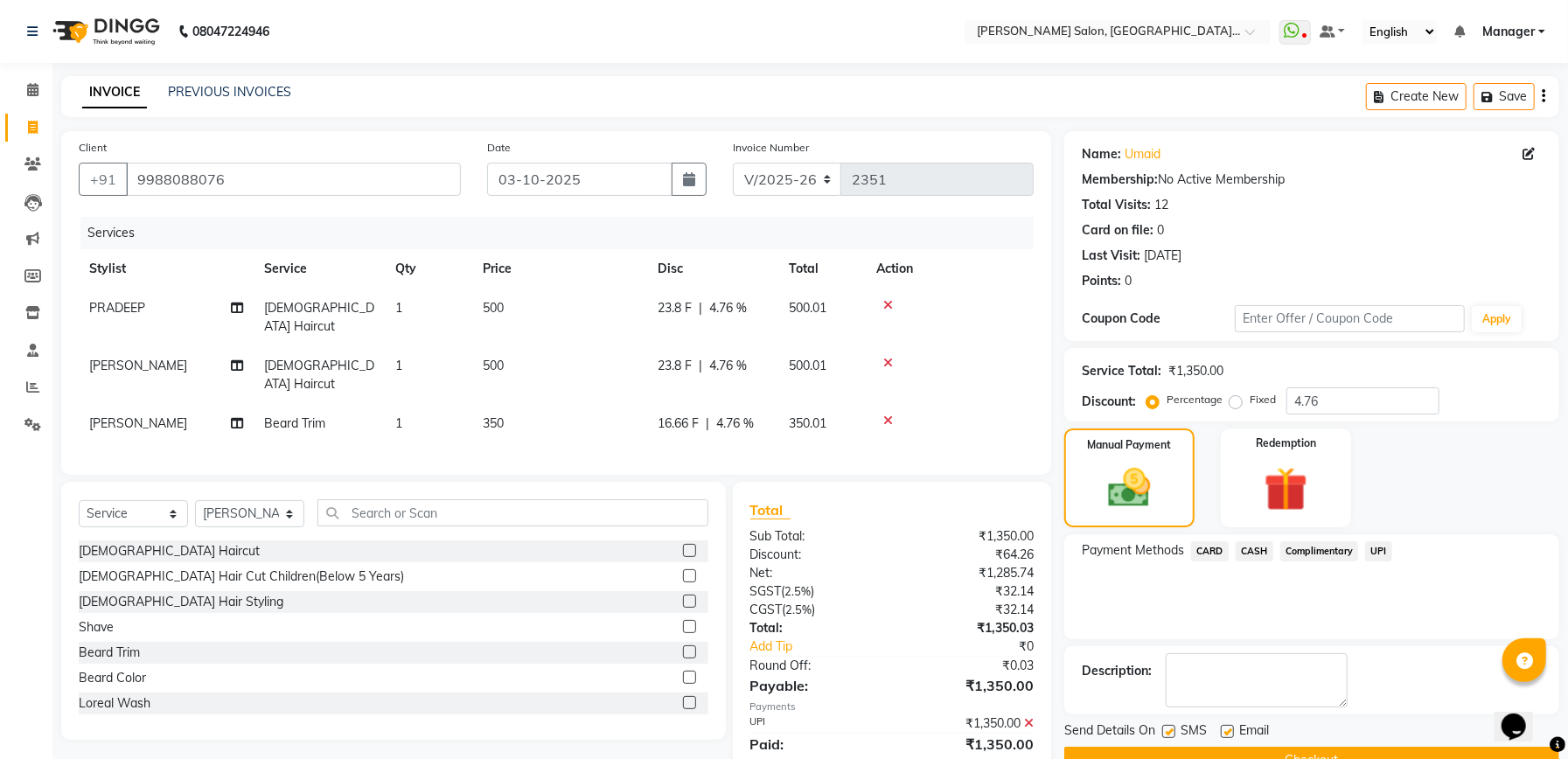
scroll to position [42, 0]
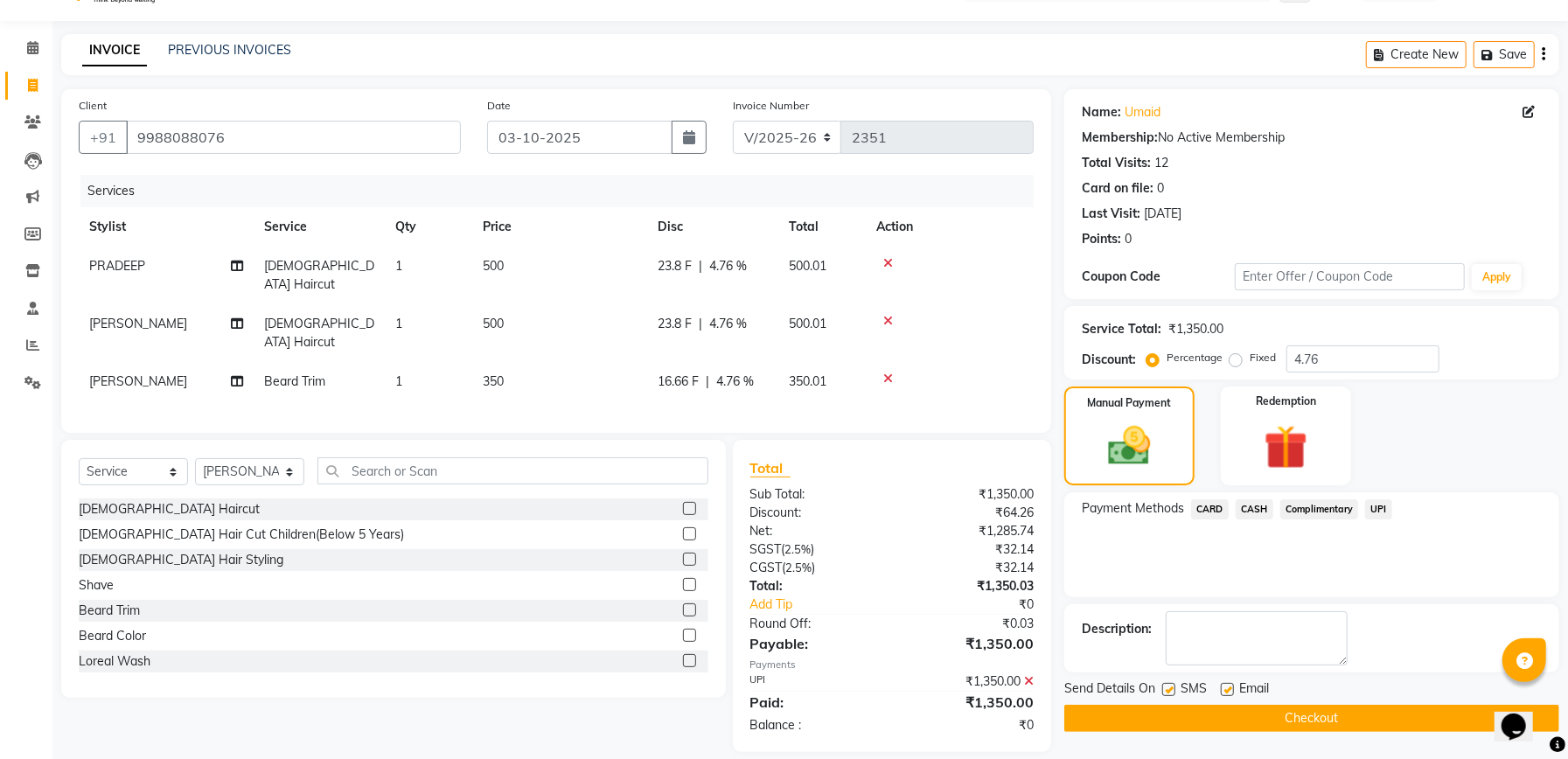
click at [1292, 714] on button "Checkout" at bounding box center [1311, 718] width 495 height 28
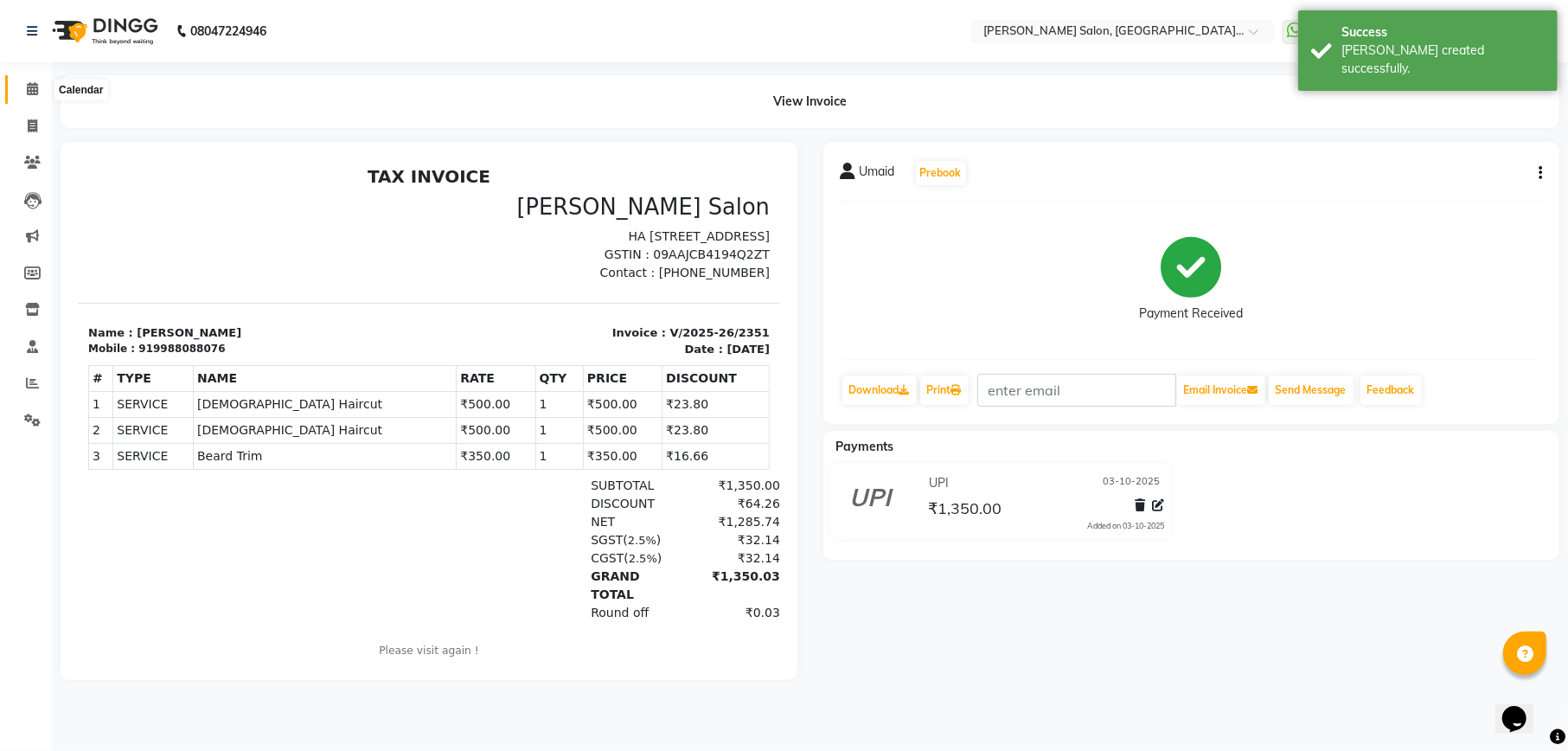
click at [24, 92] on span at bounding box center [32, 89] width 30 height 20
